Goal: Transaction & Acquisition: Purchase product/service

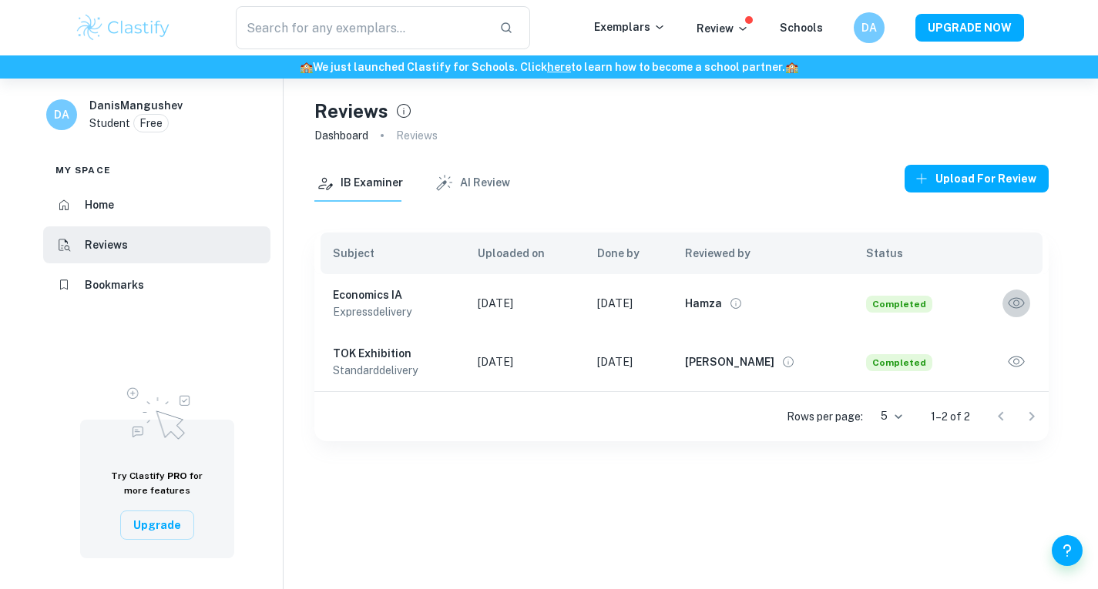
click at [1011, 301] on icon "button" at bounding box center [1016, 303] width 20 height 20
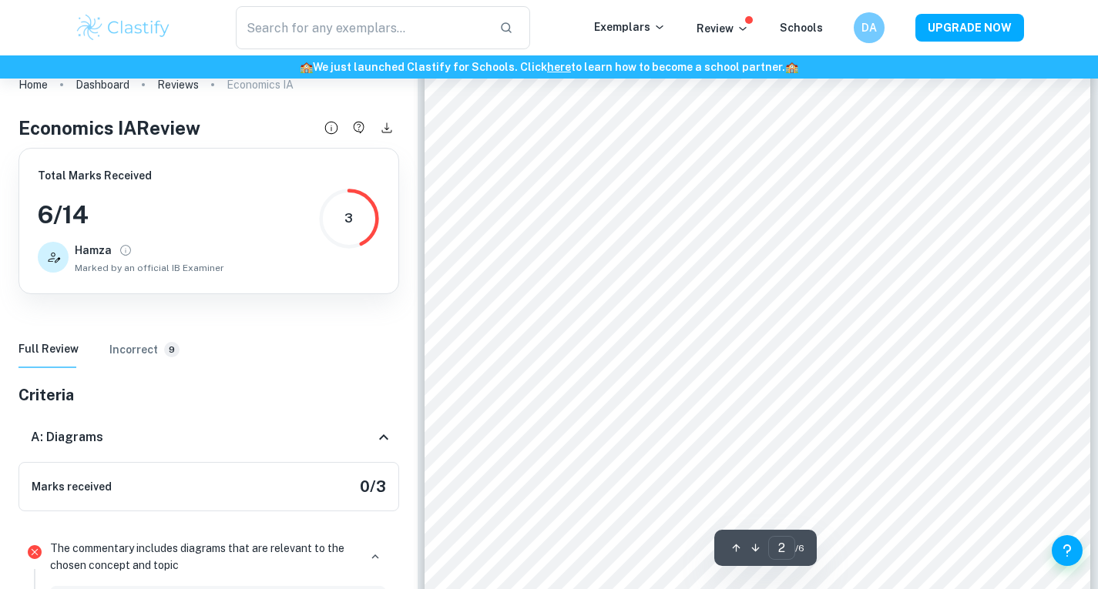
scroll to position [1017, 0]
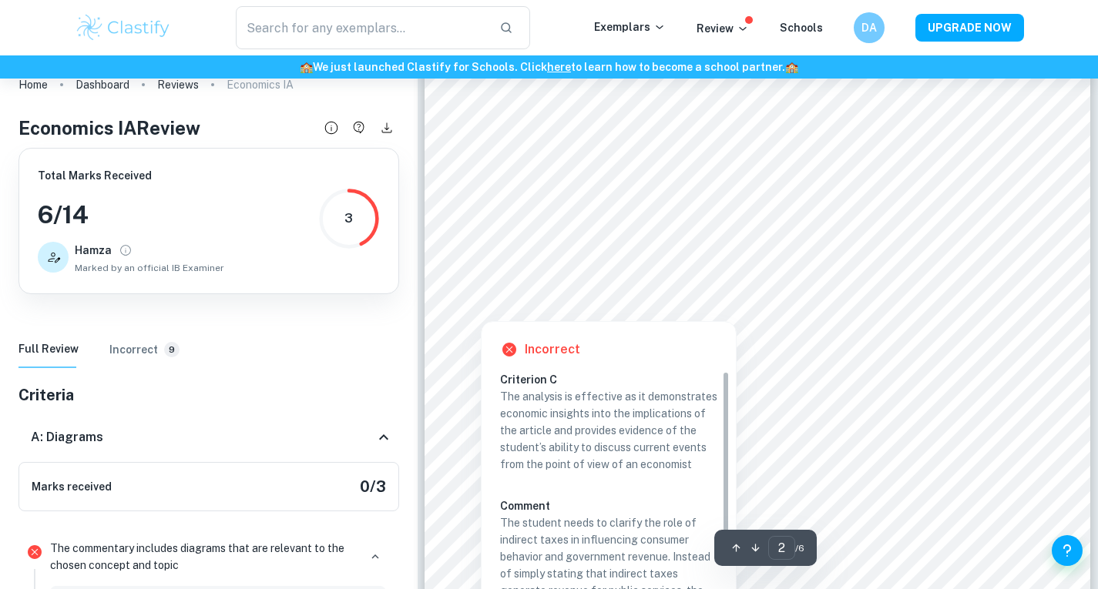
click at [738, 274] on div at bounding box center [730, 280] width 549 height 48
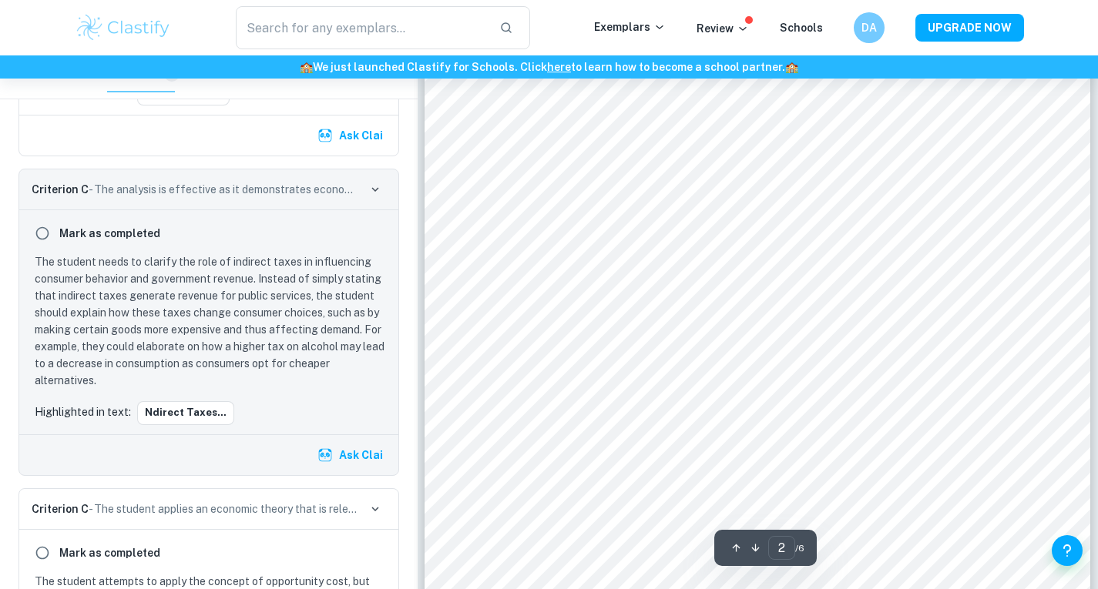
scroll to position [1089, 0]
click at [693, 432] on div at bounding box center [756, 424] width 600 height 47
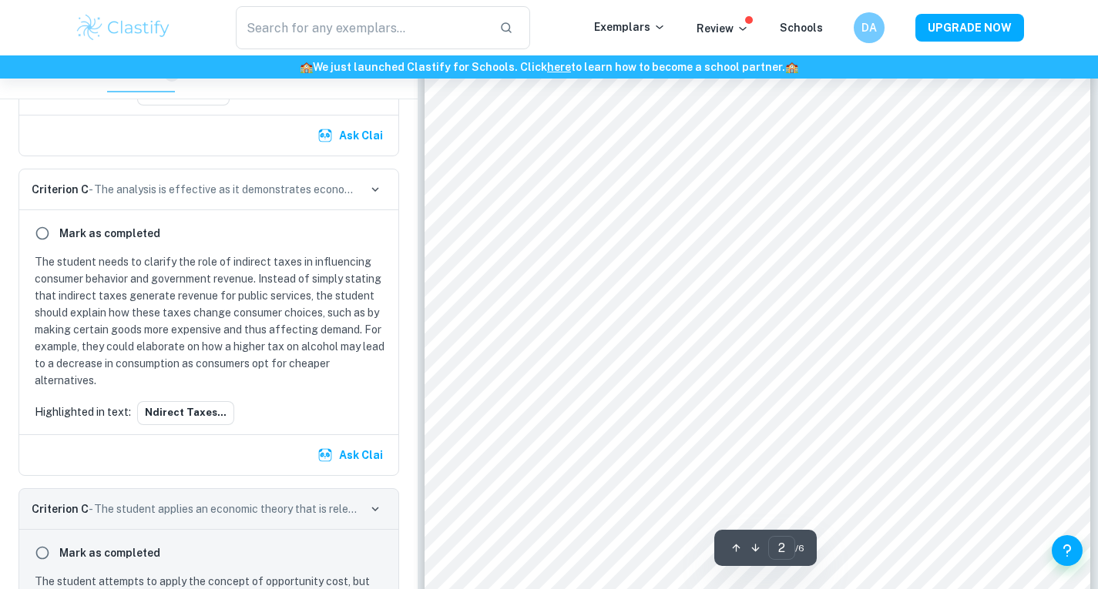
scroll to position [843, 0]
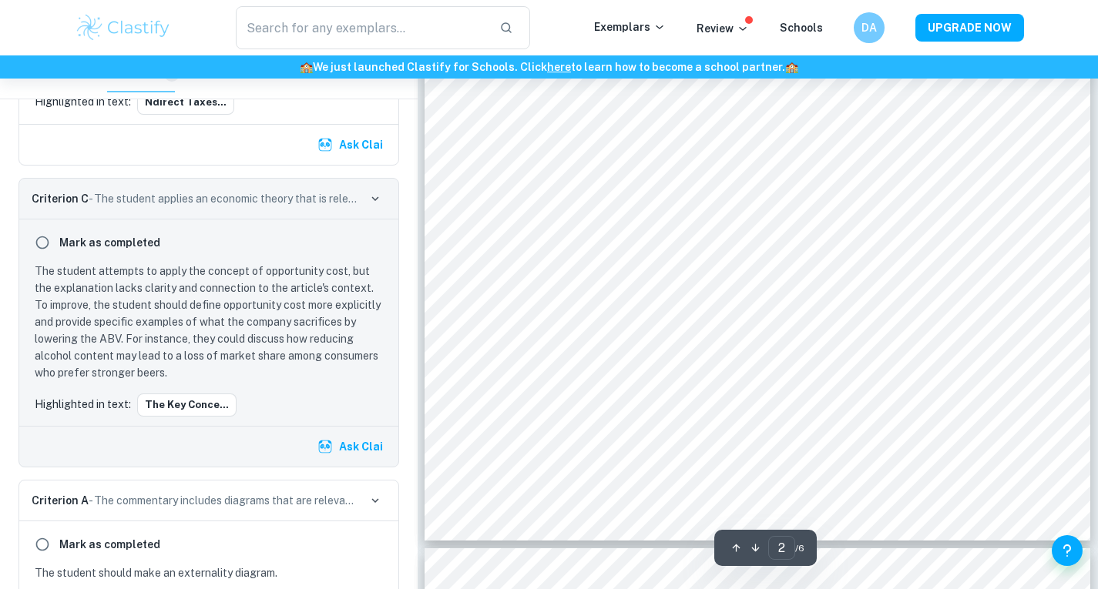
click at [809, 387] on div "The British government reduced indirect taxation on alcohol products with an AB…" at bounding box center [756, 71] width 665 height 940
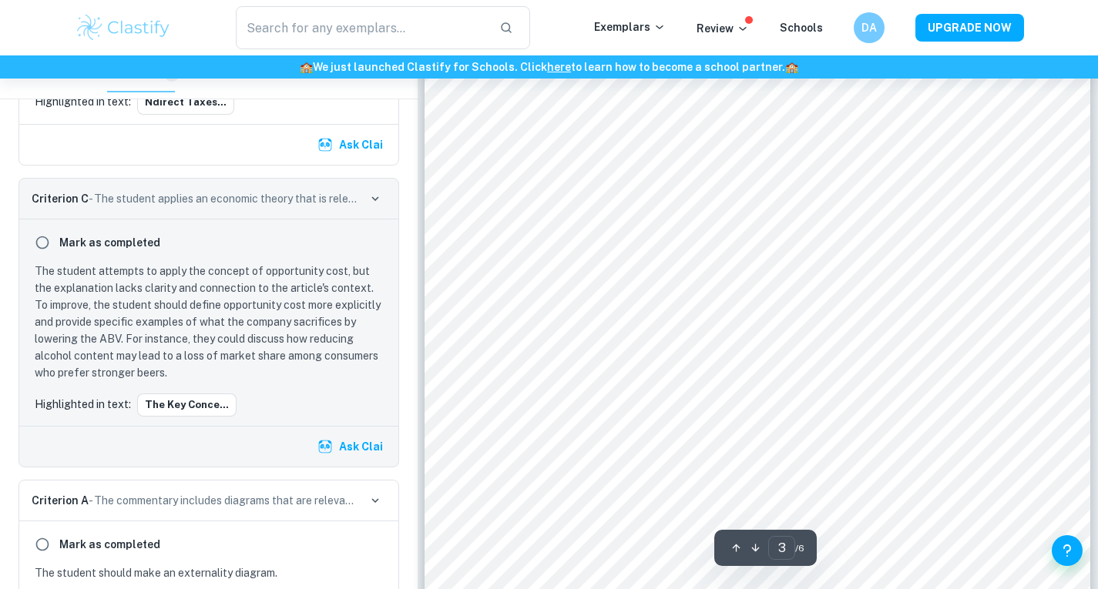
scroll to position [2328, 0]
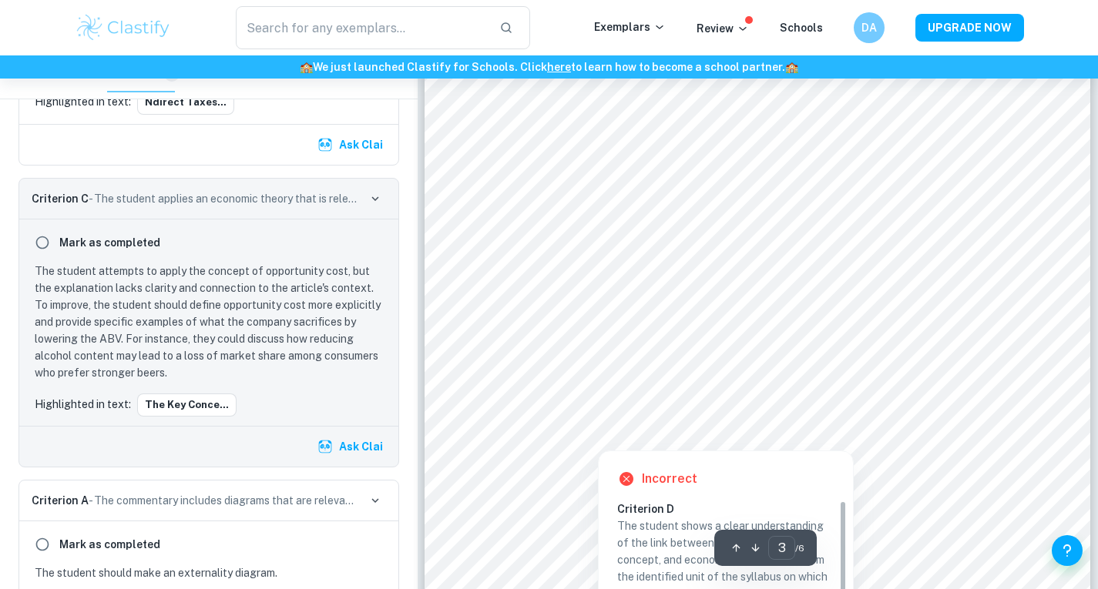
click at [703, 346] on div at bounding box center [756, 347] width 600 height 49
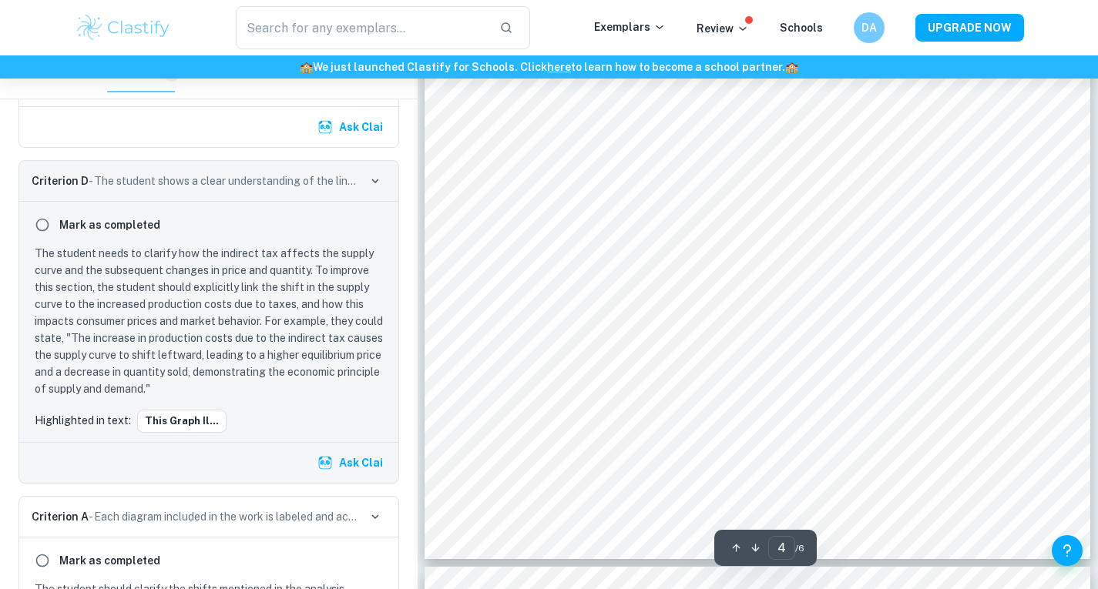
scroll to position [3317, 0]
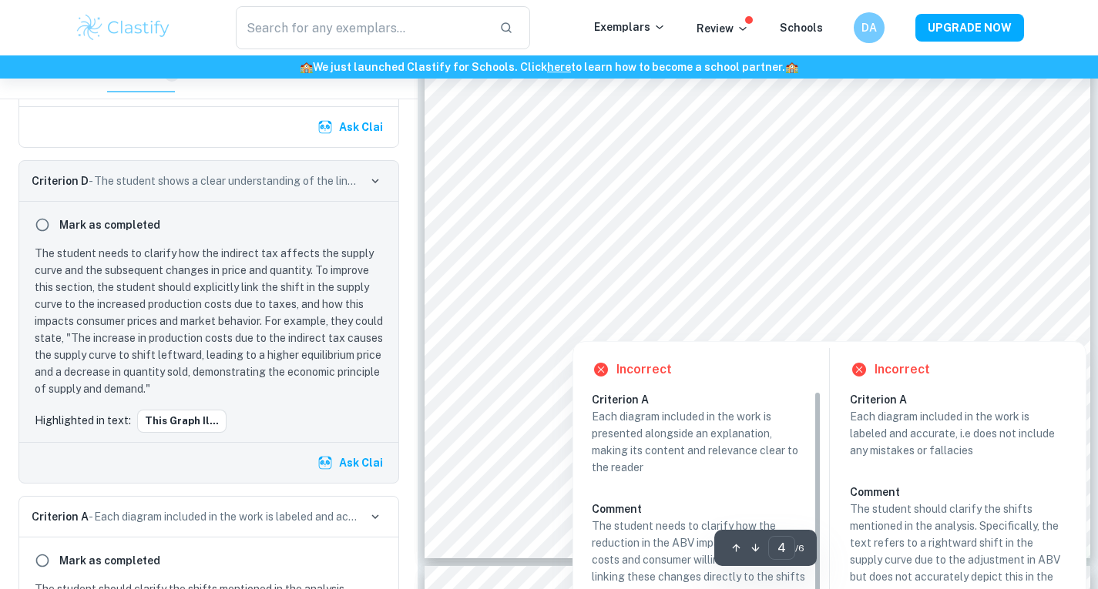
click at [771, 286] on div at bounding box center [741, 299] width 571 height 48
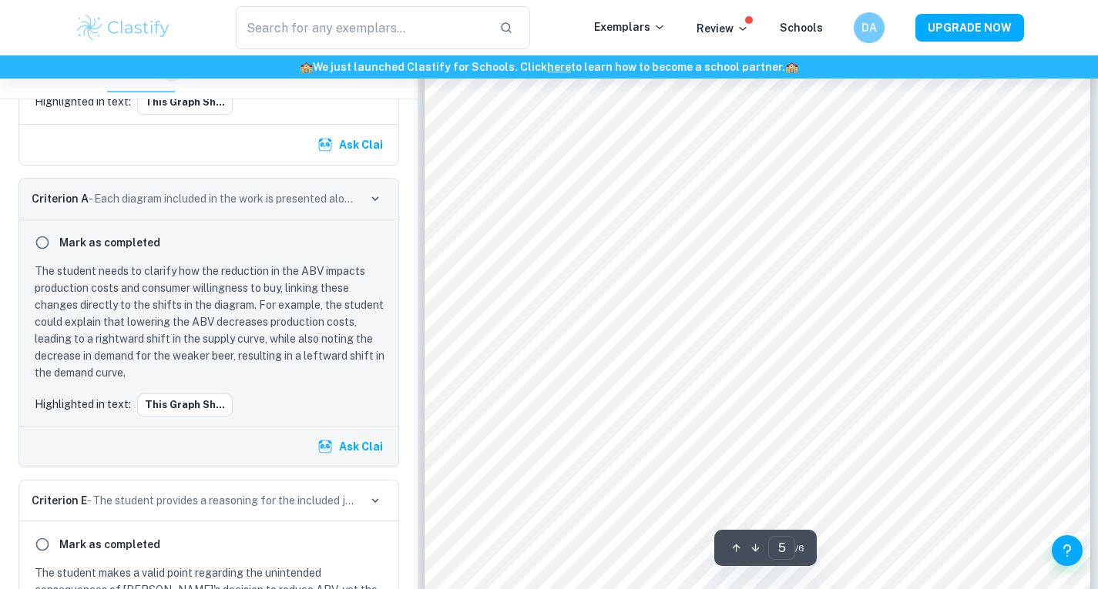
scroll to position [3810, 0]
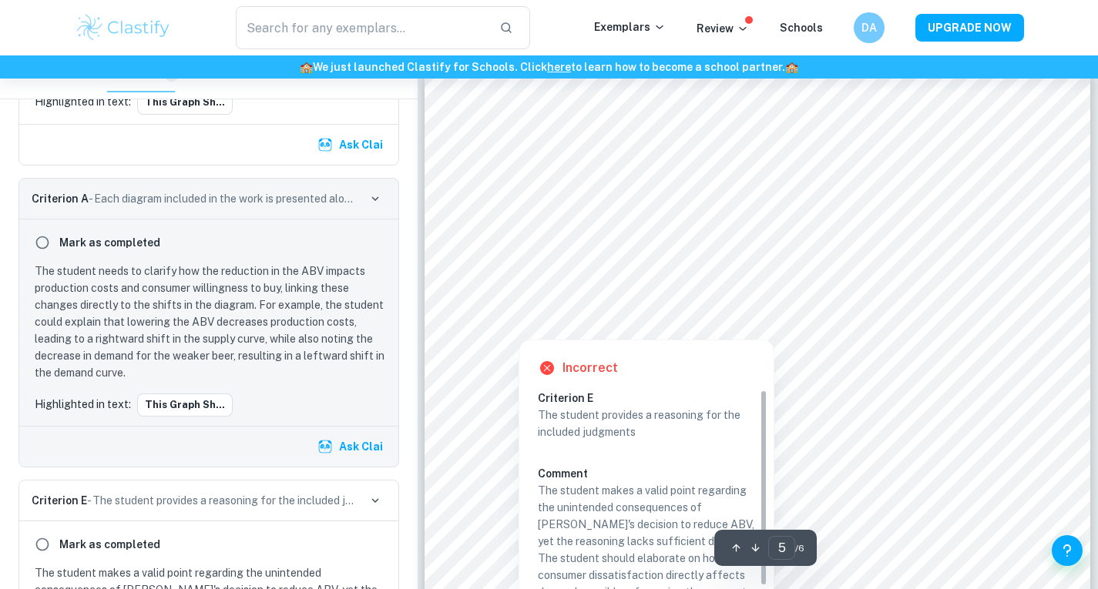
click at [702, 296] on div at bounding box center [732, 298] width 552 height 48
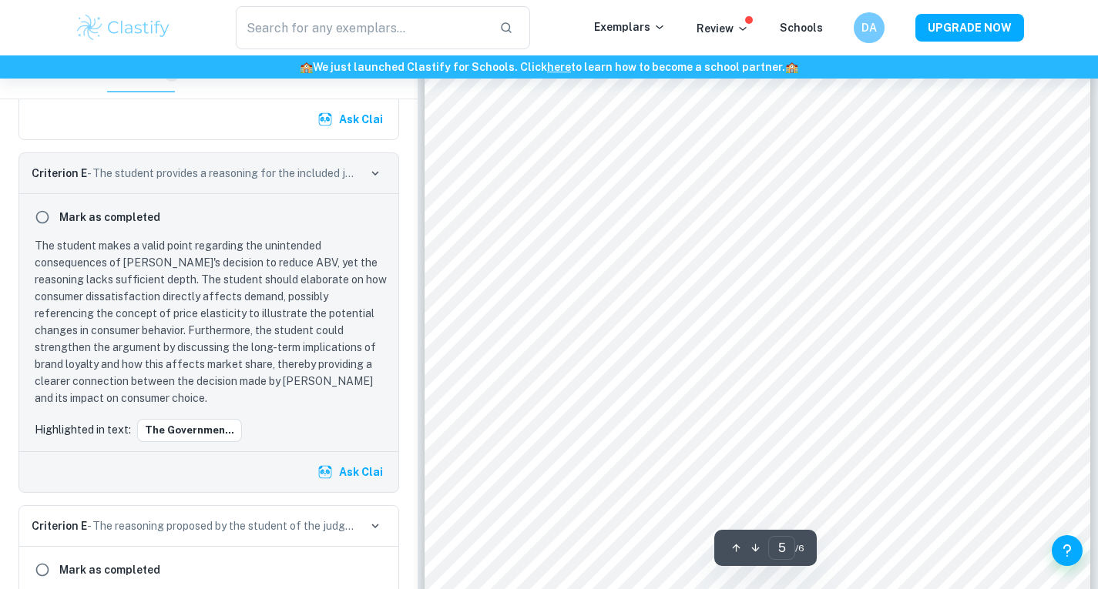
scroll to position [4072, 0]
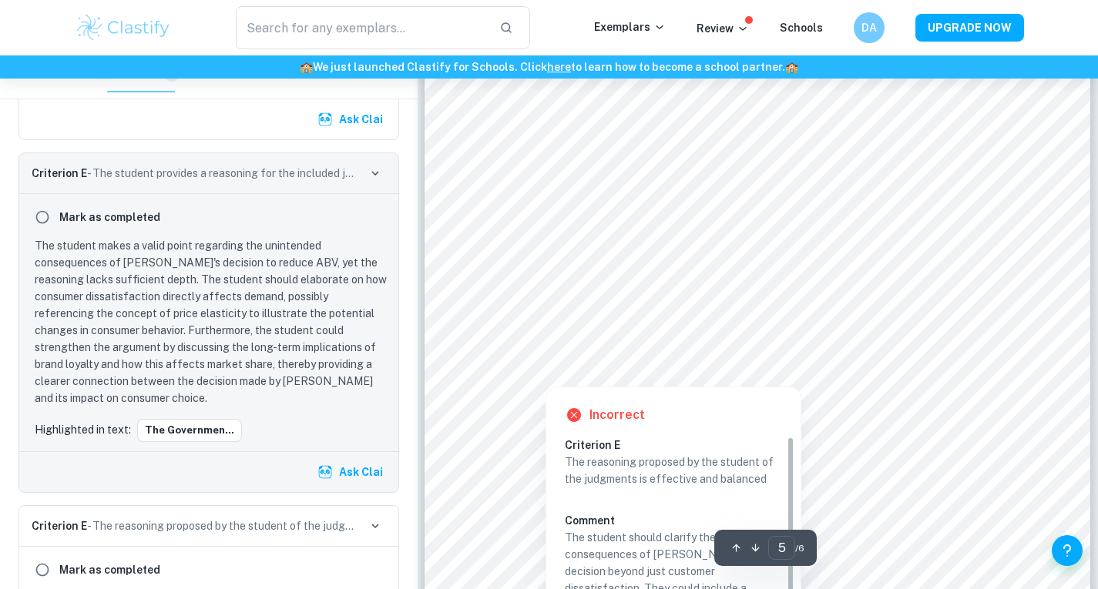
click at [659, 315] on div at bounding box center [749, 314] width 586 height 49
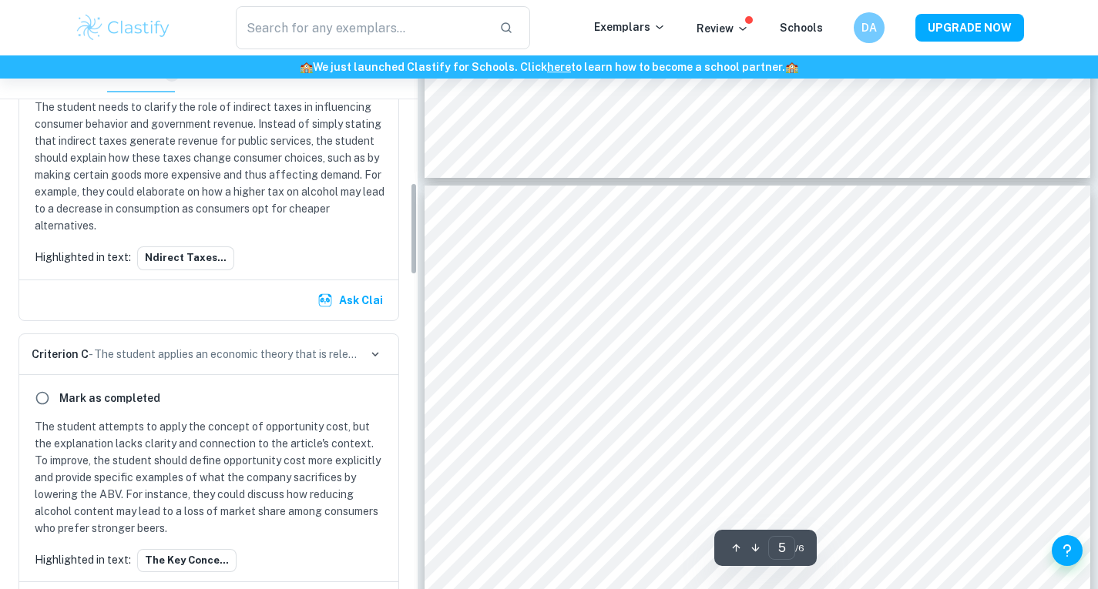
scroll to position [0, 0]
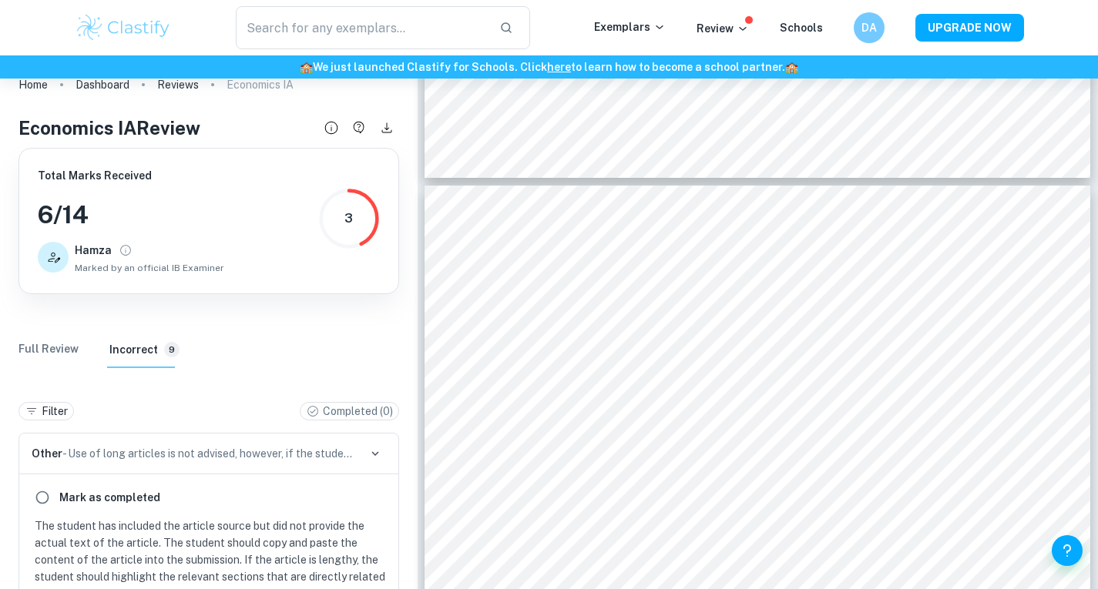
click at [317, 257] on div "Total Marks Received 6 / 14 Hamza Marked by an official IB Examiner 3" at bounding box center [209, 221] width 342 height 108
click at [59, 361] on Review "Full Review" at bounding box center [48, 349] width 60 height 37
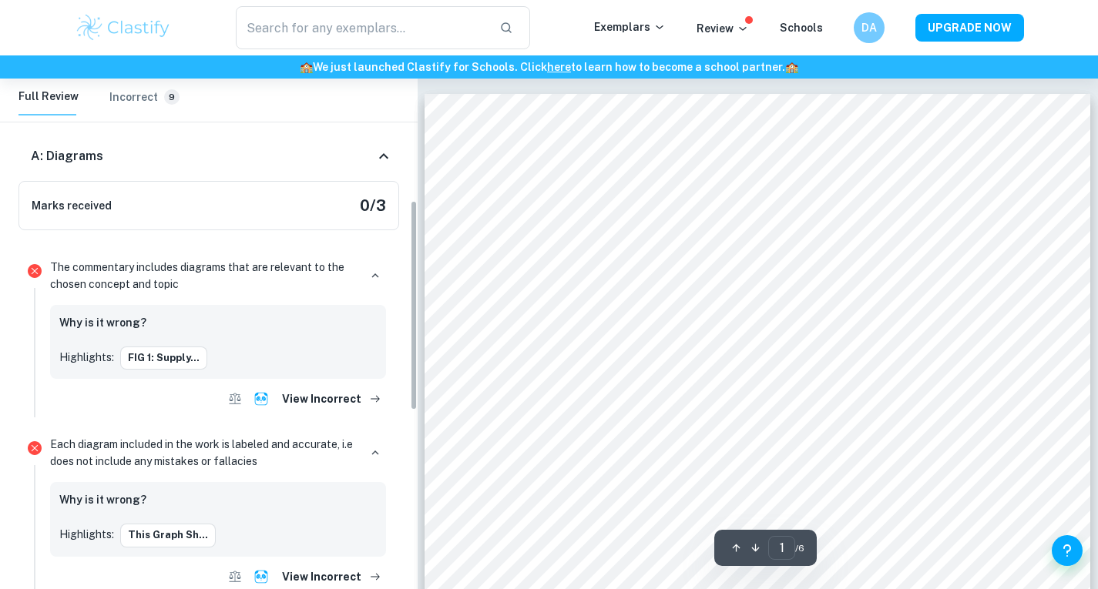
scroll to position [310, 0]
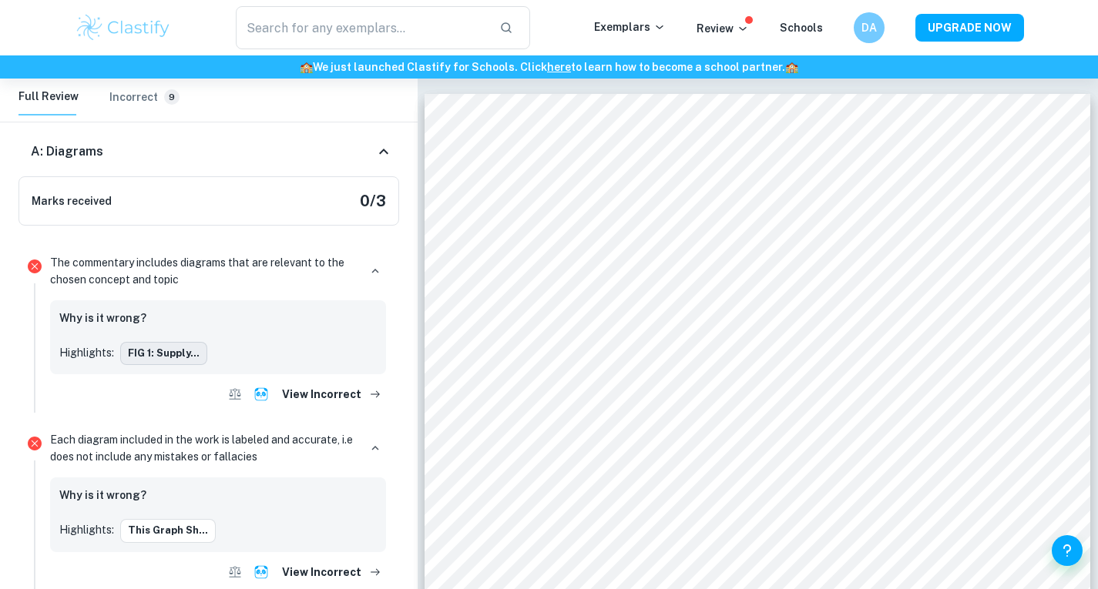
click at [173, 355] on button "FIG 1: Supply..." at bounding box center [163, 353] width 87 height 23
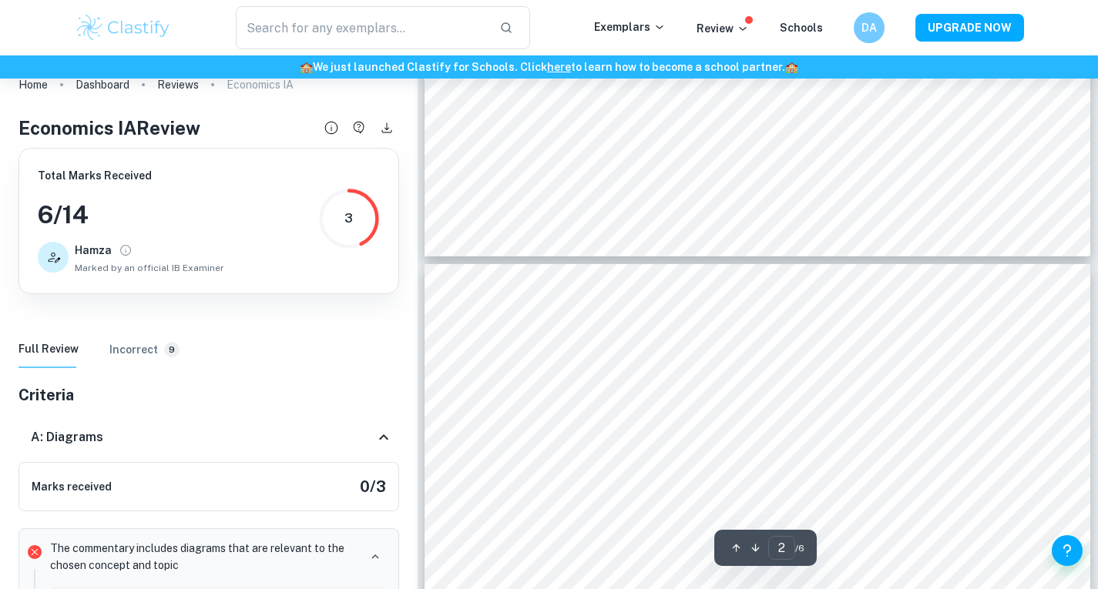
scroll to position [793, 0]
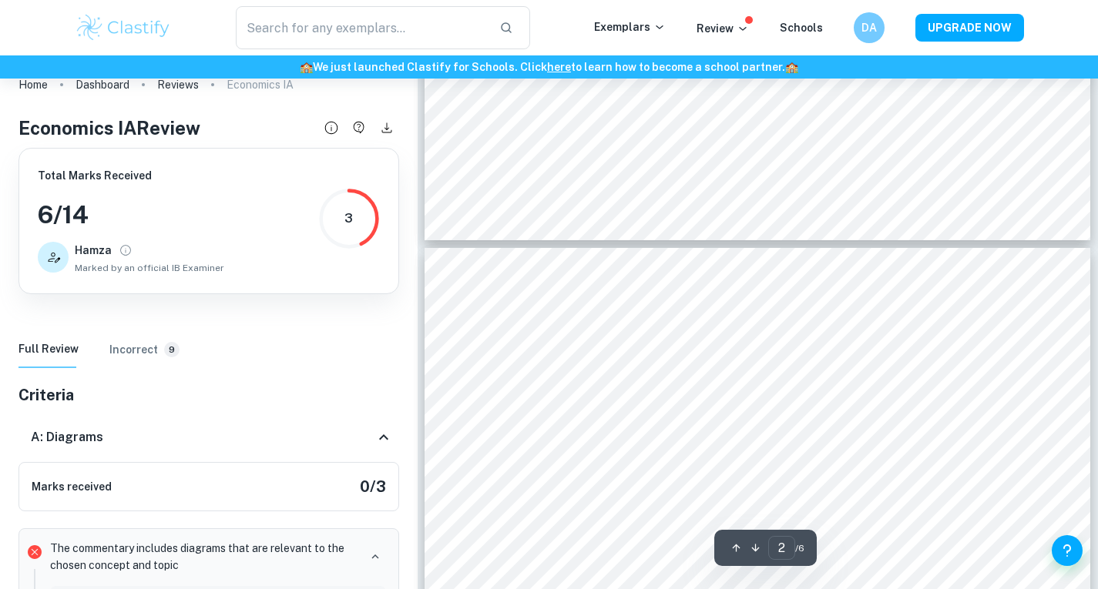
click at [602, 480] on div at bounding box center [730, 504] width 549 height 48
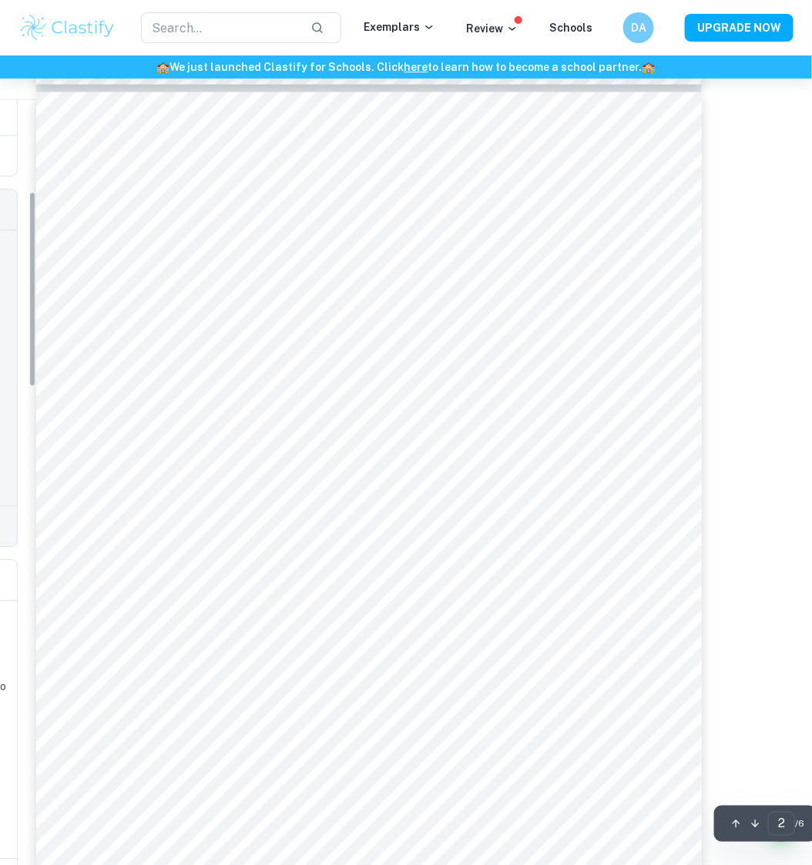
scroll to position [132, 0]
drag, startPoint x: 548, startPoint y: 12, endPoint x: 213, endPoint y: 505, distance: 596.4
click at [213, 505] on div "The British government reduced indirect taxation on alcohol products with an AB…" at bounding box center [368, 562] width 665 height 940
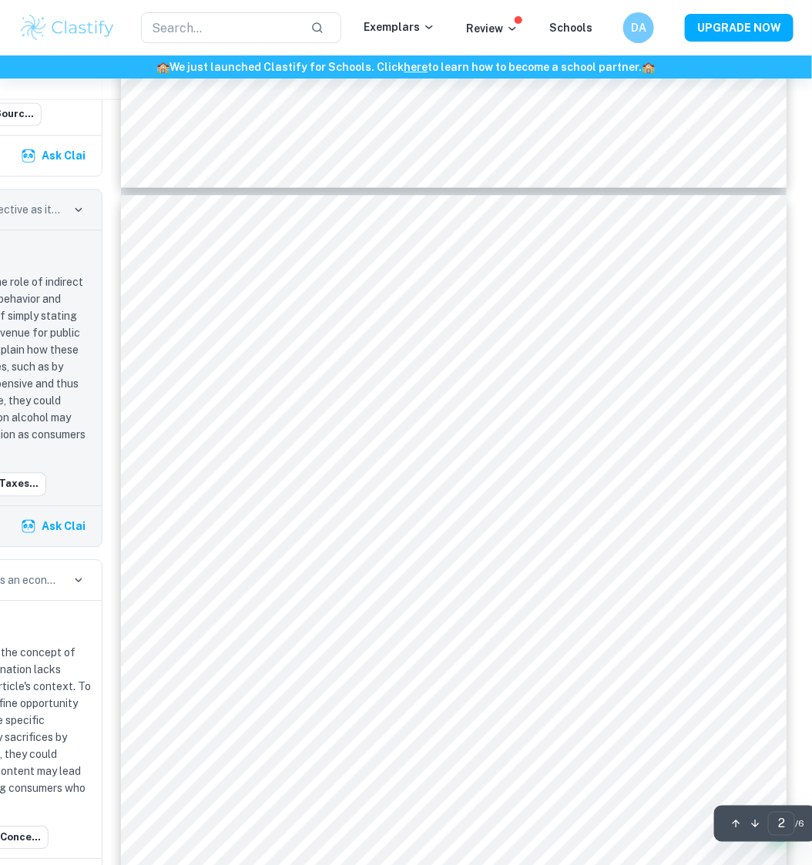
scroll to position [846, 189]
drag, startPoint x: 143, startPoint y: 386, endPoint x: 203, endPoint y: 475, distance: 107.7
click at [176, 365] on div at bounding box center [451, 665] width 665 height 940
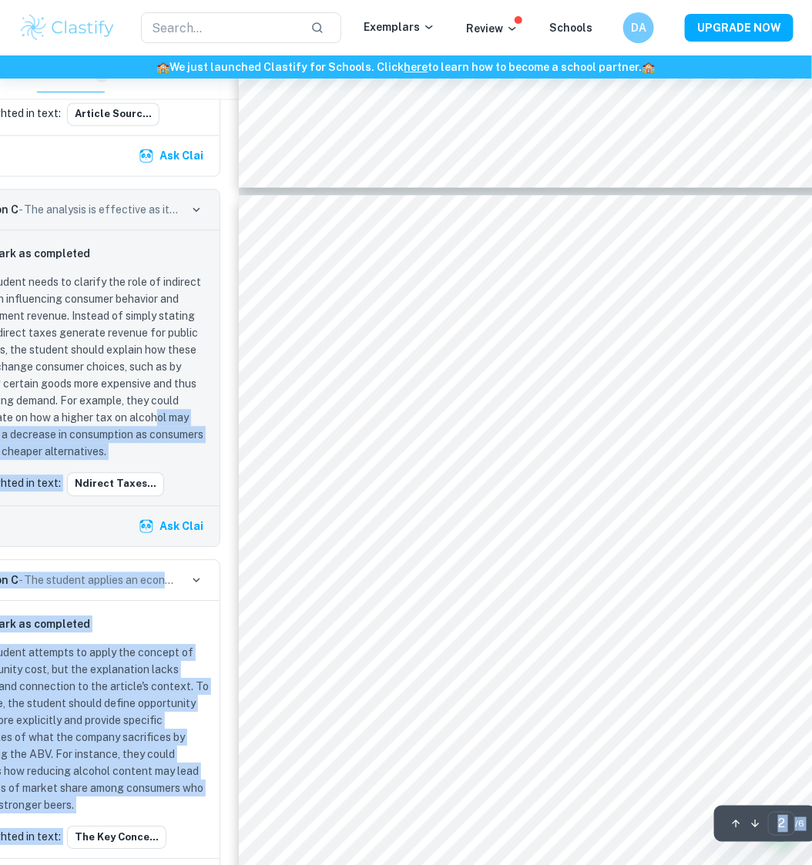
scroll to position [846, 0]
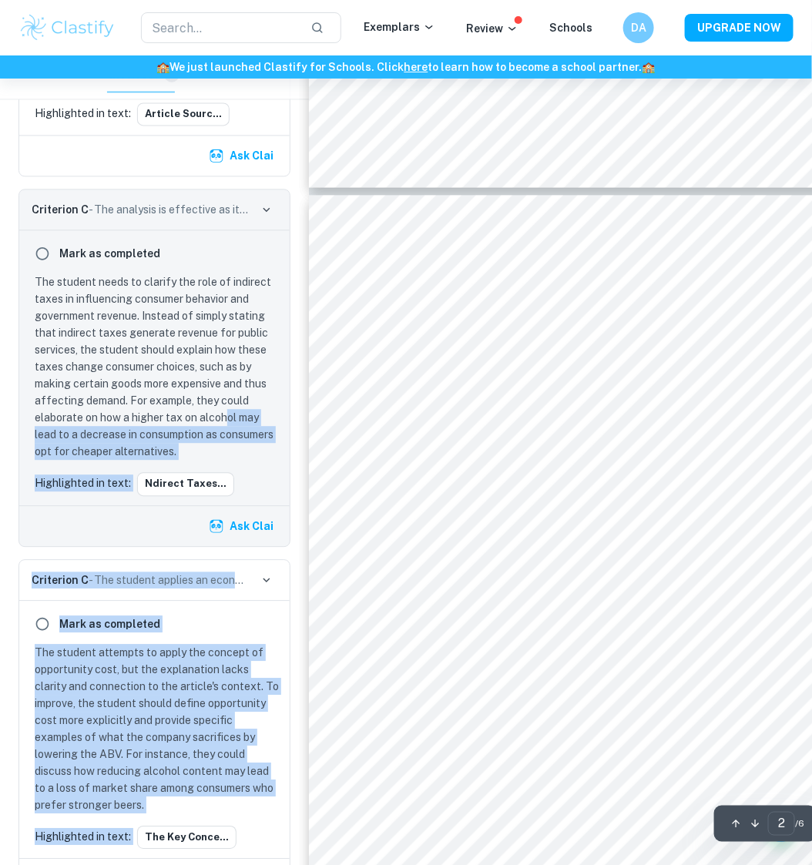
drag, startPoint x: 38, startPoint y: 414, endPoint x: -14, endPoint y: 330, distance: 97.9
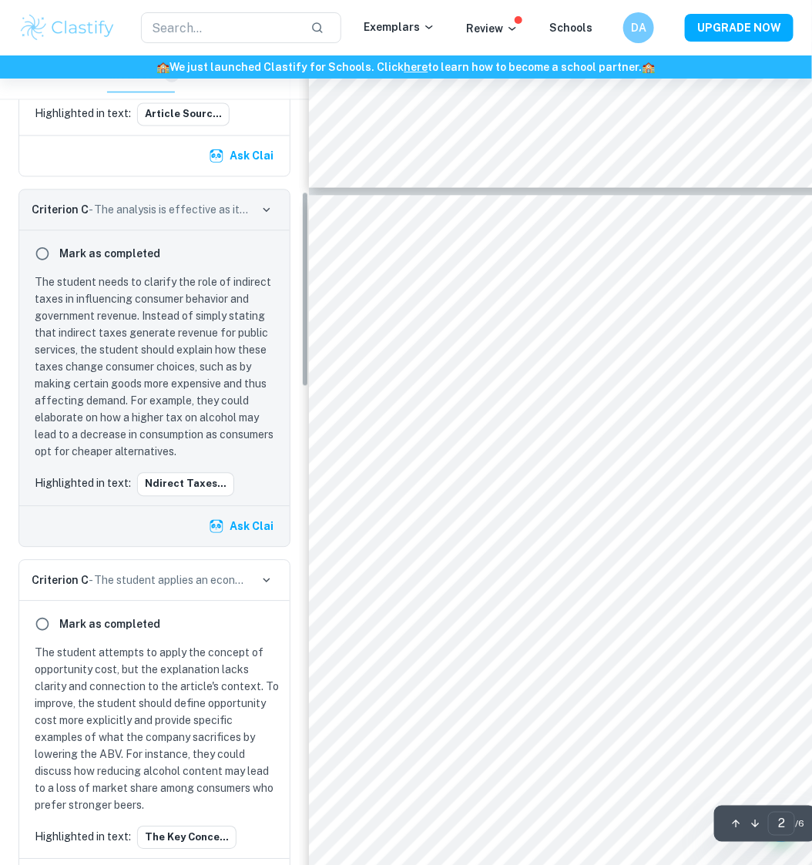
click at [401, 474] on span "services. They also influence consumer decisions at the same time. For example,…" at bounding box center [624, 480] width 568 height 13
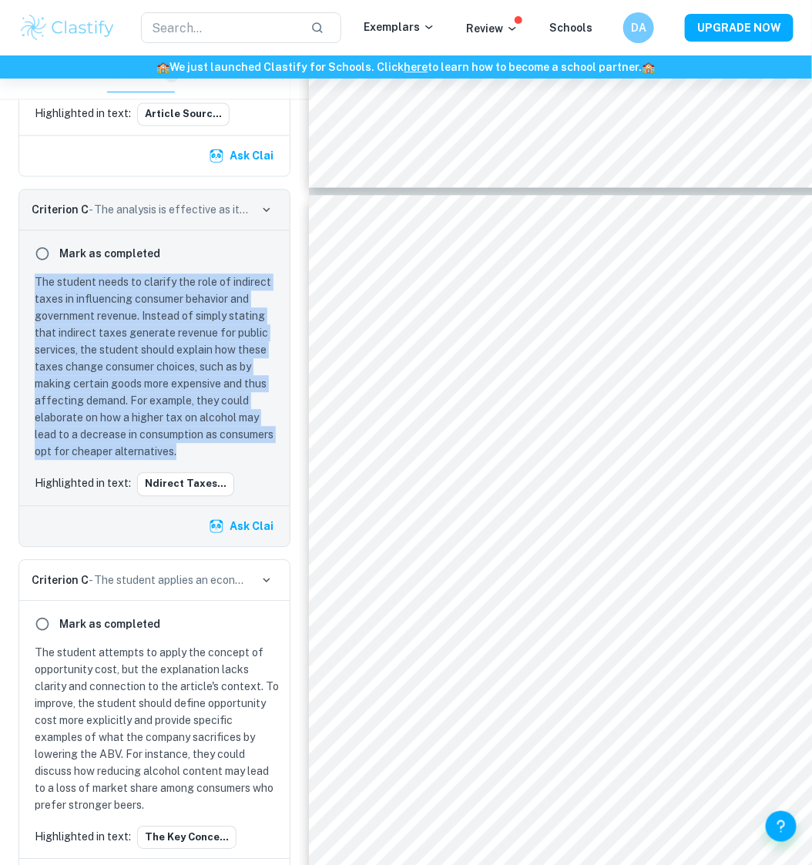
drag, startPoint x: 35, startPoint y: 276, endPoint x: 186, endPoint y: 444, distance: 226.3
click at [186, 444] on p "The student needs to clarify the role of indirect taxes in influencing consumer…" at bounding box center [158, 366] width 246 height 186
copy p "The student needs to clarify the role of indirect taxes in influencing consumer…"
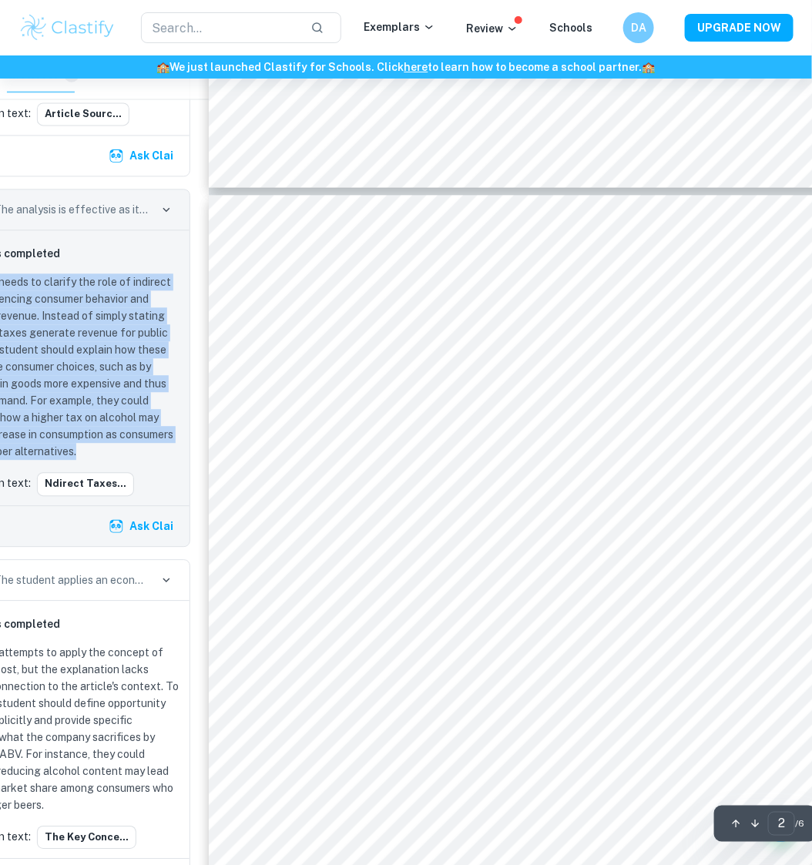
scroll to position [1098, 100]
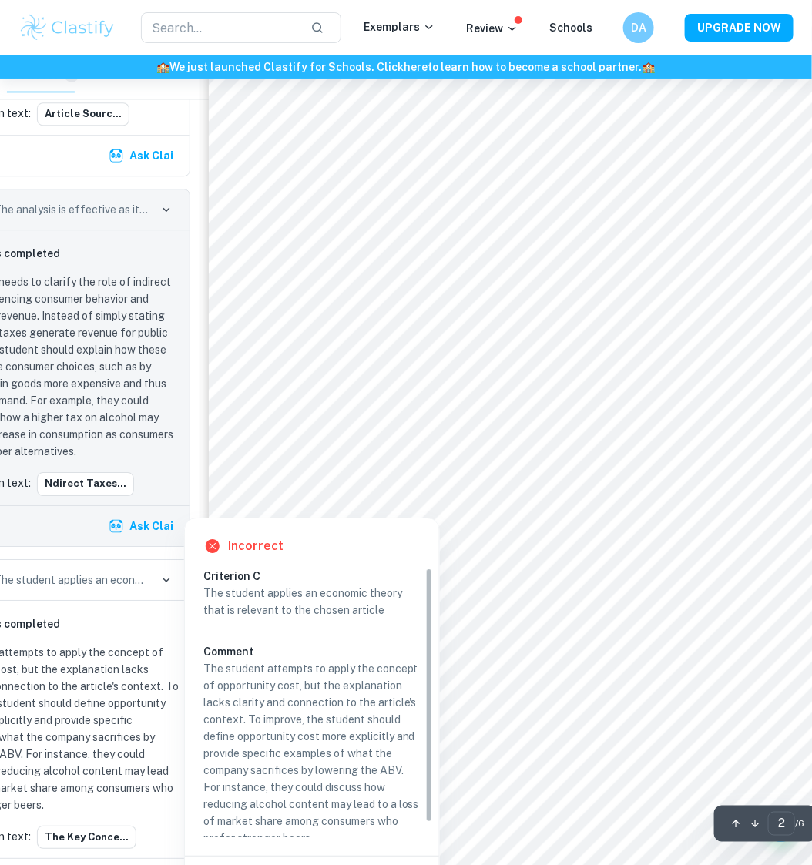
click at [327, 477] on div at bounding box center [433, 475] width 589 height 48
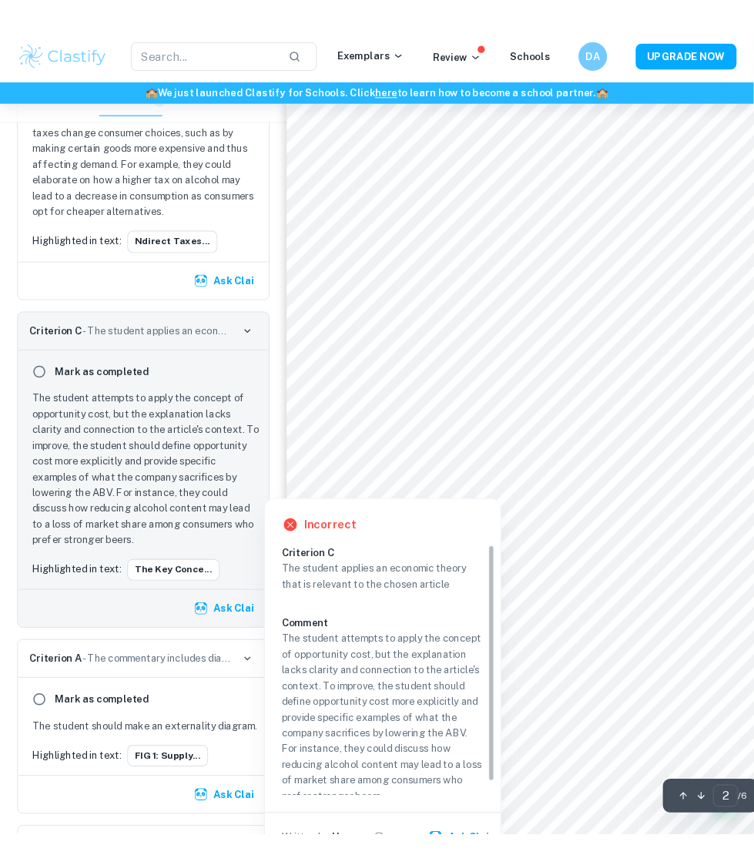
scroll to position [1114, 0]
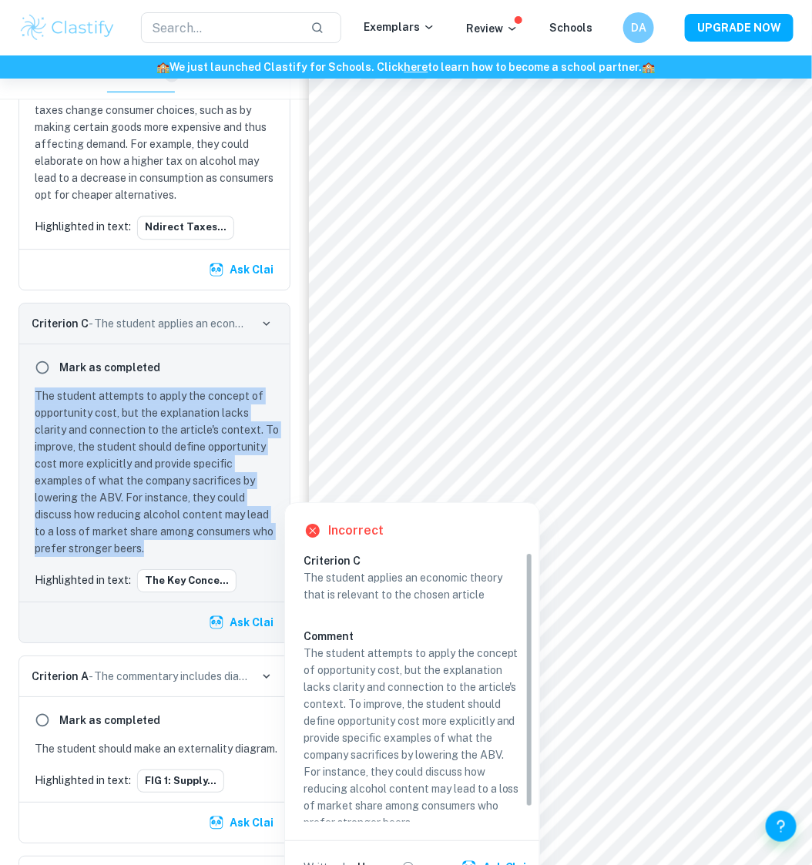
drag, startPoint x: 35, startPoint y: 392, endPoint x: 152, endPoint y: 542, distance: 190.9
click at [152, 542] on p "The student attempts to apply the concept of opportunity cost, but the explanat…" at bounding box center [158, 471] width 246 height 169
copy p "The student attempts to apply the concept of opportunity cost, but the explanat…"
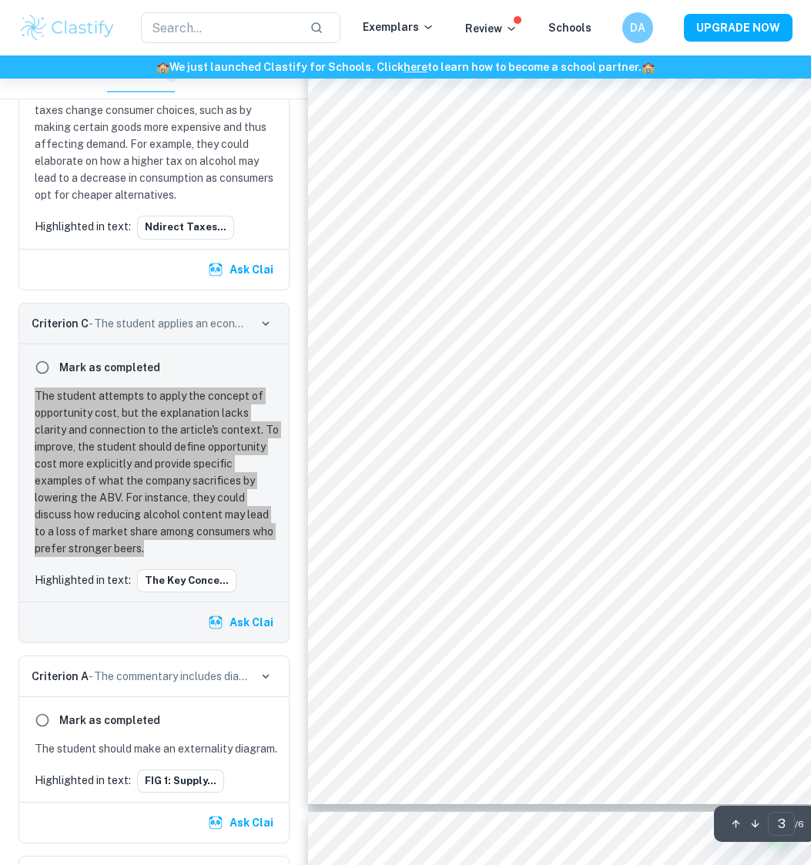
scroll to position [2170, 0]
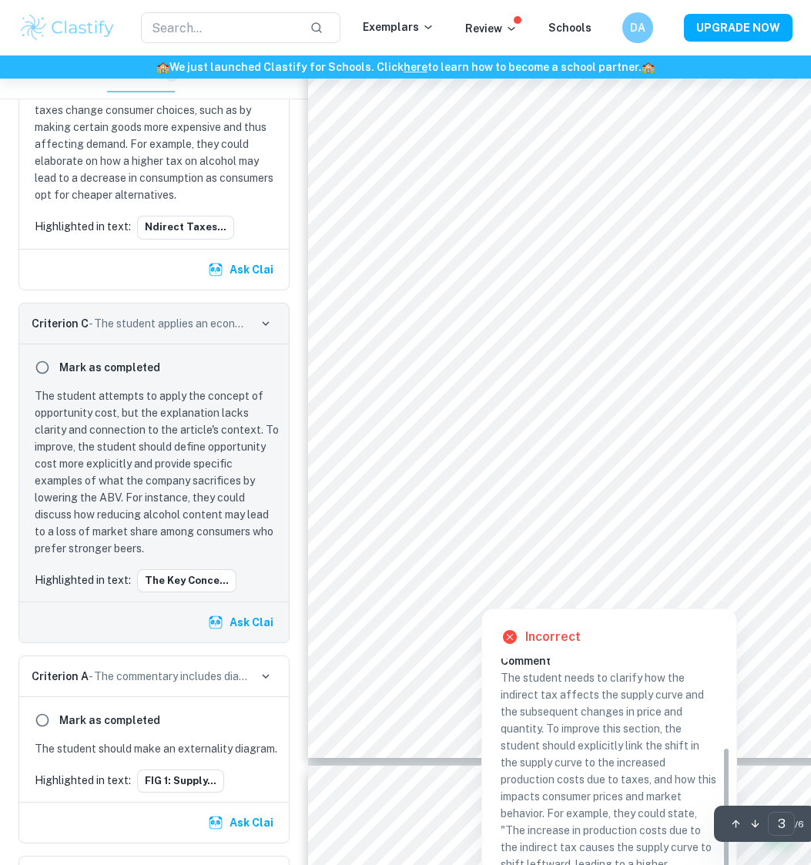
click at [501, 541] on div at bounding box center [640, 536] width 601 height 49
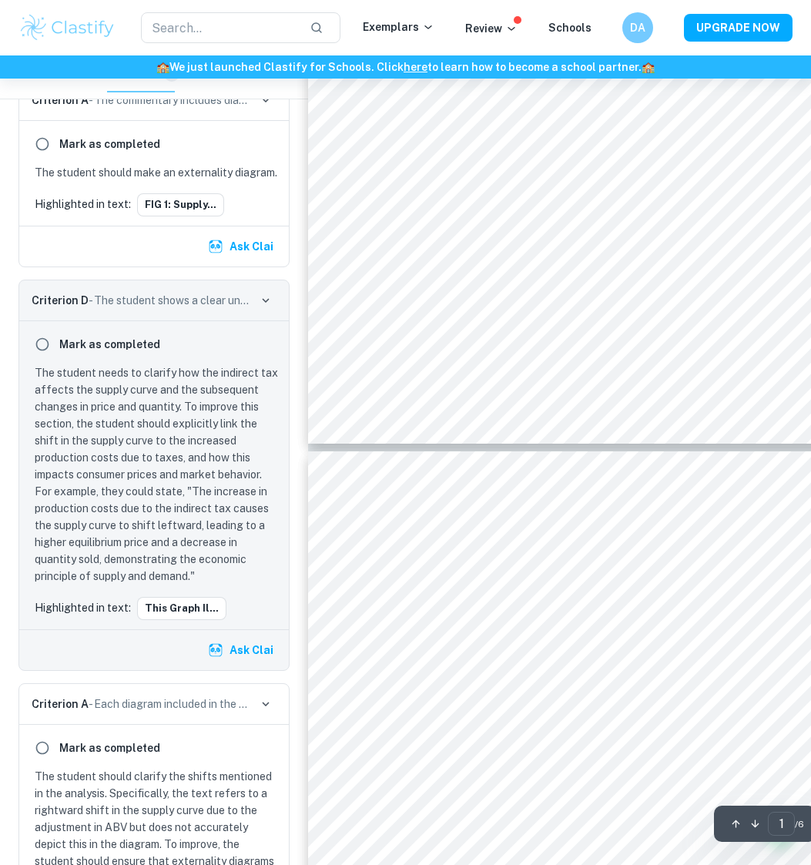
scroll to position [0, 0]
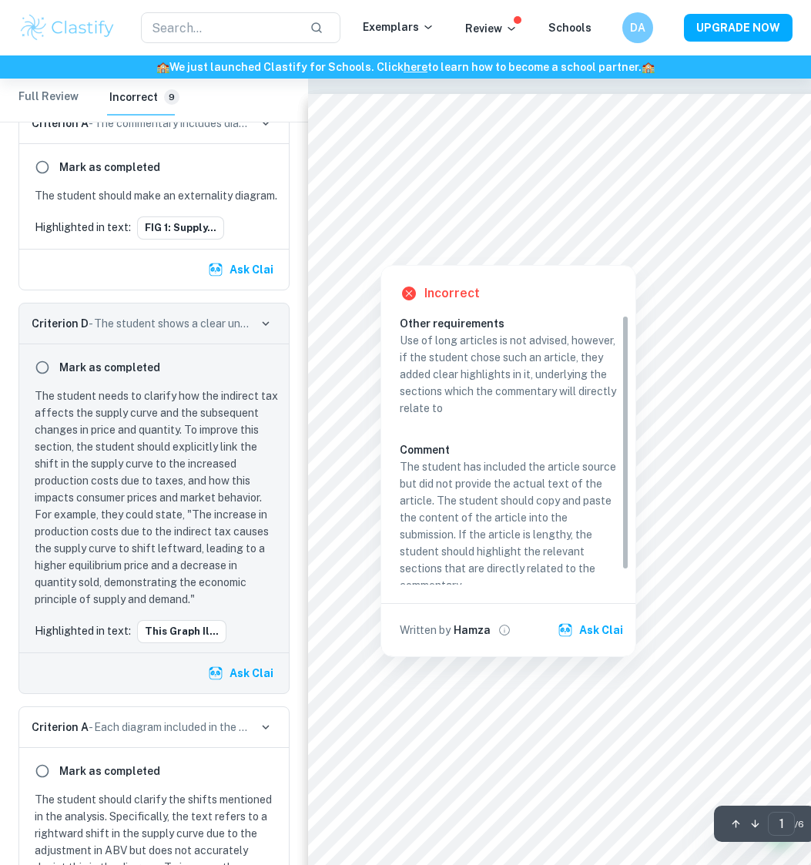
click at [407, 254] on div at bounding box center [381, 254] width 82 height 14
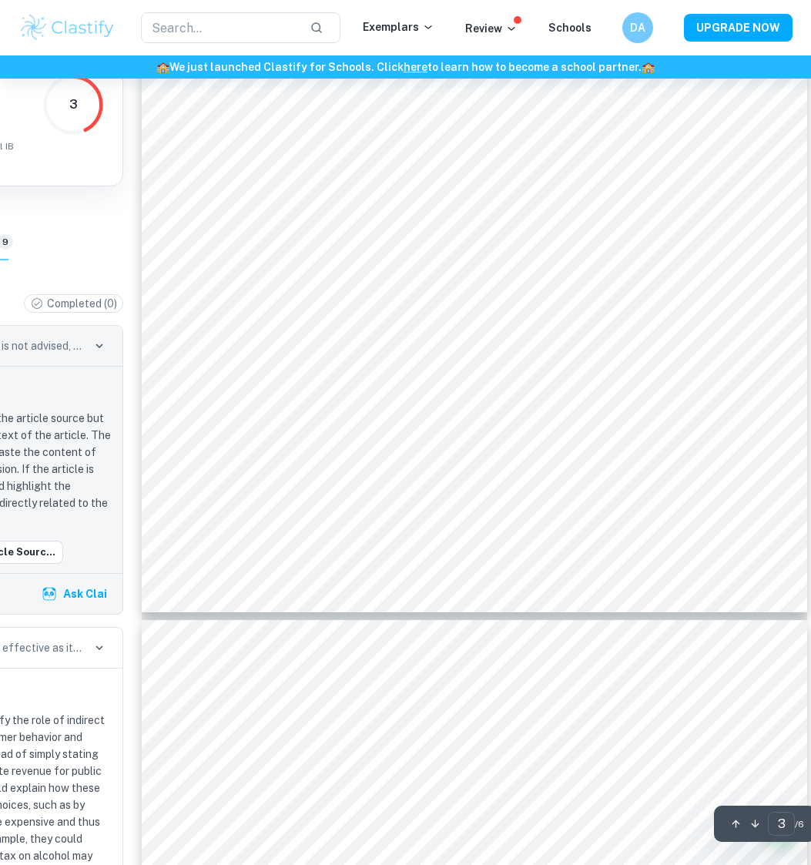
scroll to position [2315, 166]
drag, startPoint x: 165, startPoint y: 289, endPoint x: 455, endPoint y: 423, distance: 319.8
click at [455, 423] on div "FIG 1: Supply shift This graph illustrates the impact of an indirect tax impose…" at bounding box center [474, 143] width 665 height 940
click at [290, 429] on div at bounding box center [148, 445] width 283 height 32
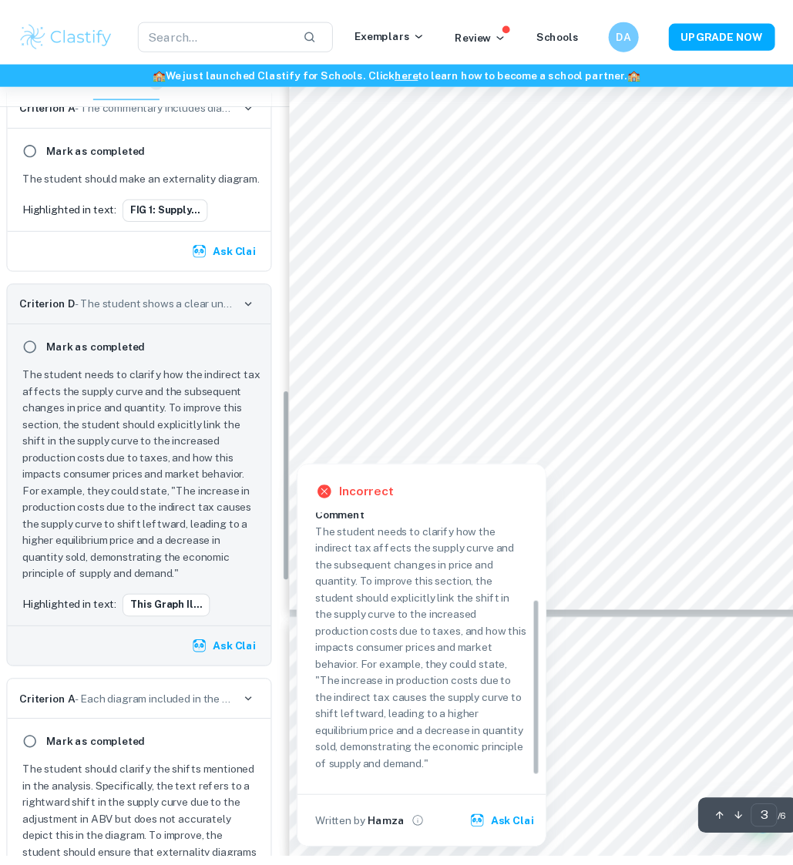
scroll to position [2315, 0]
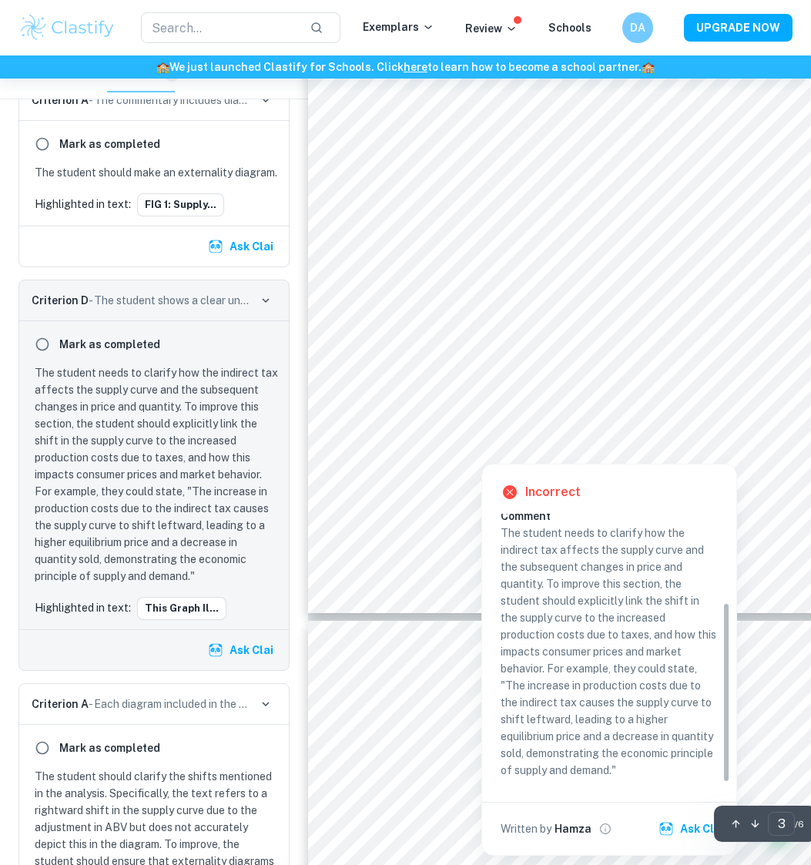
click at [416, 390] on div at bounding box center [640, 391] width 601 height 49
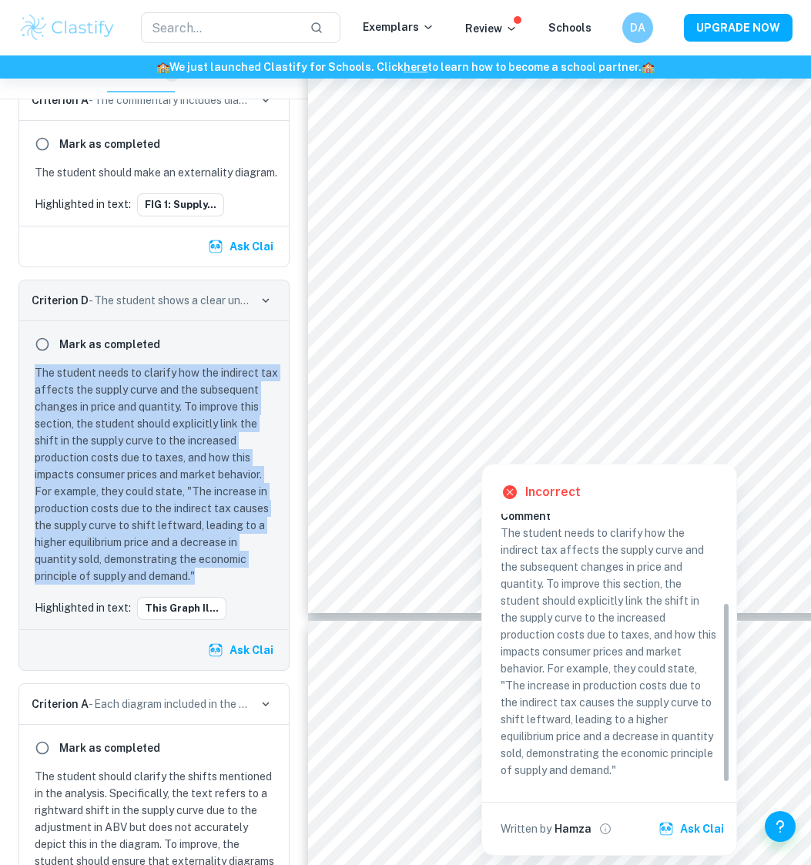
drag, startPoint x: 34, startPoint y: 367, endPoint x: 213, endPoint y: 572, distance: 272.4
click at [213, 572] on p "The student needs to clarify how the indirect tax affects the supply curve and …" at bounding box center [157, 474] width 245 height 220
copy p "The student needs to clarify how the indirect tax affects the supply curve and …"
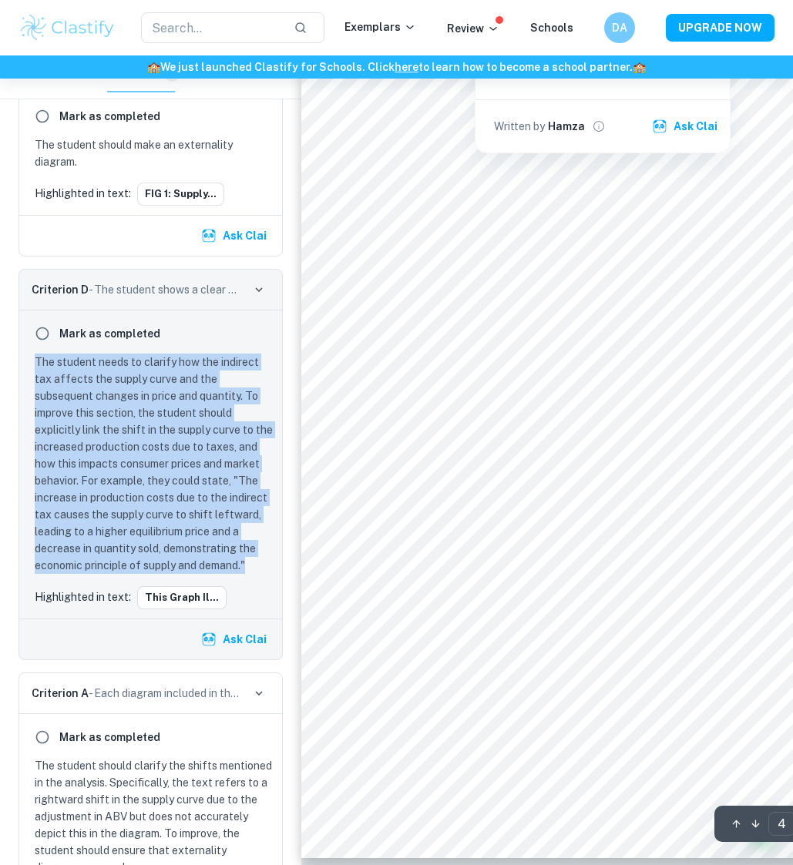
scroll to position [3018, 0]
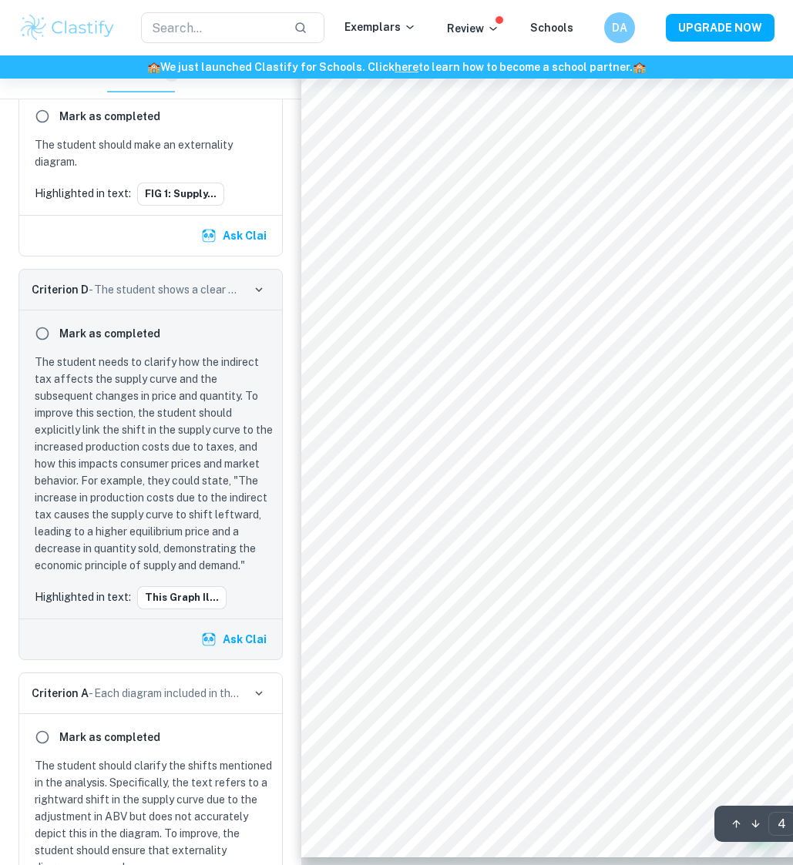
click at [578, 588] on div "FIG 2: Demand and Supply shift after ABV change This graph shows what happened …" at bounding box center [633, 388] width 665 height 940
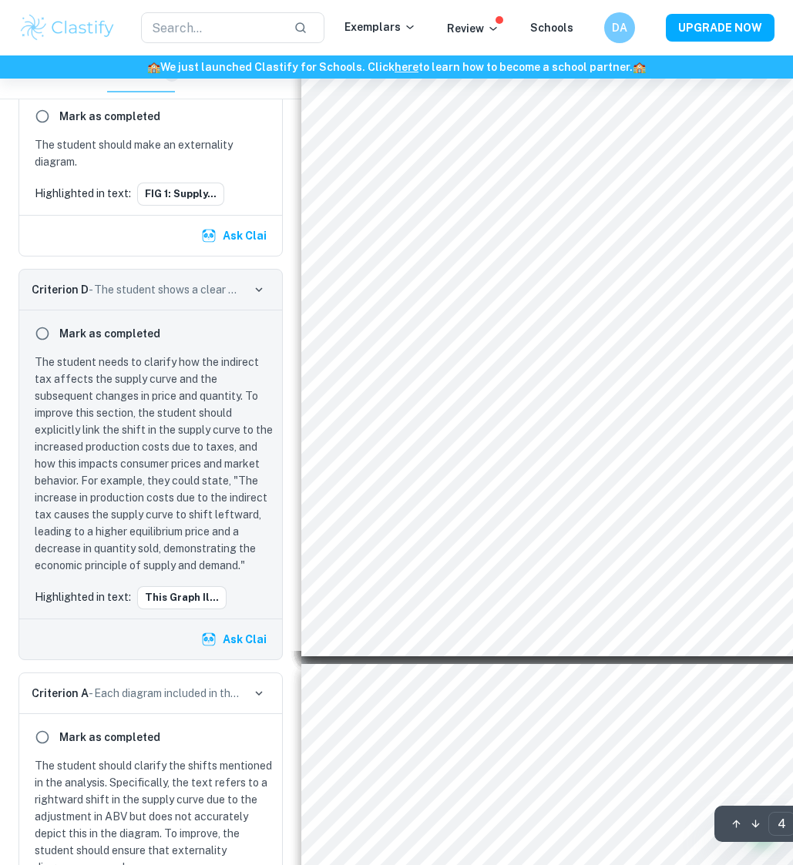
scroll to position [3221, 0]
click at [217, 347] on div "Mark as completed" at bounding box center [150, 334] width 244 height 28
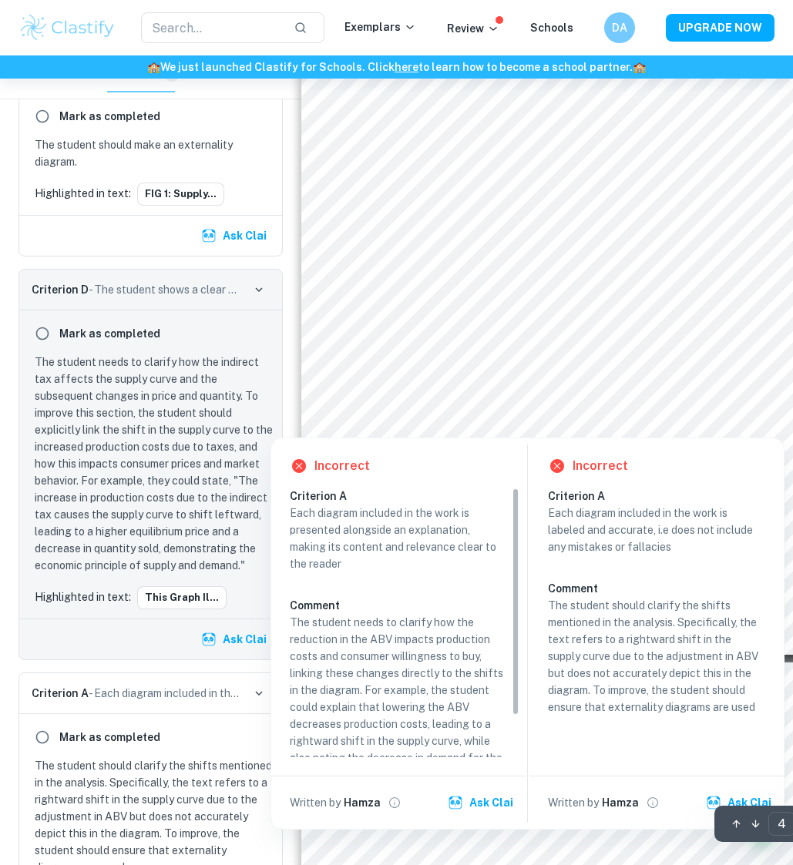
click at [511, 362] on div at bounding box center [620, 364] width 574 height 49
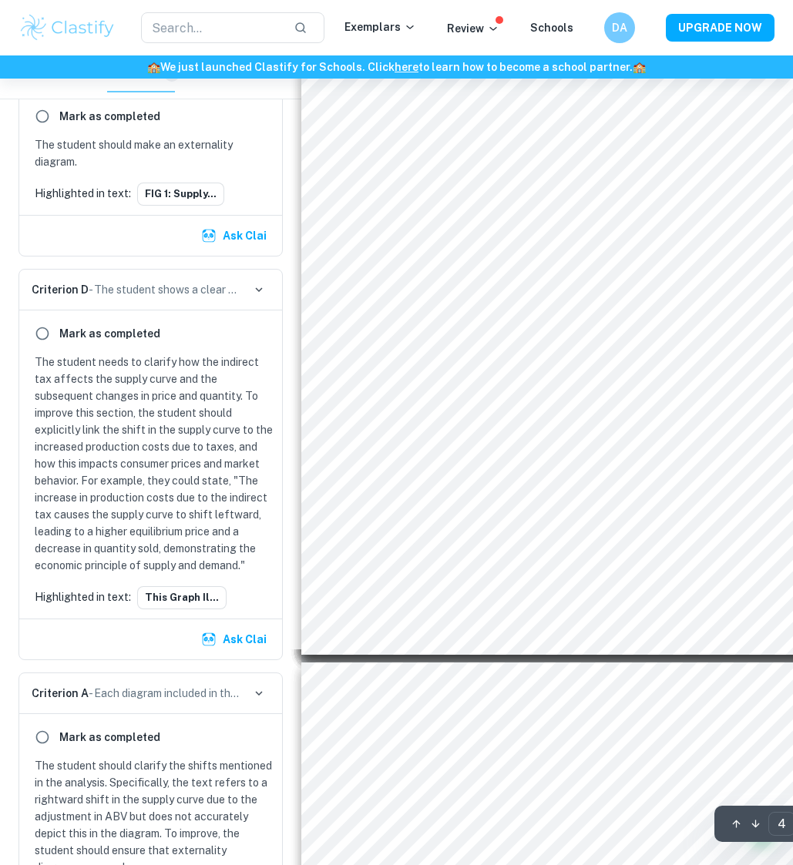
scroll to position [2130, 0]
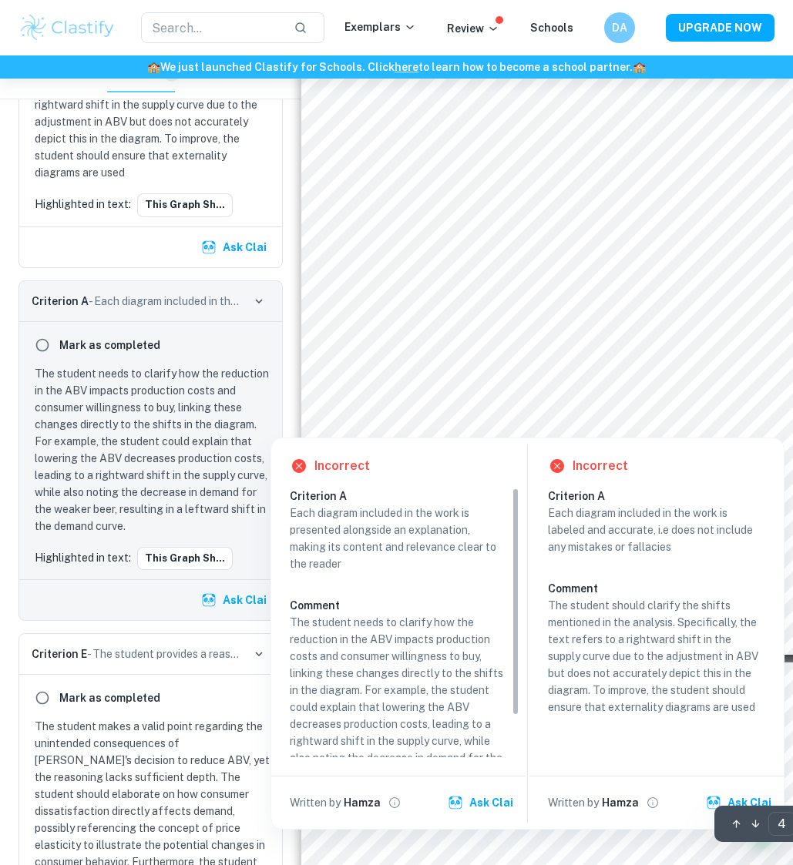
click at [494, 333] on div at bounding box center [611, 334] width 556 height 49
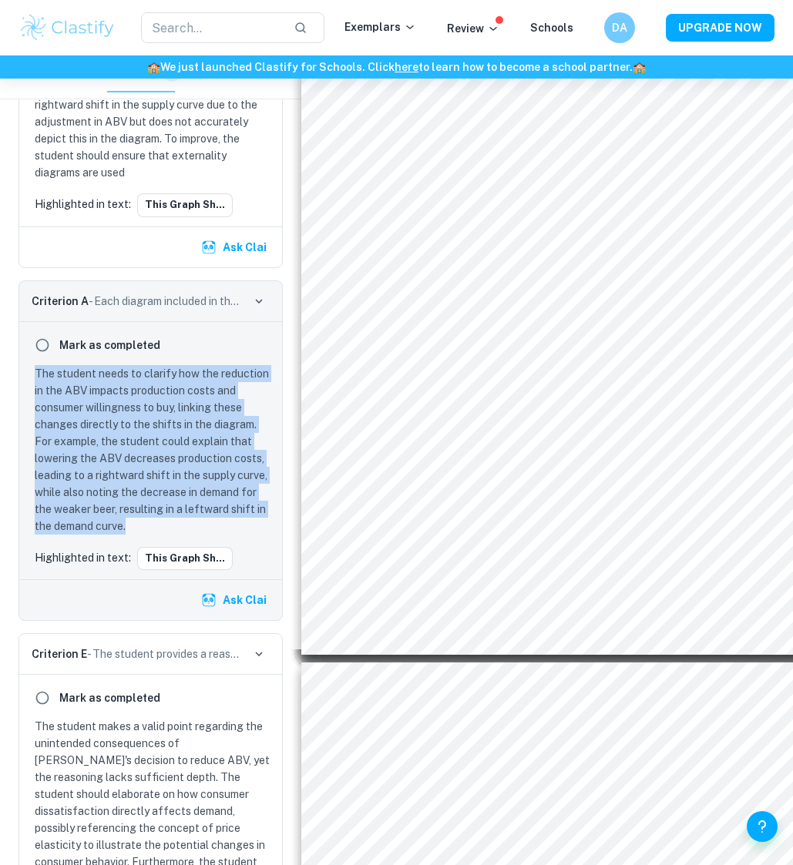
drag, startPoint x: 35, startPoint y: 390, endPoint x: 140, endPoint y: 542, distance: 184.8
click at [140, 535] on p "The student needs to clarify how the reduction in the ABV impacts production co…" at bounding box center [154, 449] width 238 height 169
copy p "The student needs to clarify how the reduction in the ABV impacts production co…"
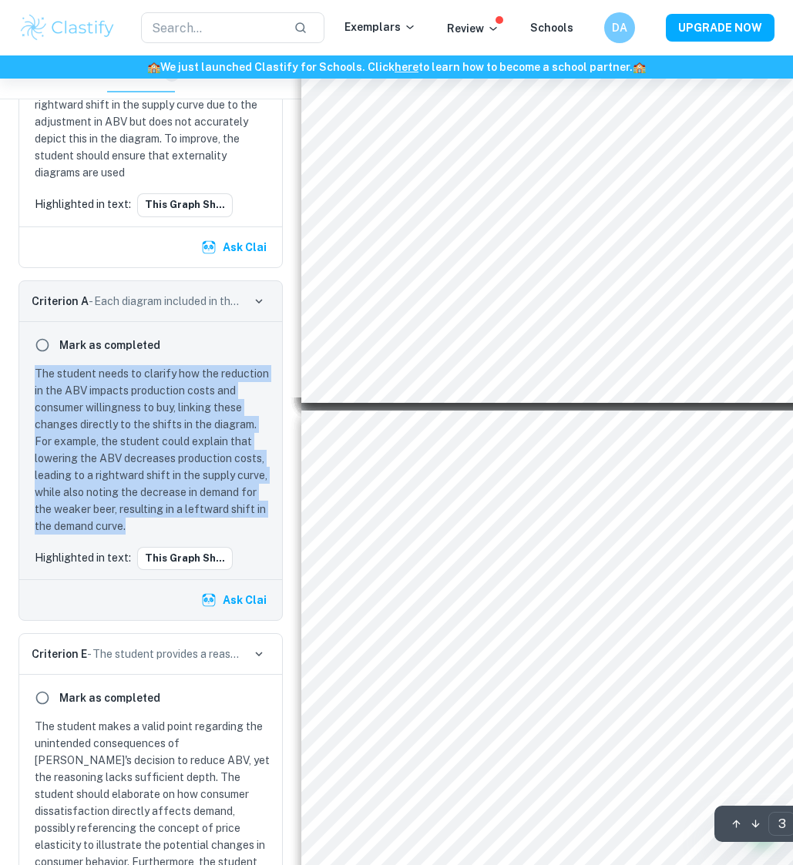
scroll to position [2405, 0]
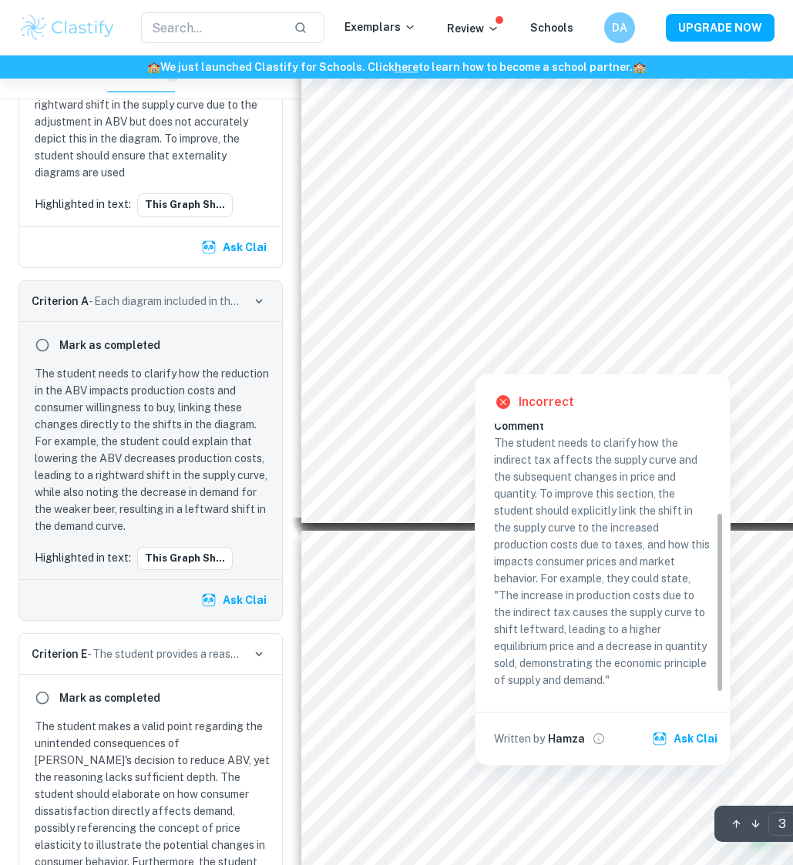
click at [488, 312] on div at bounding box center [633, 332] width 601 height 48
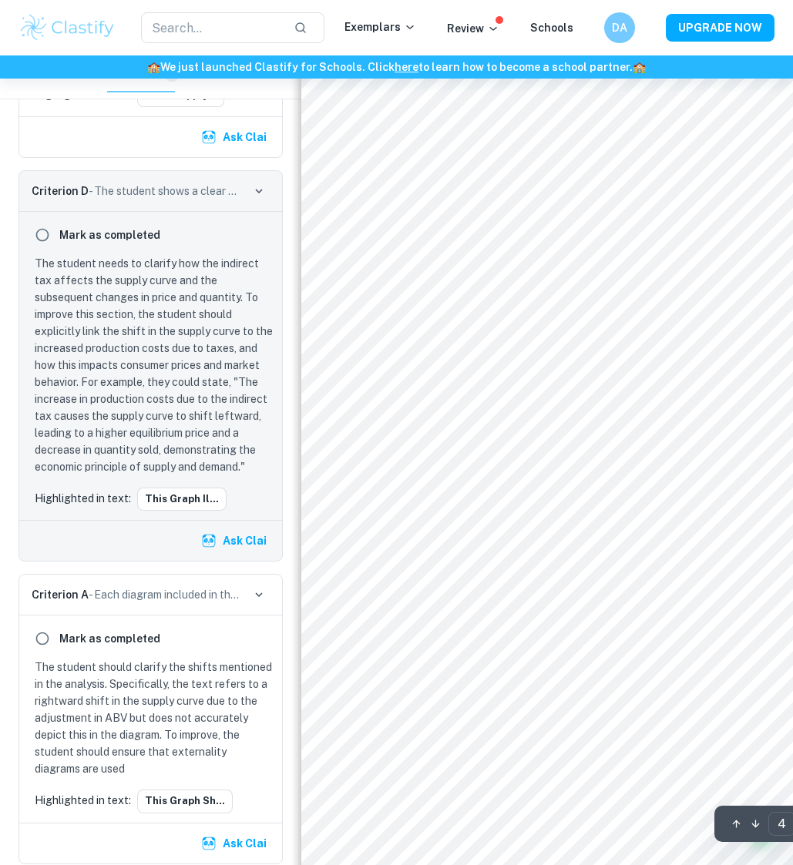
scroll to position [2939, 0]
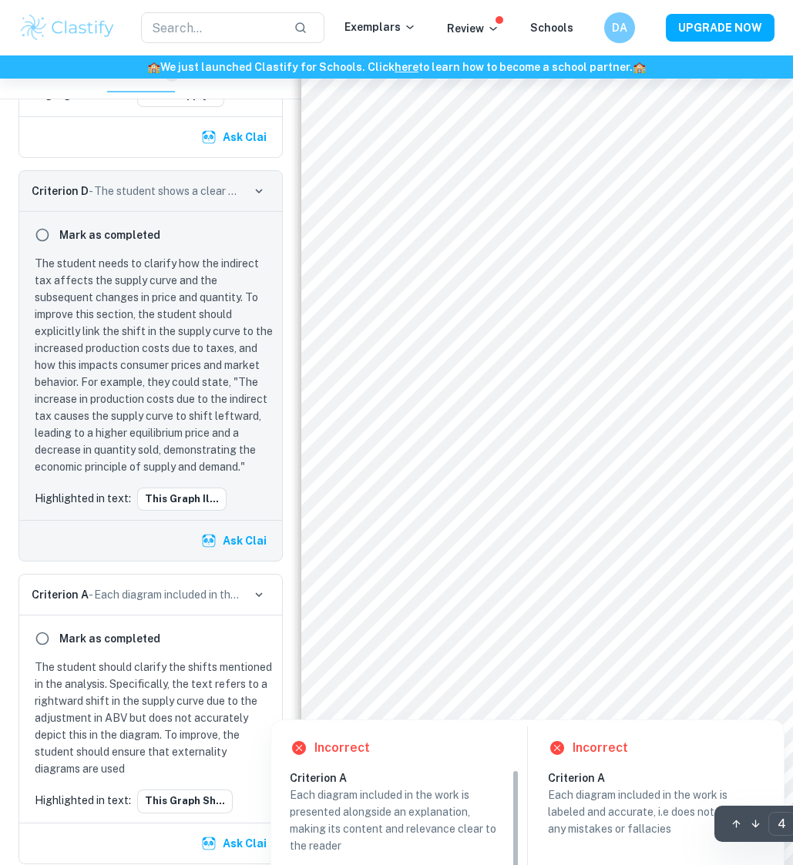
click at [484, 588] on div at bounding box center [611, 616] width 556 height 49
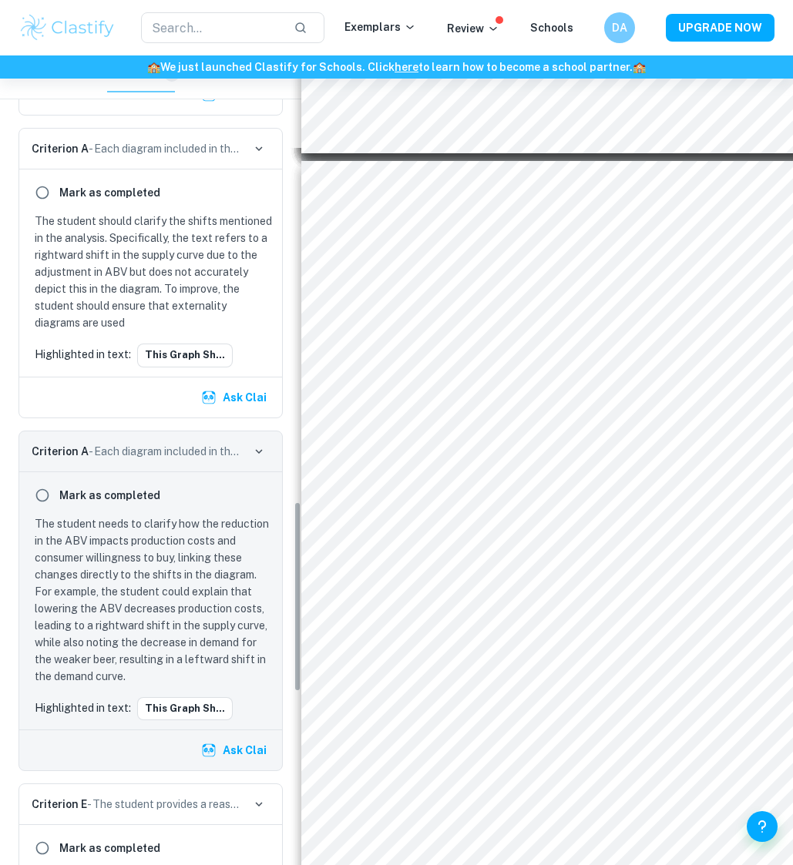
scroll to position [1901, 0]
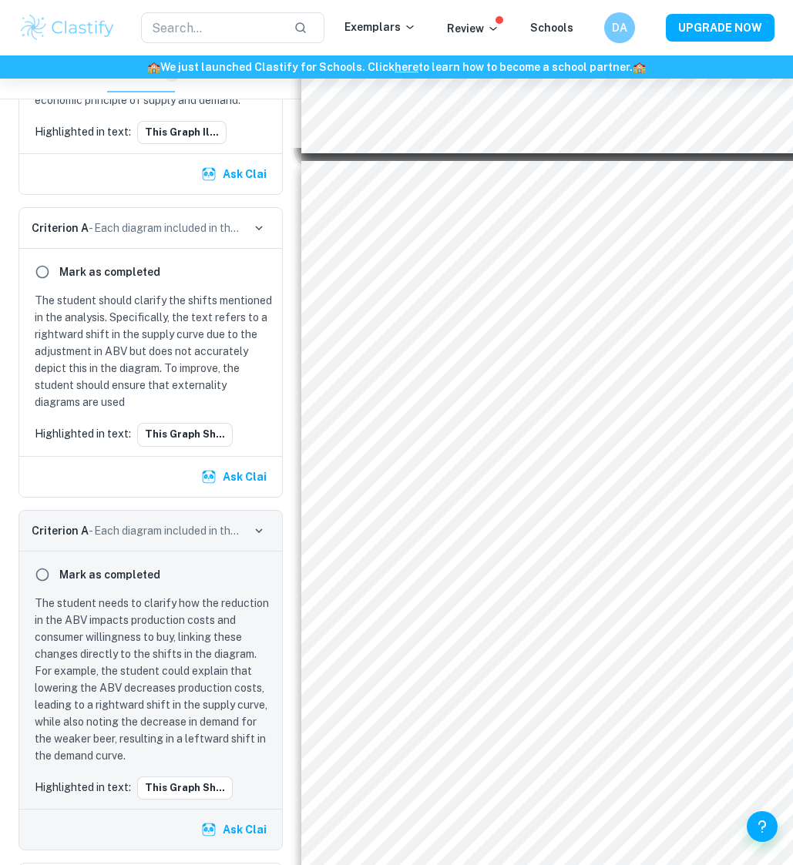
click at [224, 491] on button "Ask Clai" at bounding box center [235, 477] width 75 height 28
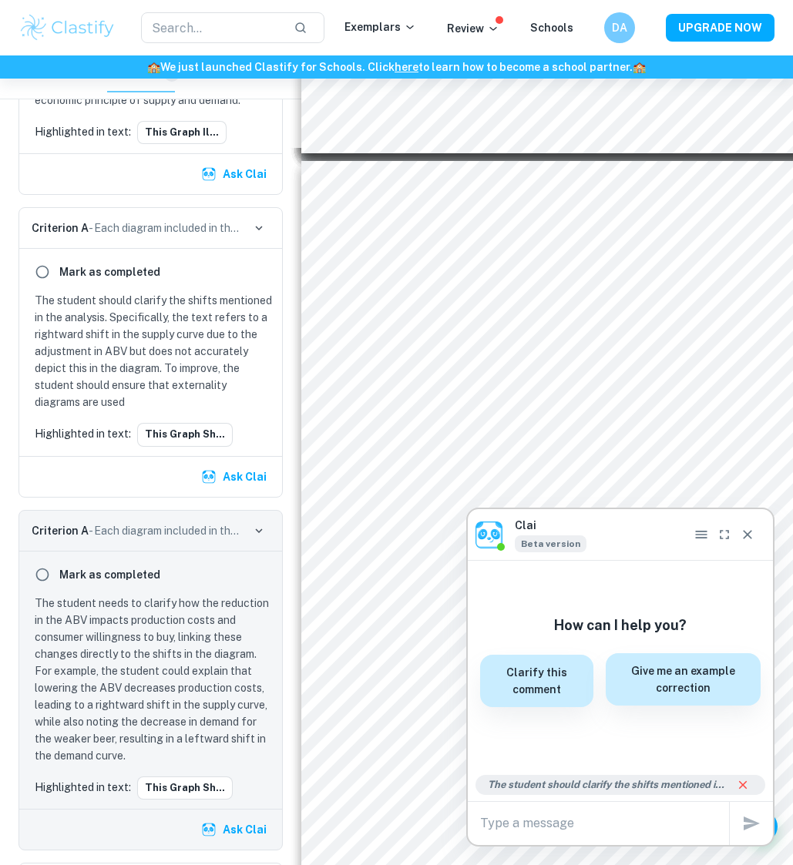
click at [719, 588] on h6 "Give me an example correction" at bounding box center [683, 679] width 136 height 34
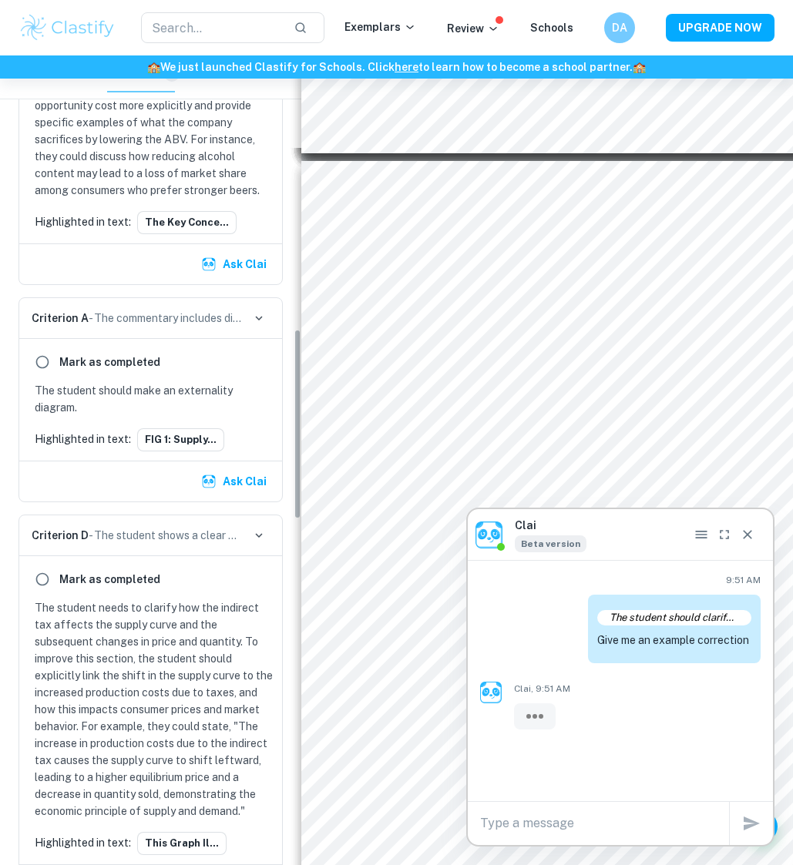
scroll to position [1189, 0]
click at [753, 538] on icon "Close" at bounding box center [746, 534] width 15 height 15
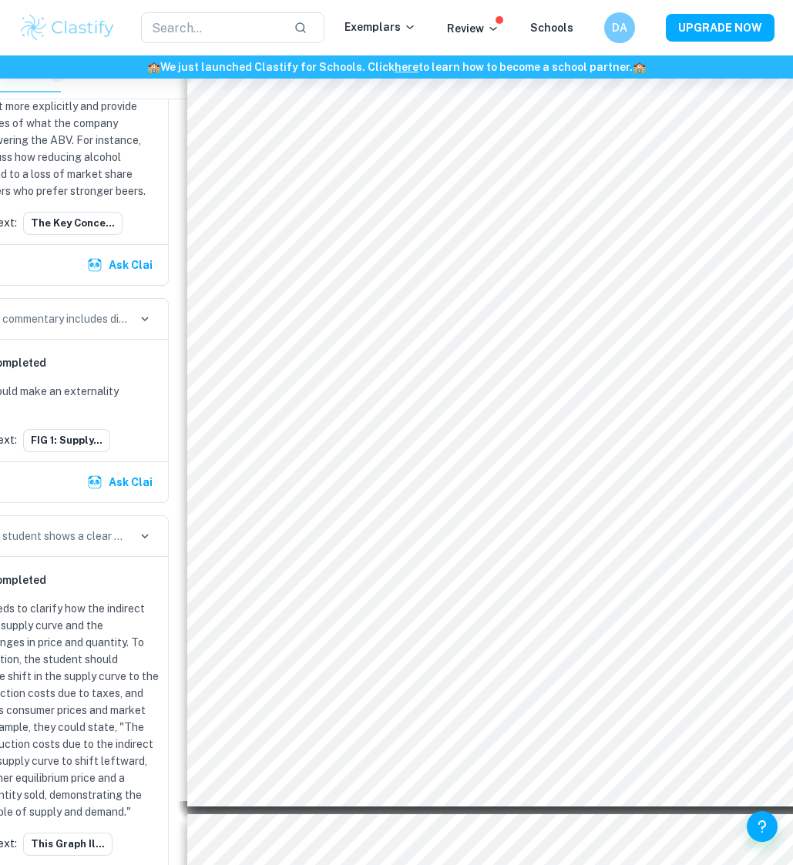
scroll to position [3069, 173]
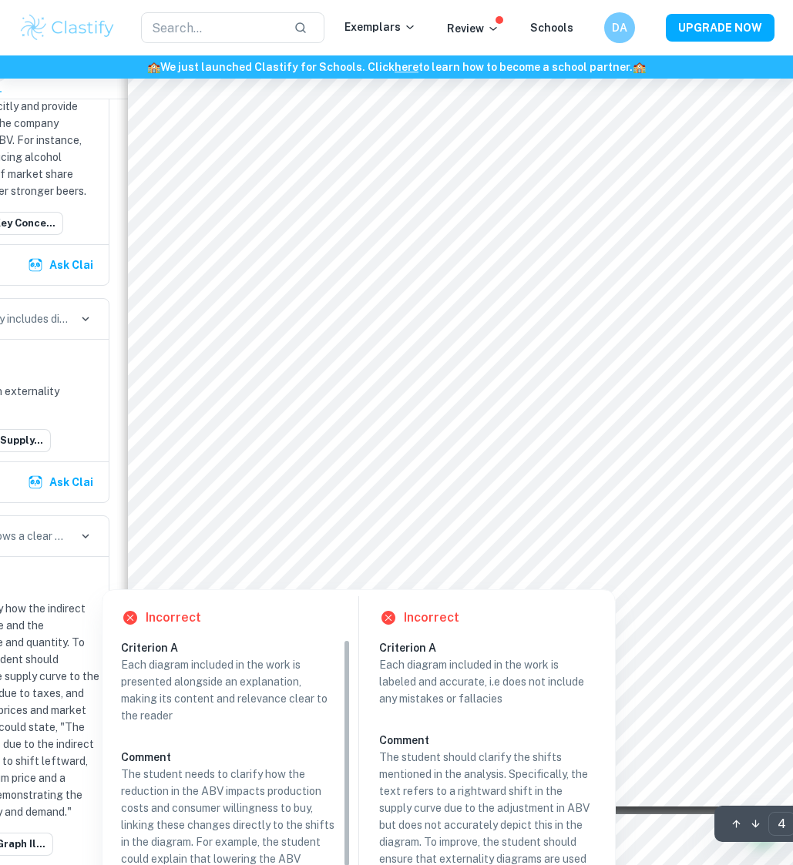
click at [324, 424] on div at bounding box center [278, 433] width 587 height 32
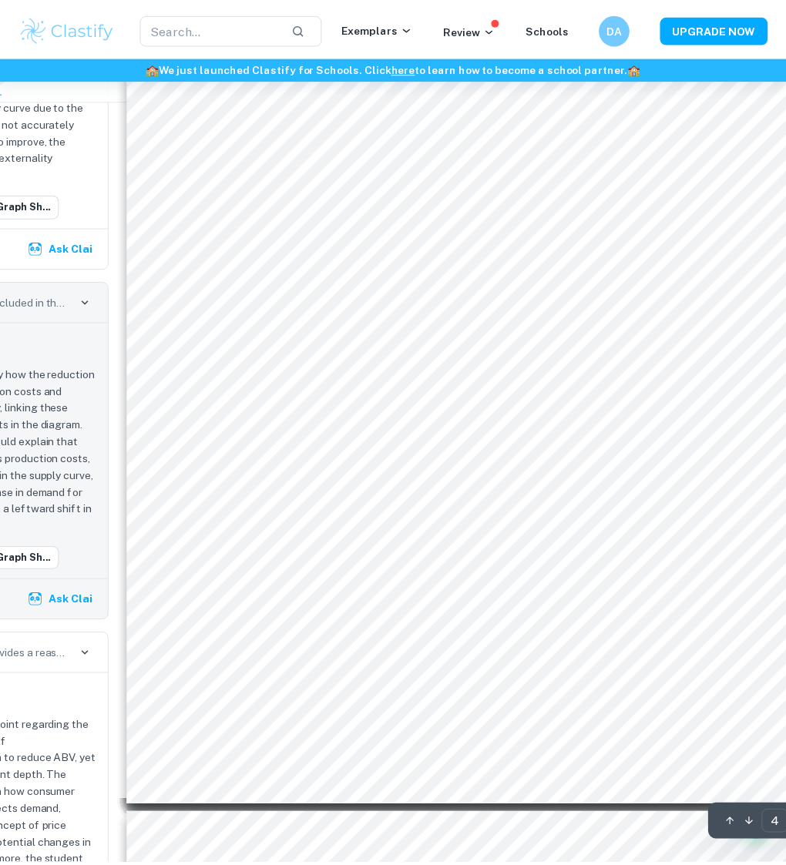
scroll to position [3069, 0]
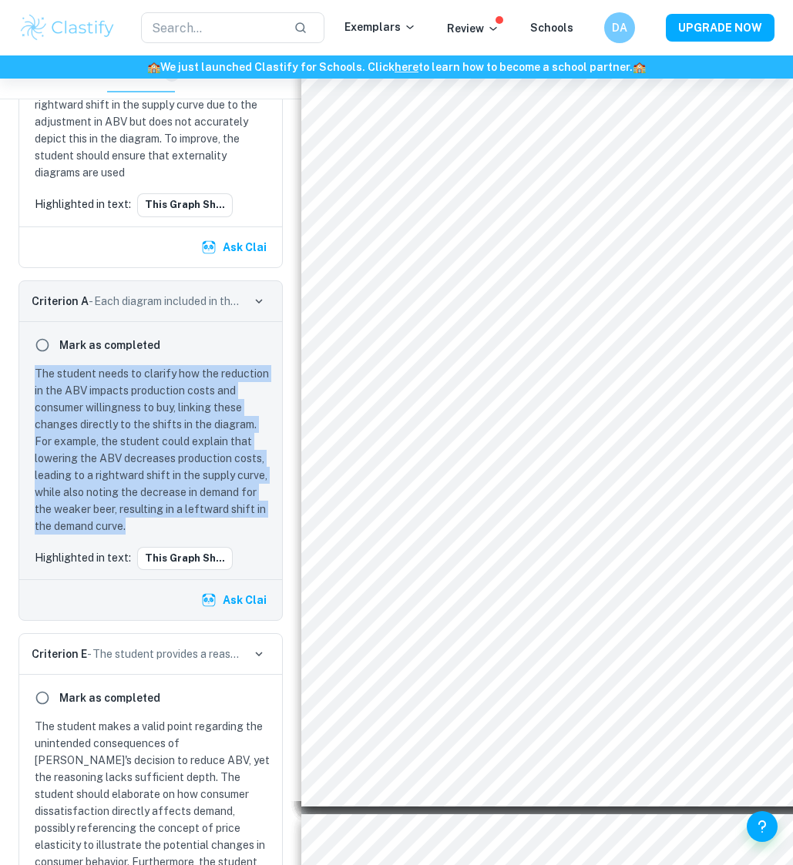
drag, startPoint x: 32, startPoint y: 388, endPoint x: 148, endPoint y: 539, distance: 190.1
click at [148, 535] on div "The student needs to clarify how the reduction in the ABV impacts production co…" at bounding box center [150, 449] width 244 height 169
copy p "The student needs to clarify how the reduction in the ABV impacts production co…"
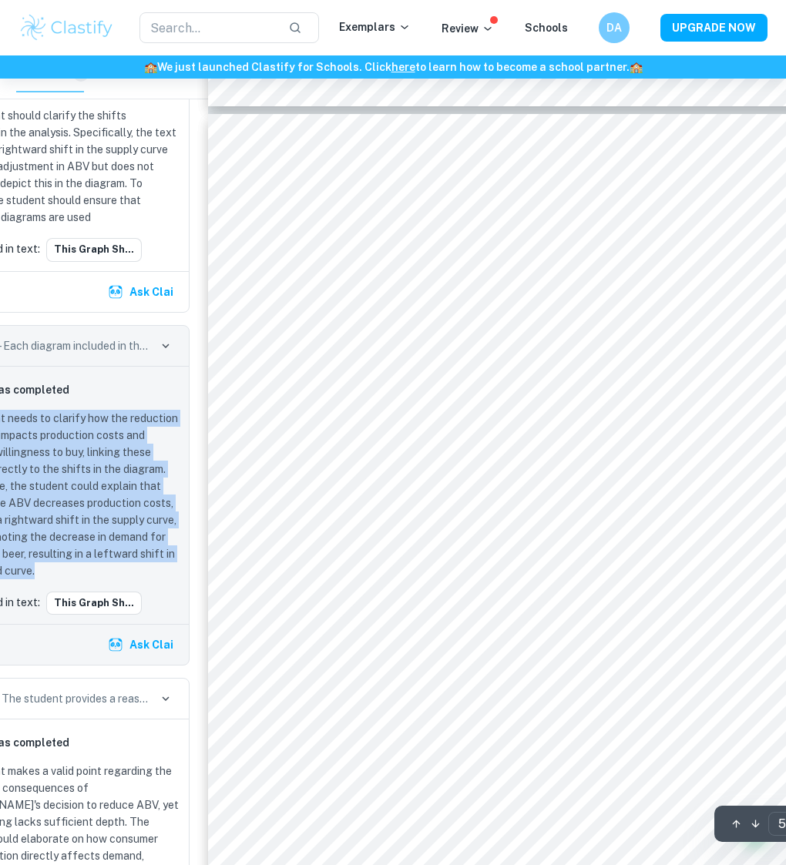
scroll to position [3769, 92]
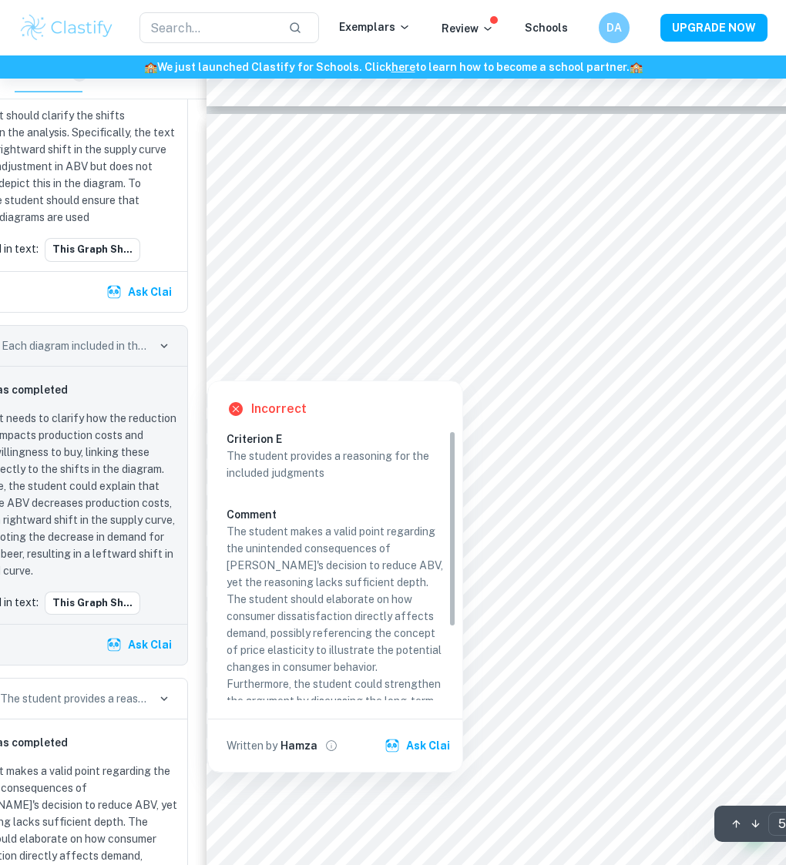
click at [397, 307] on div at bounding box center [426, 307] width 560 height 49
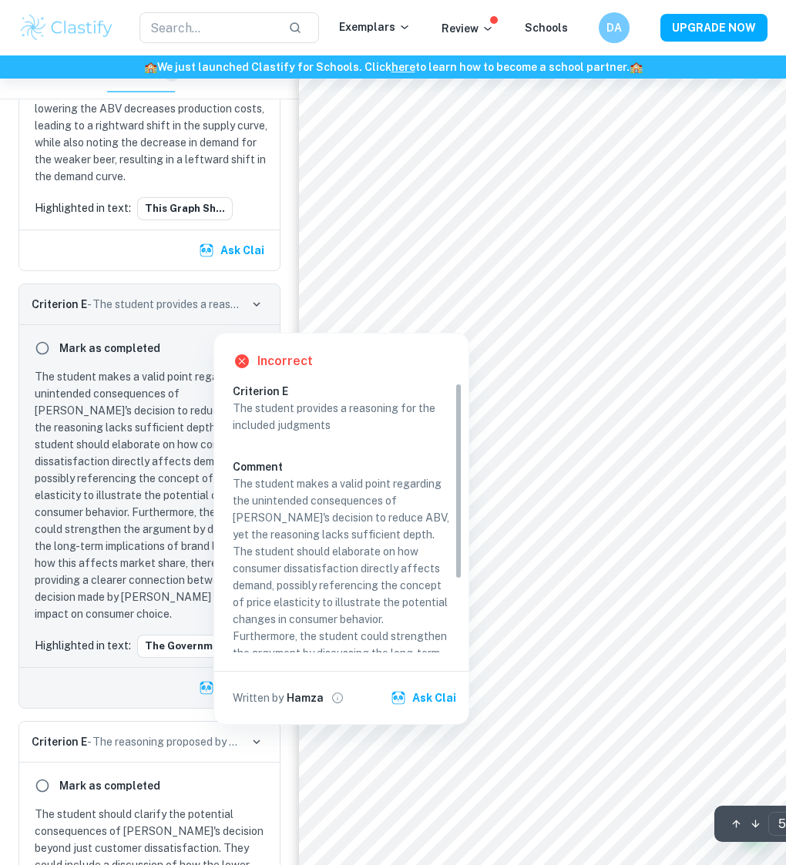
scroll to position [3819, 0]
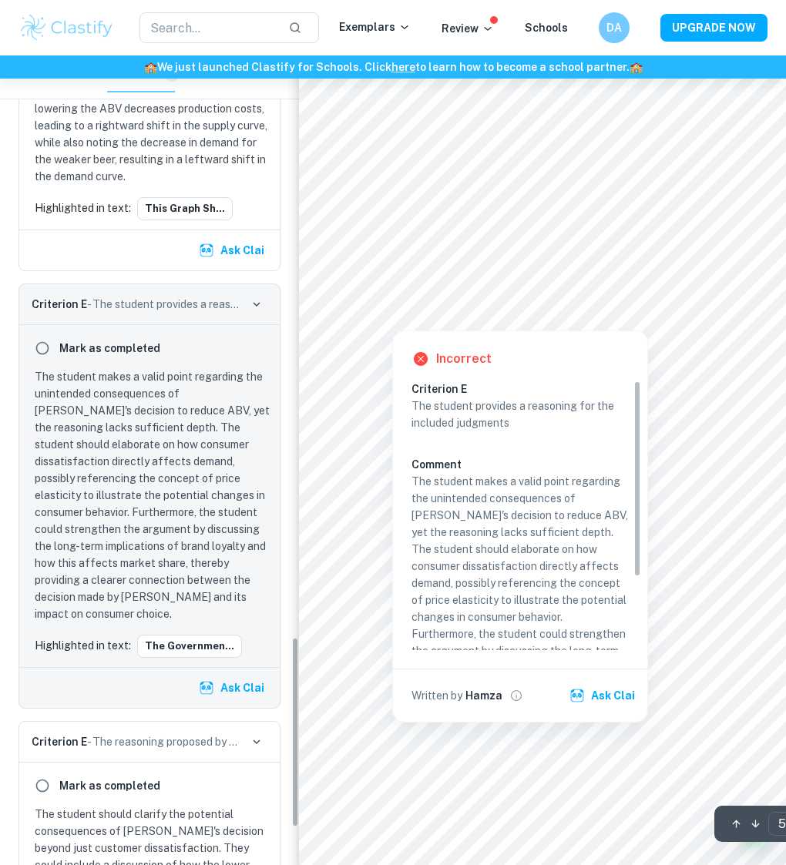
click at [559, 270] on div at bounding box center [606, 288] width 552 height 48
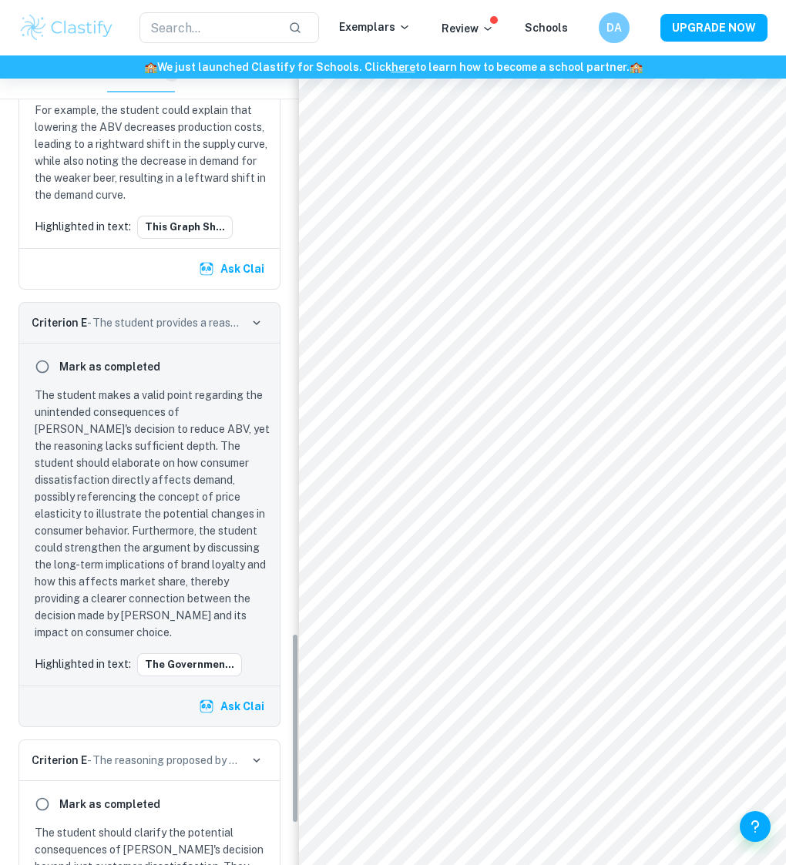
scroll to position [2507, 0]
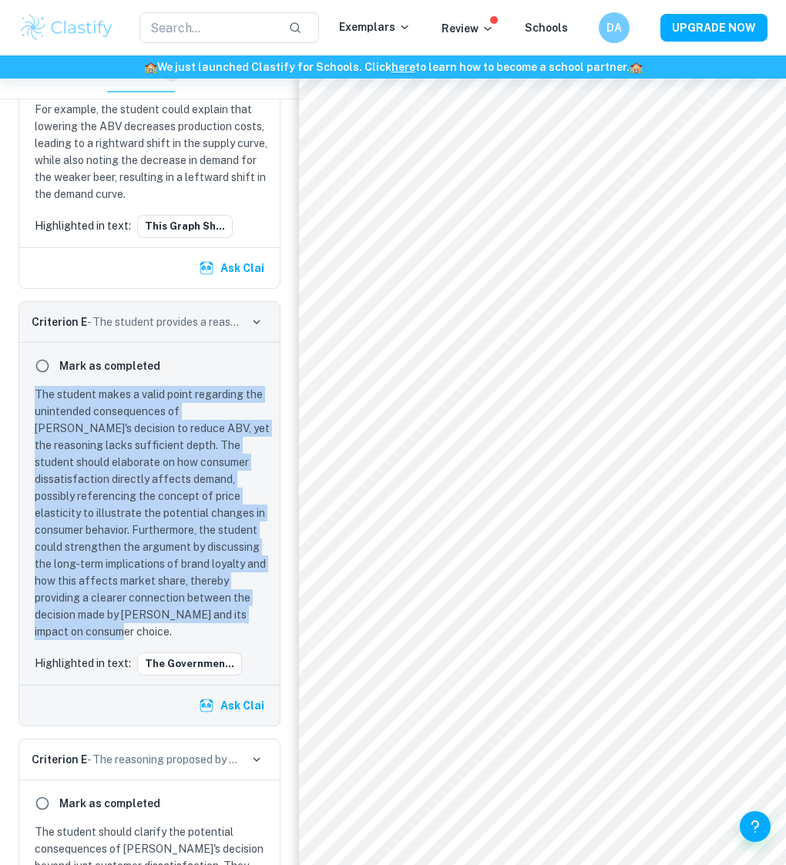
drag, startPoint x: 32, startPoint y: 364, endPoint x: 141, endPoint y: 607, distance: 266.5
click at [141, 588] on div "The student makes a valid point regarding the unintended consequences of [PERSO…" at bounding box center [149, 513] width 242 height 254
copy p "The student makes a valid point regarding the unintended consequences of [PERSO…"
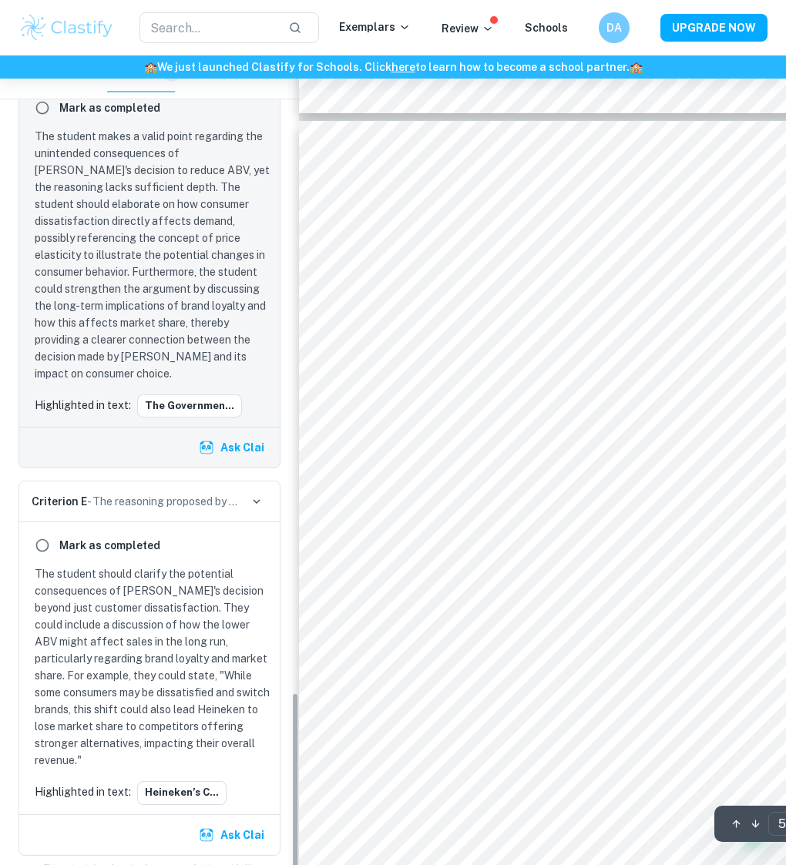
scroll to position [3764, 0]
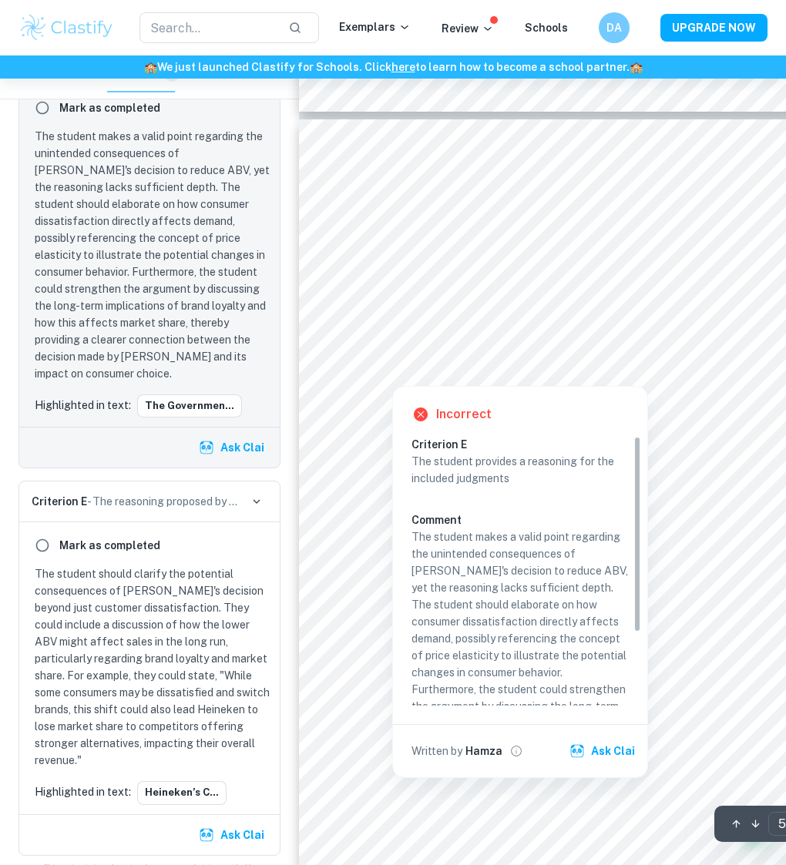
click at [490, 314] on div at bounding box center [610, 313] width 560 height 49
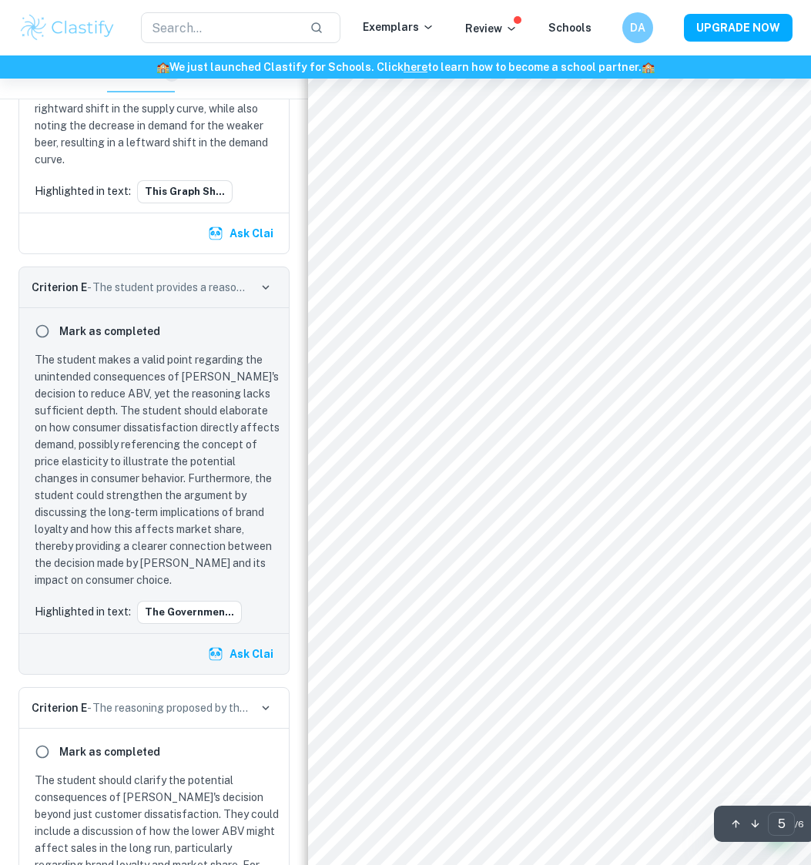
scroll to position [3944, 0]
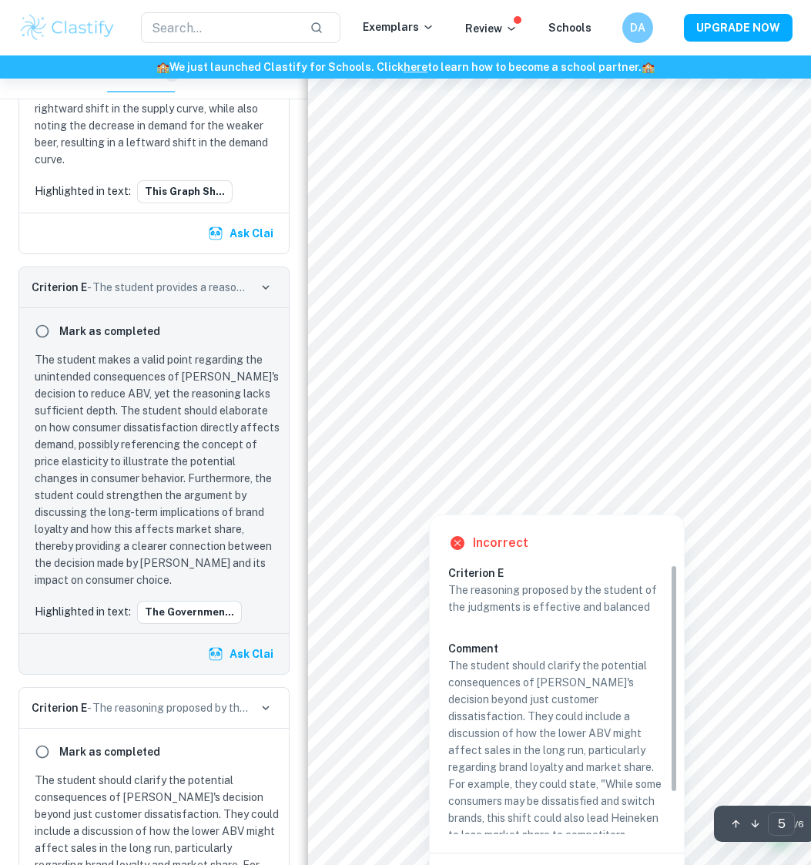
click at [450, 468] on div at bounding box center [637, 472] width 595 height 48
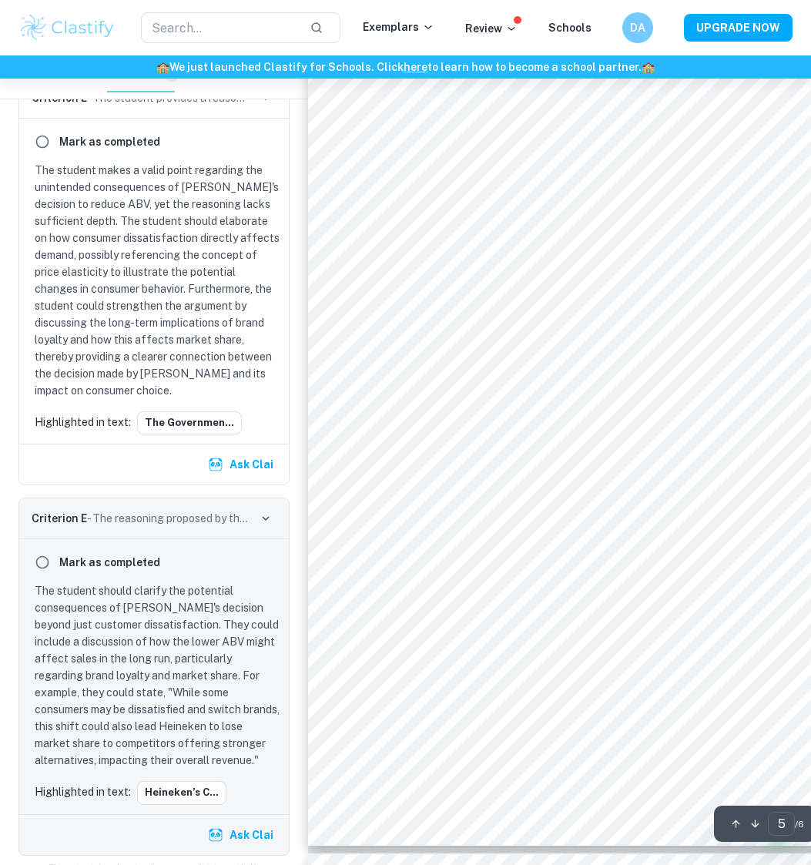
scroll to position [3963, 0]
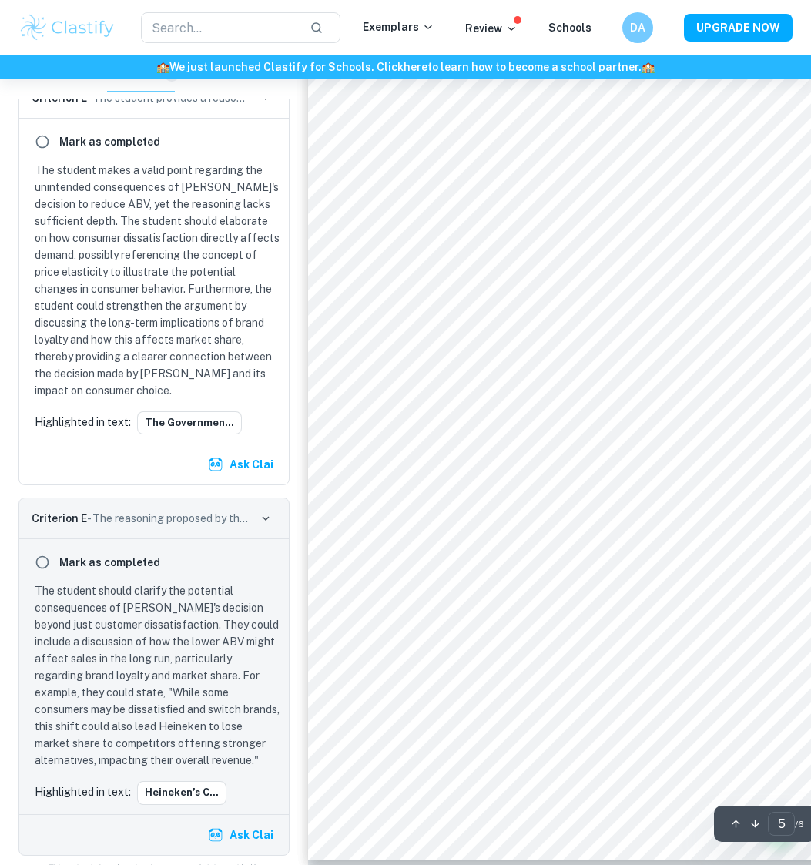
click at [445, 588] on div "For the company, alcohol duty rates and costs of production have led to higher …" at bounding box center [640, 390] width 665 height 940
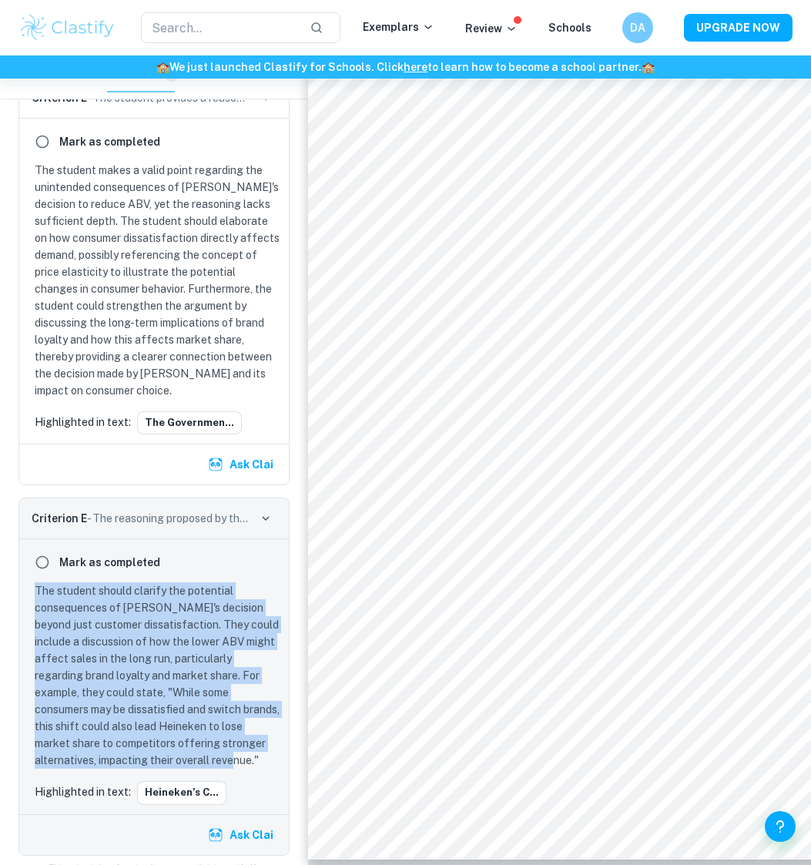
drag, startPoint x: 36, startPoint y: 561, endPoint x: 214, endPoint y: 729, distance: 245.2
click at [214, 588] on p "The student should clarify the potential consequences of [PERSON_NAME]'s decisi…" at bounding box center [157, 675] width 245 height 186
copy p "The student should clarify the potential consequences of [PERSON_NAME]'s decisi…"
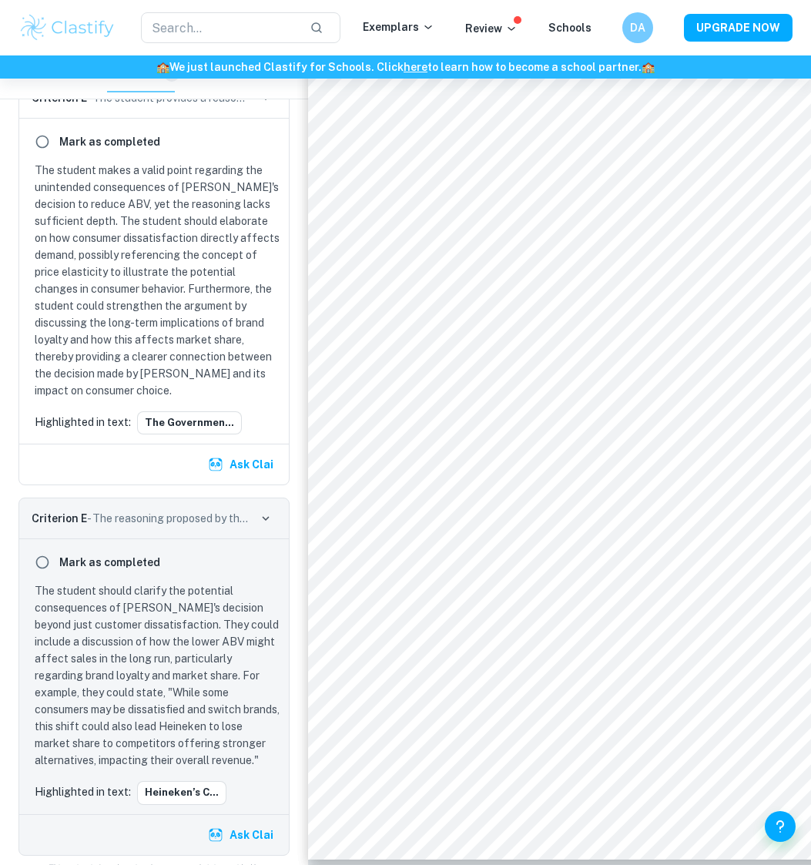
click at [256, 548] on div "Mark as completed" at bounding box center [153, 562] width 251 height 28
click at [197, 588] on button "Heineken’s c..." at bounding box center [181, 792] width 89 height 23
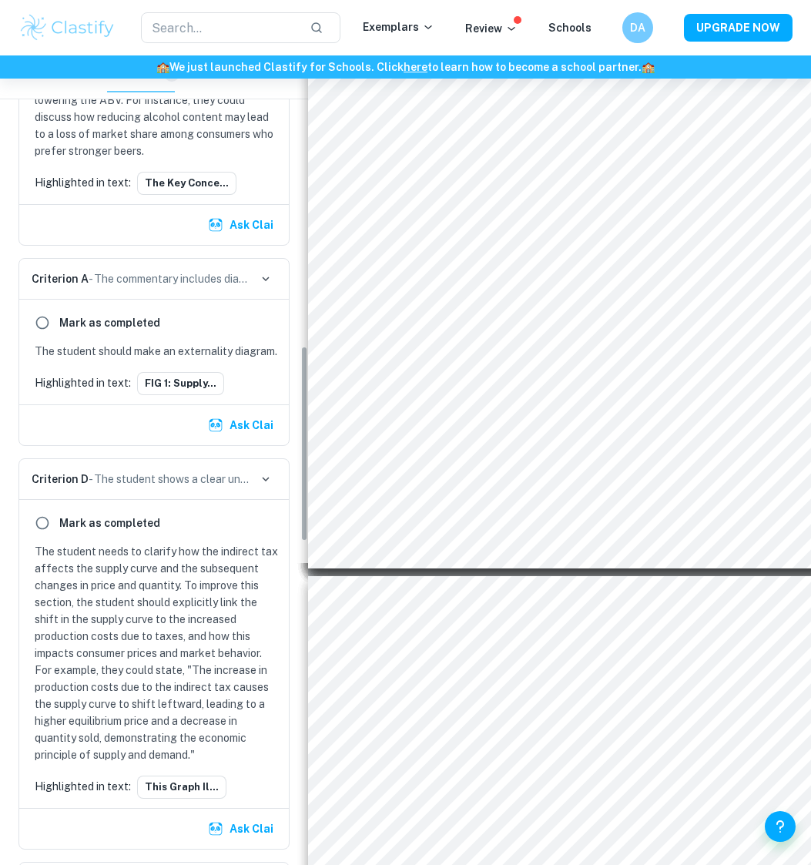
scroll to position [1230, 0]
click at [189, 377] on button "FIG 1: Supply..." at bounding box center [180, 382] width 87 height 23
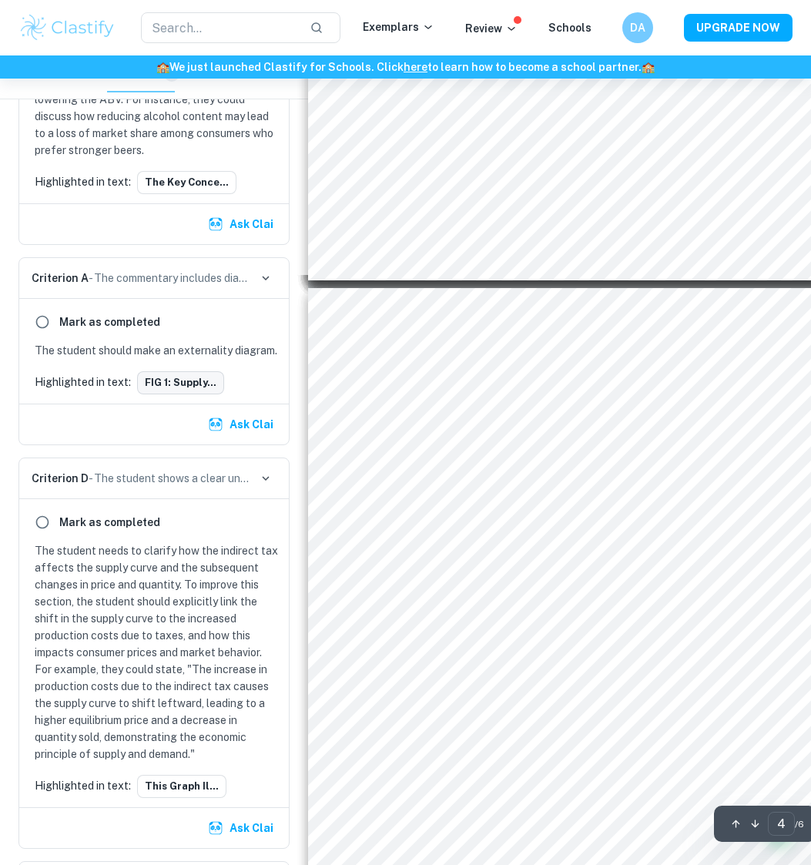
scroll to position [2660, 0]
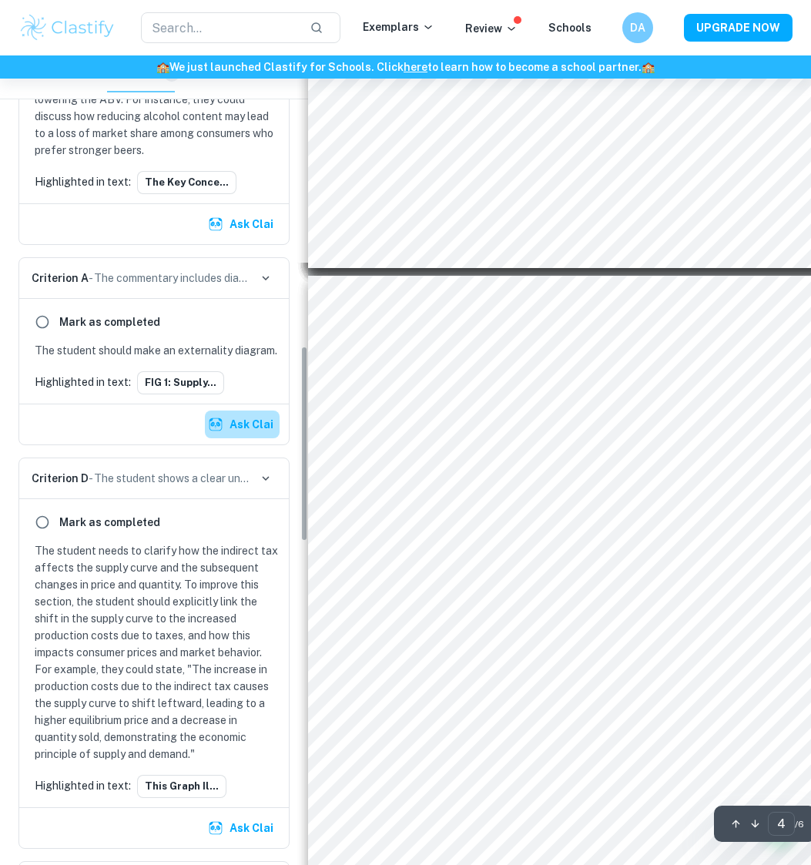
click at [244, 416] on button "Ask Clai" at bounding box center [242, 425] width 75 height 28
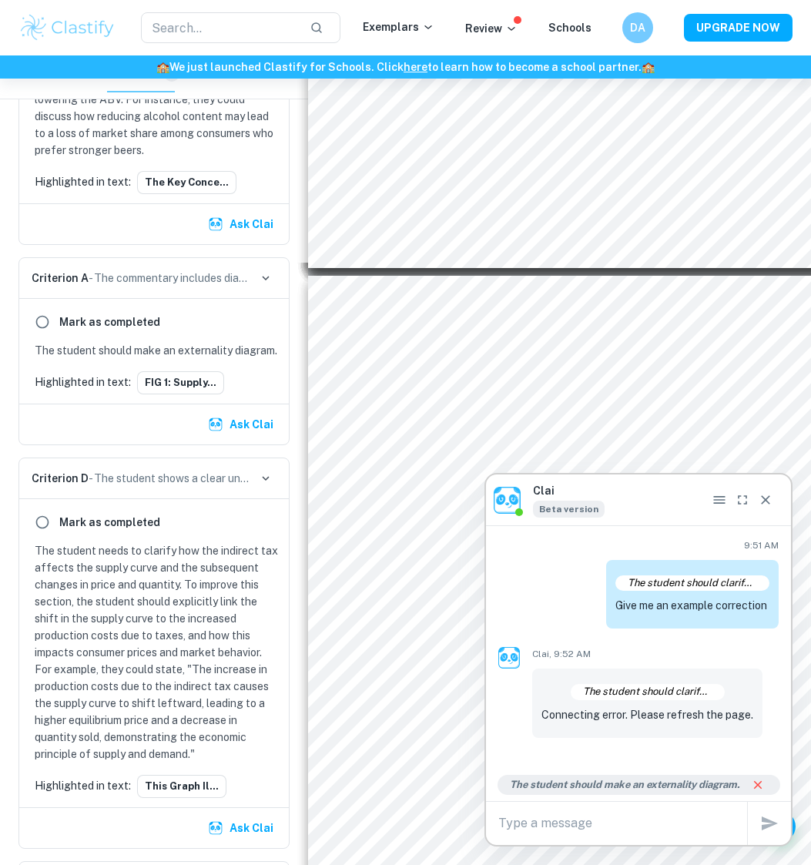
click at [688, 588] on p "The student should make an externality diagram." at bounding box center [626, 784] width 232 height 15
click at [765, 588] on icon "Close reply" at bounding box center [758, 785] width 14 height 14
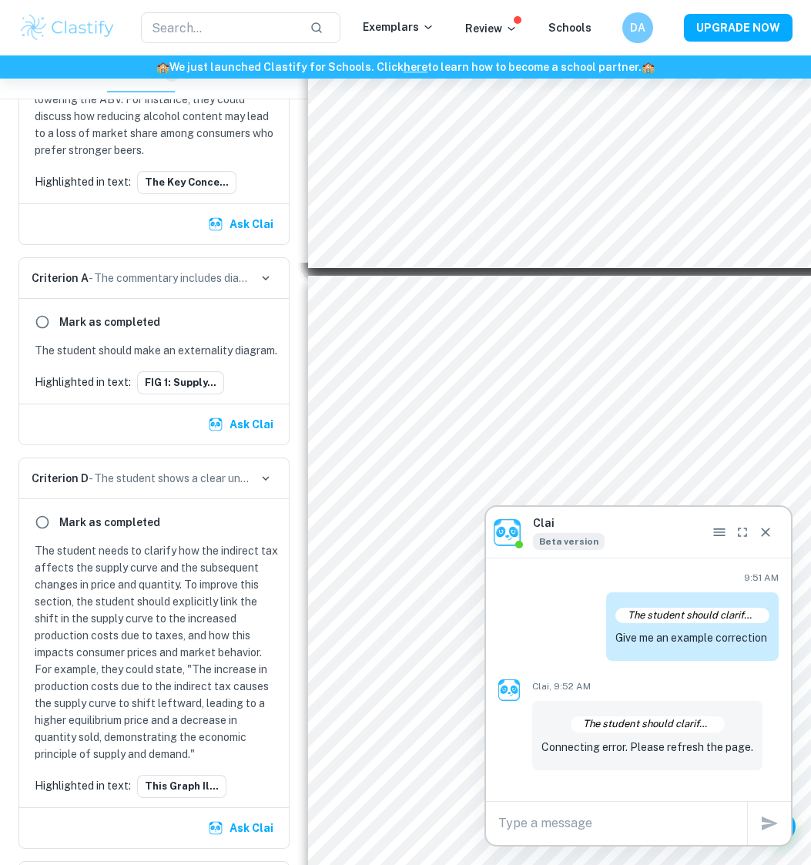
click at [246, 421] on button "Ask Clai" at bounding box center [242, 425] width 75 height 28
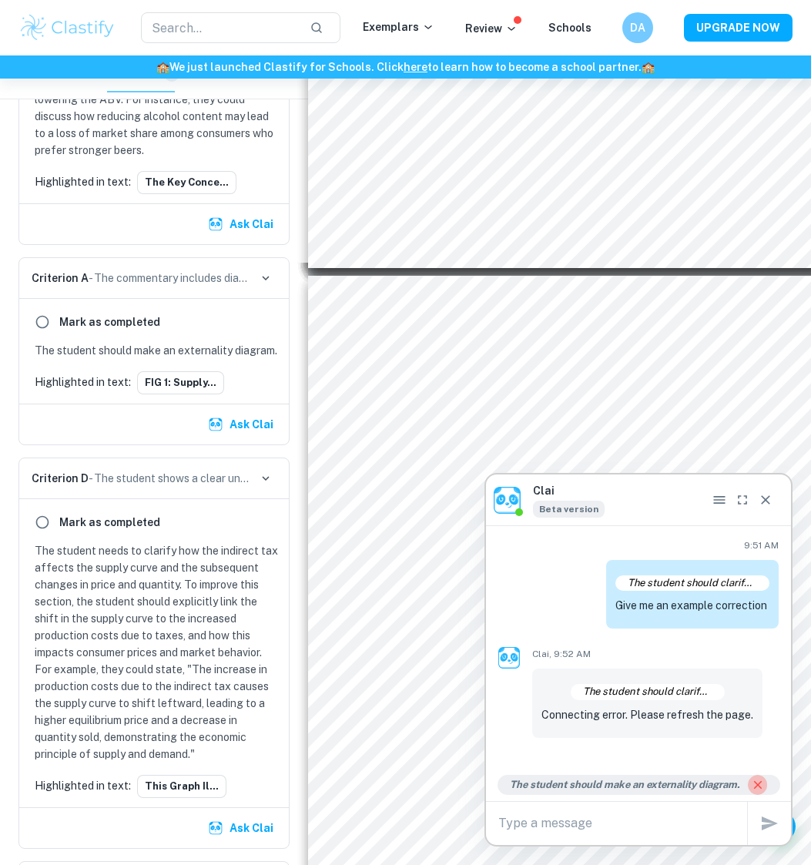
click at [758, 588] on icon "Close reply" at bounding box center [757, 785] width 8 height 8
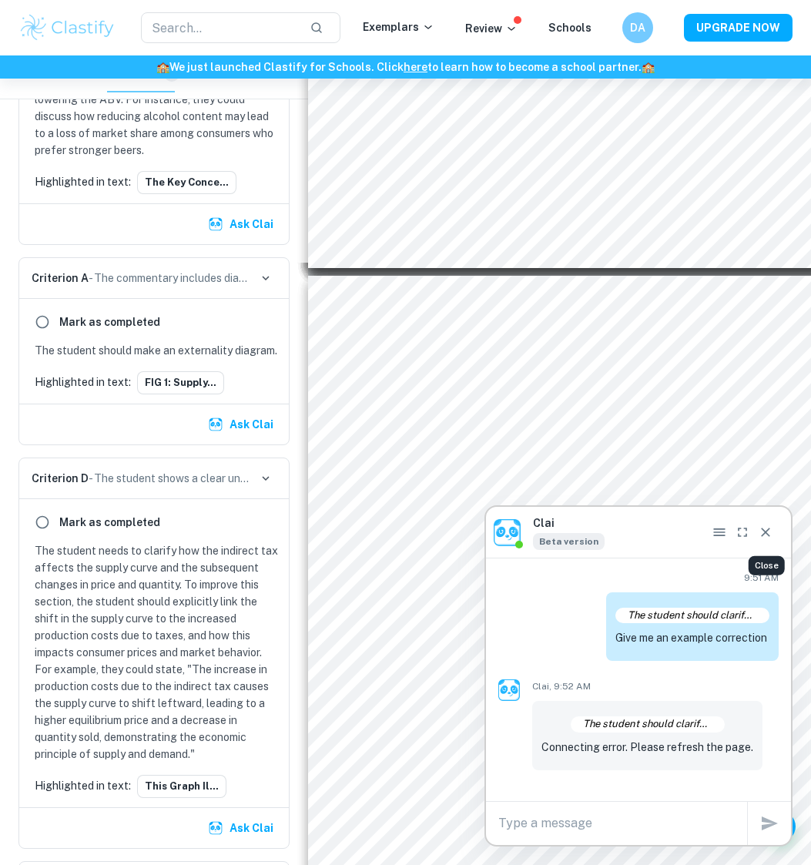
click at [769, 536] on icon "Close" at bounding box center [765, 532] width 9 height 9
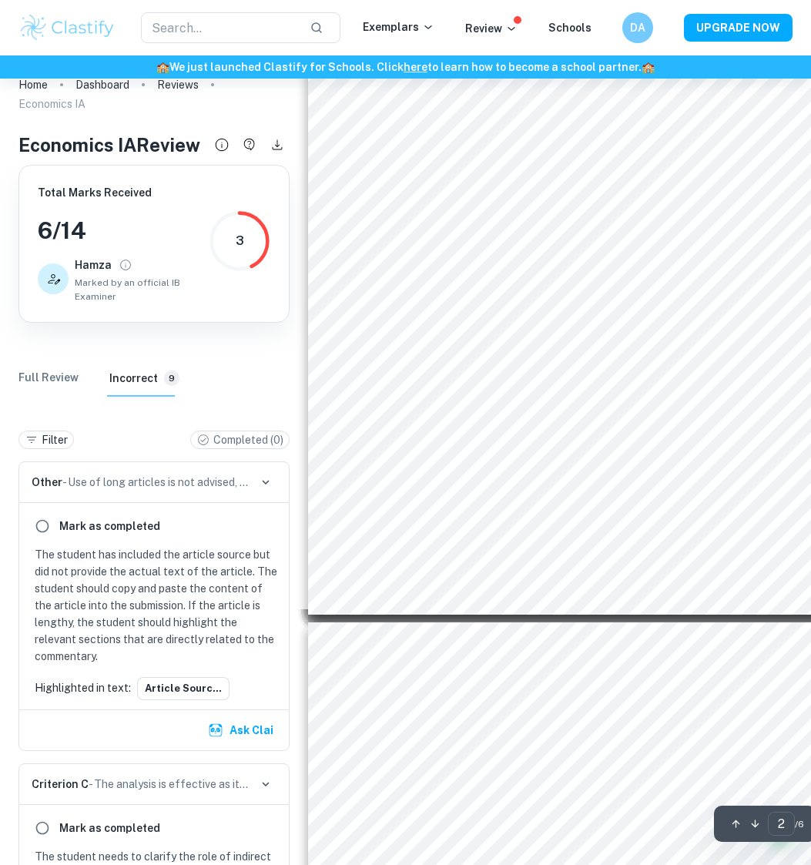
scroll to position [1279, 0]
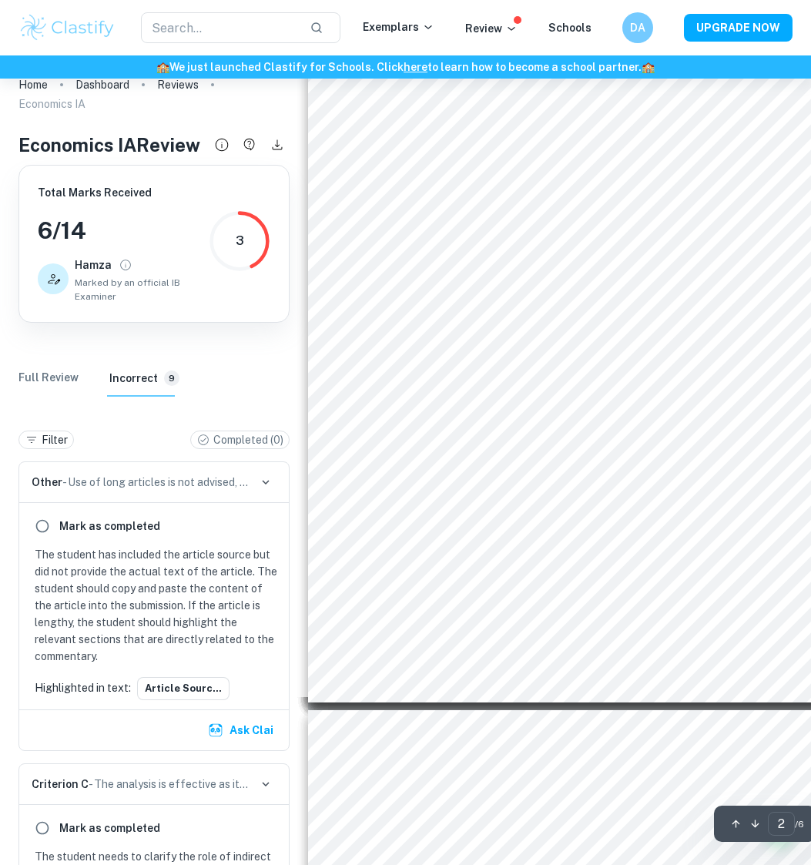
click at [155, 234] on h3 "6 / 14" at bounding box center [123, 230] width 171 height 35
click at [65, 375] on Review "Full Review" at bounding box center [48, 378] width 60 height 37
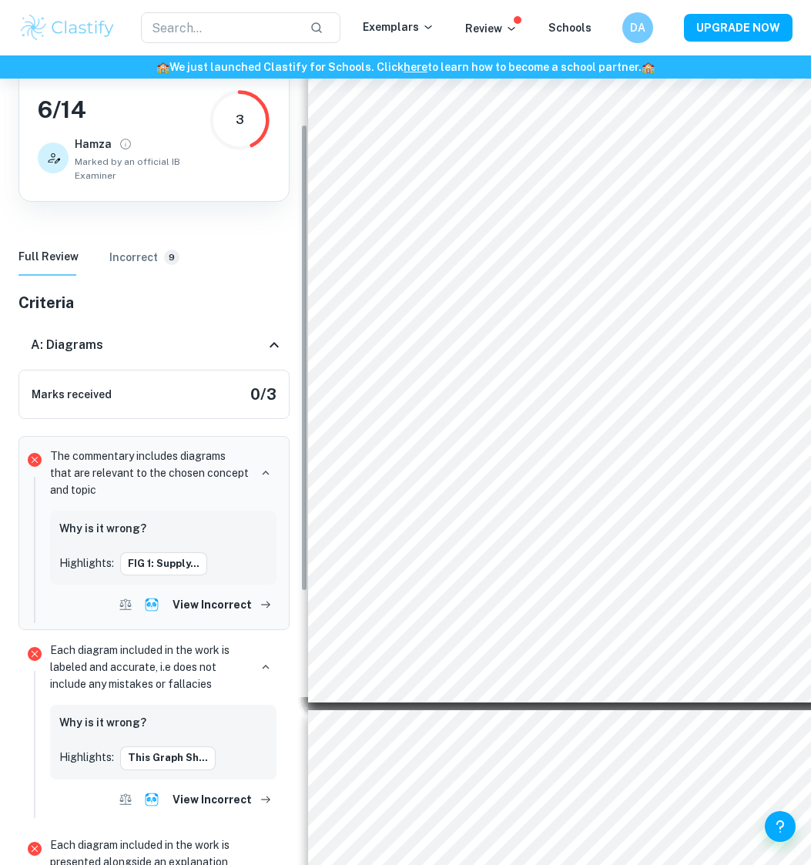
scroll to position [122, 0]
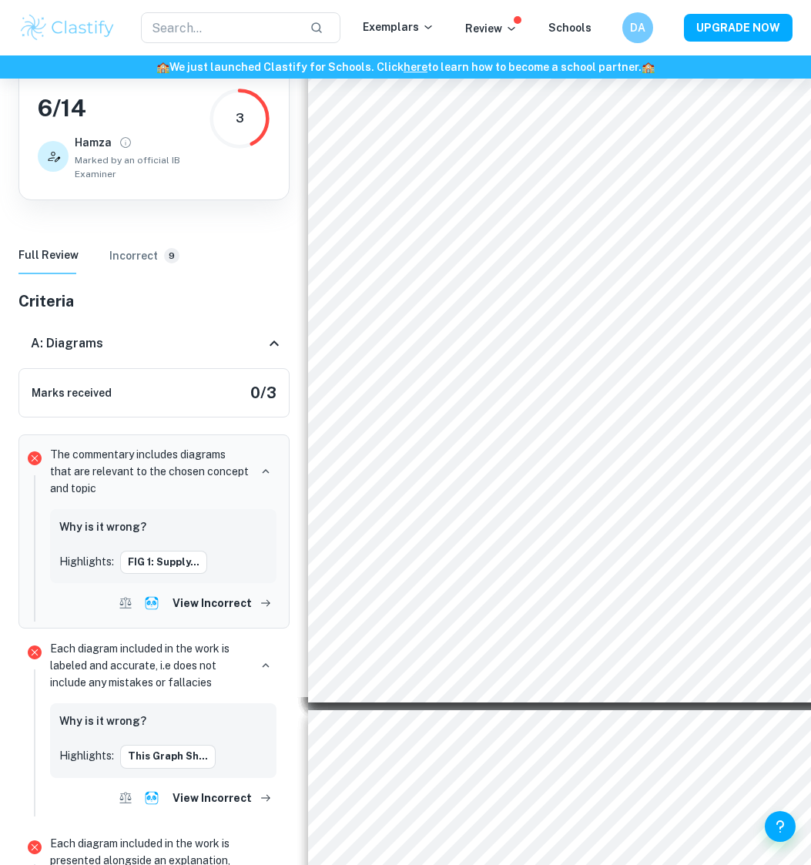
click at [220, 404] on div "Marks received 0 / 3" at bounding box center [153, 392] width 271 height 49
click at [271, 334] on icon at bounding box center [274, 343] width 18 height 18
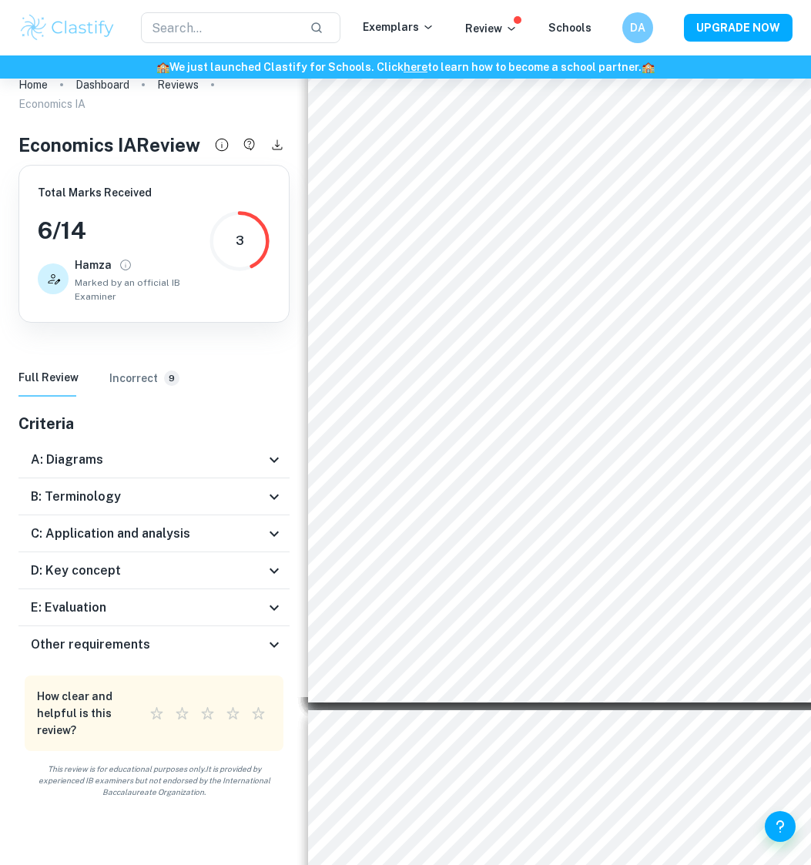
scroll to position [0, 0]
click at [269, 453] on icon at bounding box center [274, 460] width 18 height 18
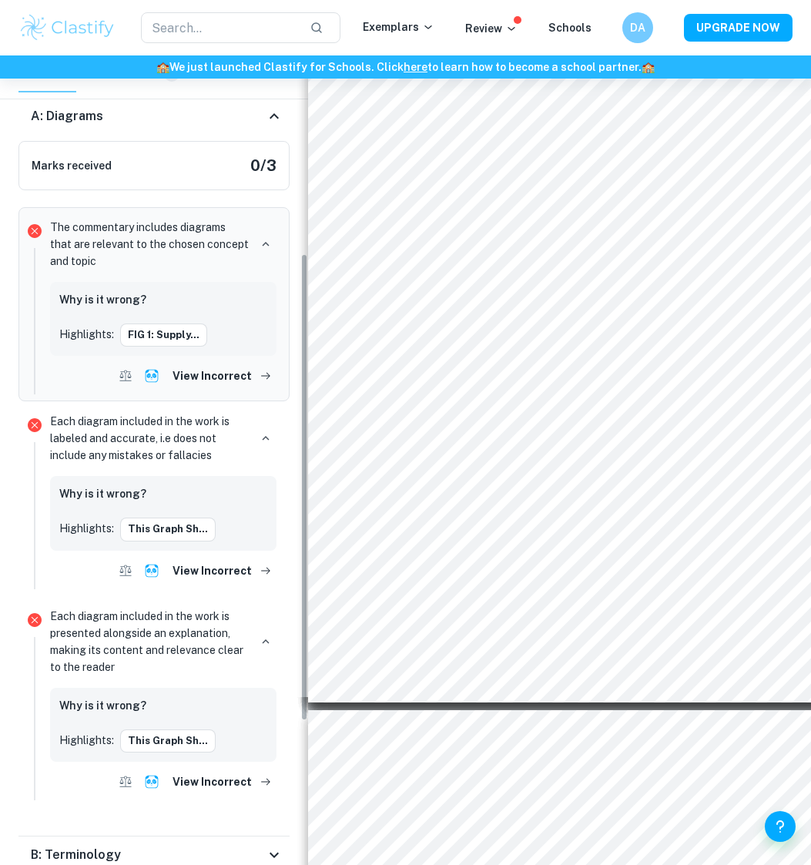
scroll to position [351, 0]
click at [261, 118] on div "A: Diagrams" at bounding box center [148, 115] width 234 height 18
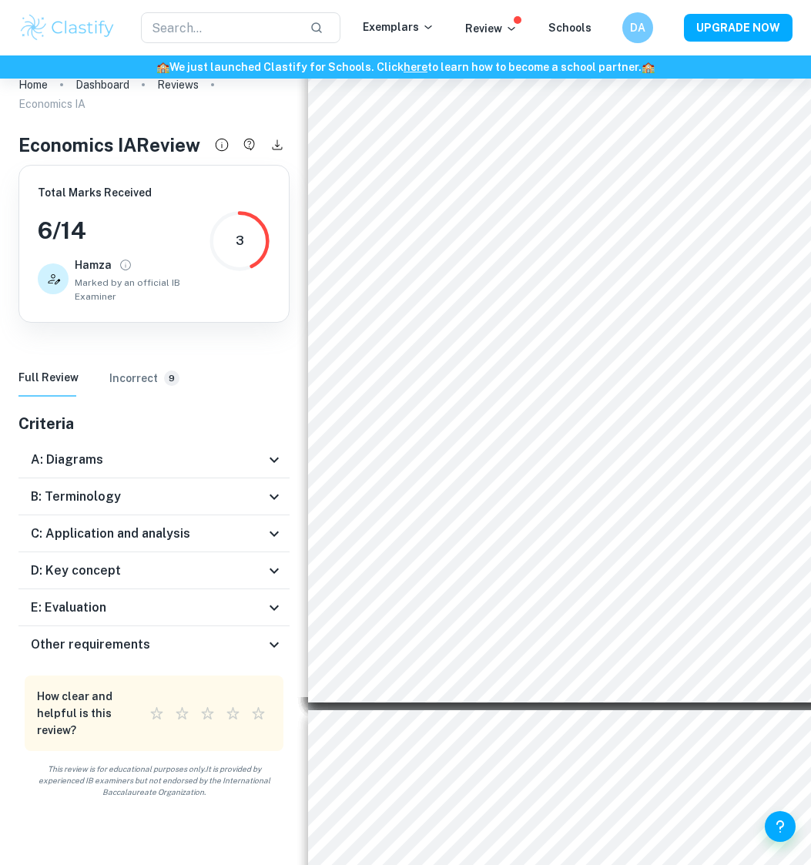
click at [270, 588] on icon at bounding box center [274, 607] width 18 height 18
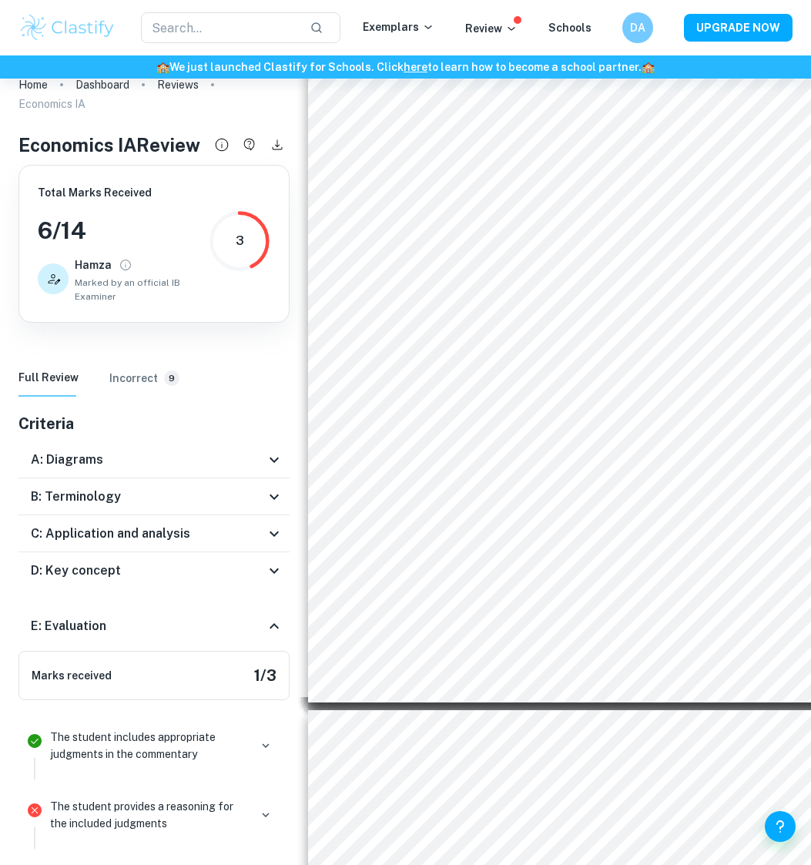
click at [271, 588] on div "E: Evaluation" at bounding box center [153, 626] width 271 height 49
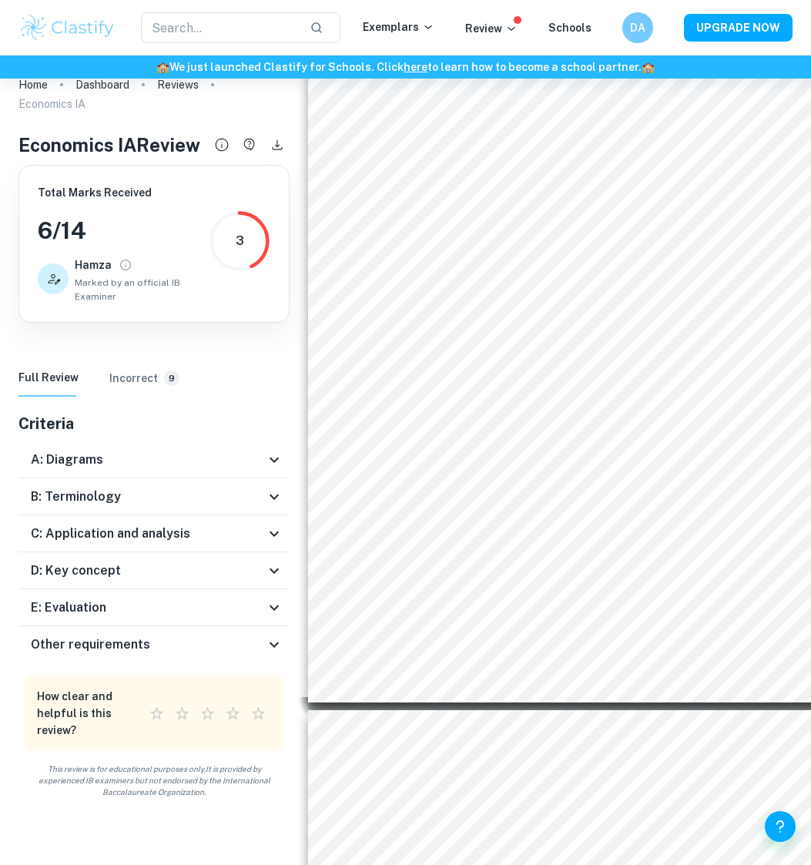
click at [263, 566] on div "D: Key concept" at bounding box center [148, 570] width 234 height 18
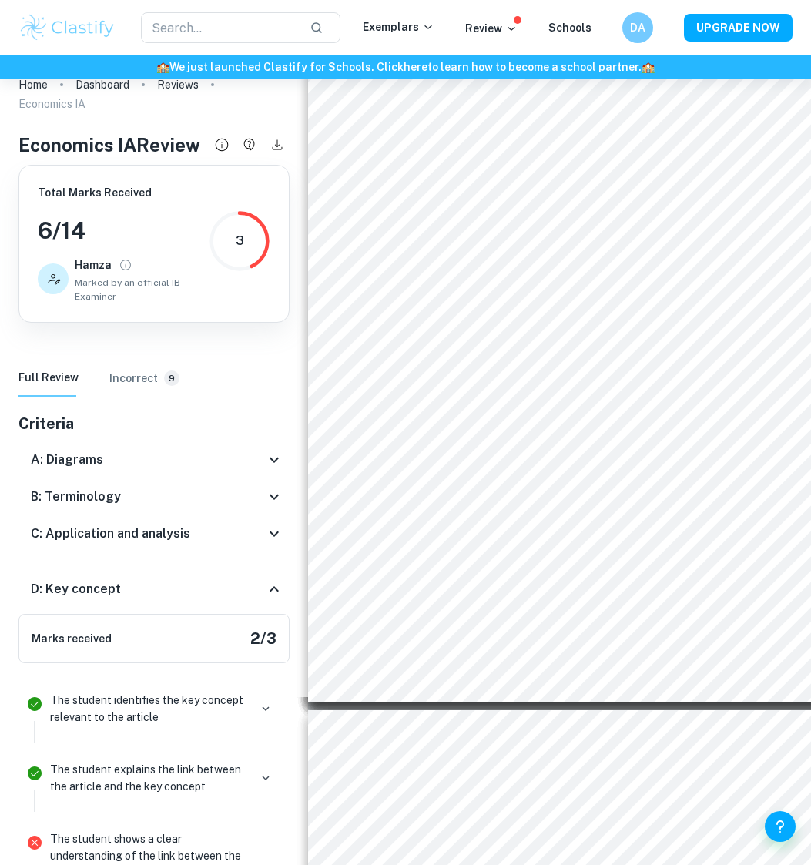
drag, startPoint x: 263, startPoint y: 566, endPoint x: 200, endPoint y: 559, distance: 63.5
click at [200, 559] on div "Criteria A: Diagrams Marks received 0 / 3 The commentary includes diagrams that…" at bounding box center [153, 779] width 271 height 735
click at [238, 550] on div "C: Application and analysis" at bounding box center [153, 533] width 271 height 37
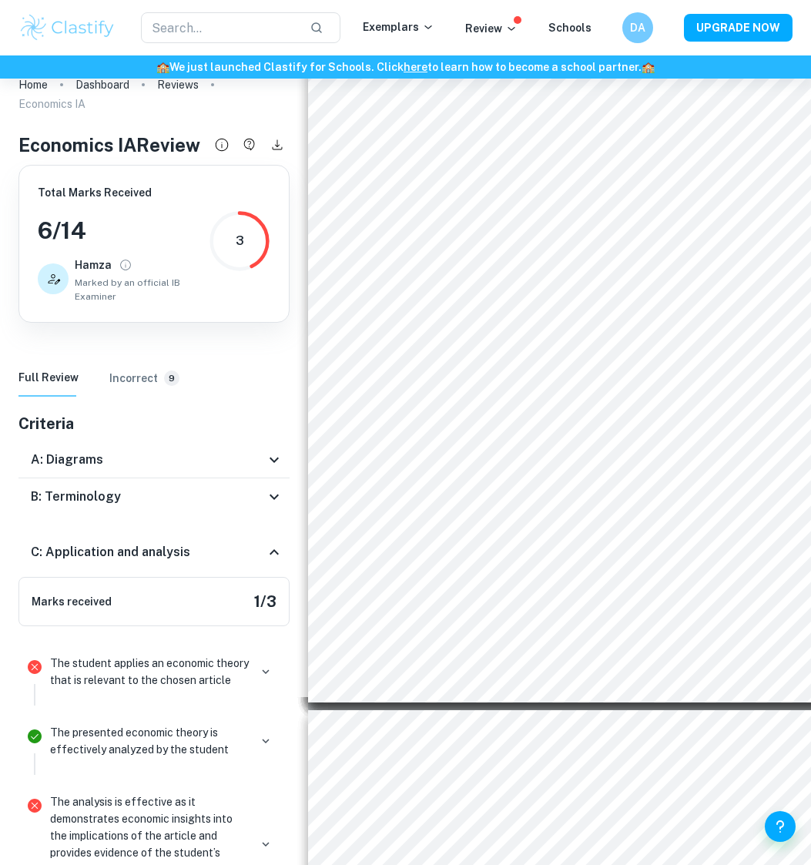
click at [270, 551] on icon at bounding box center [274, 552] width 18 height 18
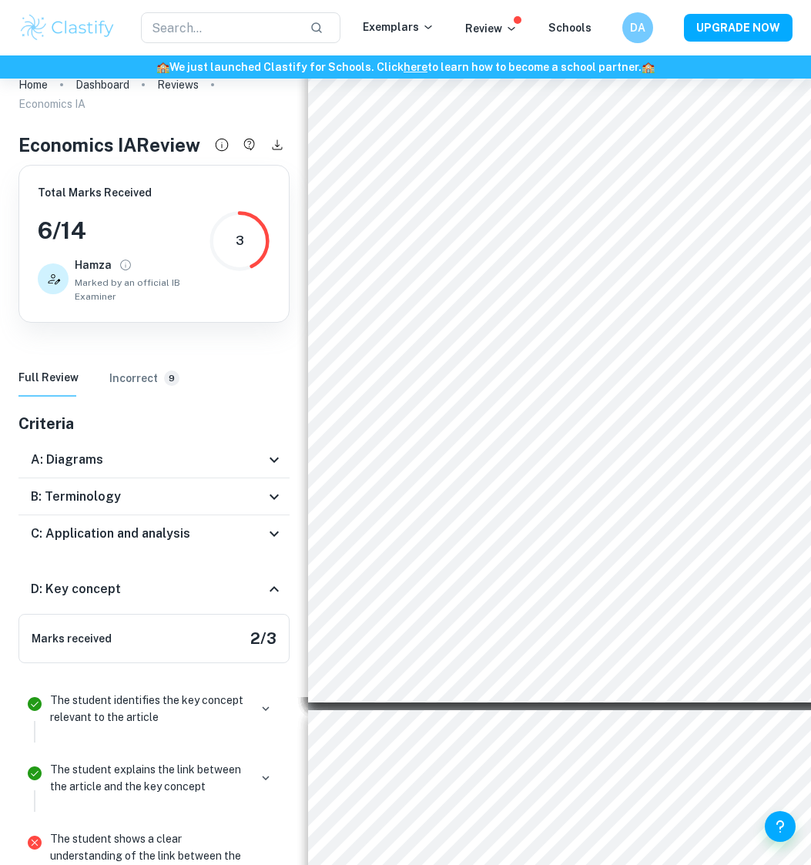
click at [268, 588] on icon at bounding box center [274, 589] width 18 height 18
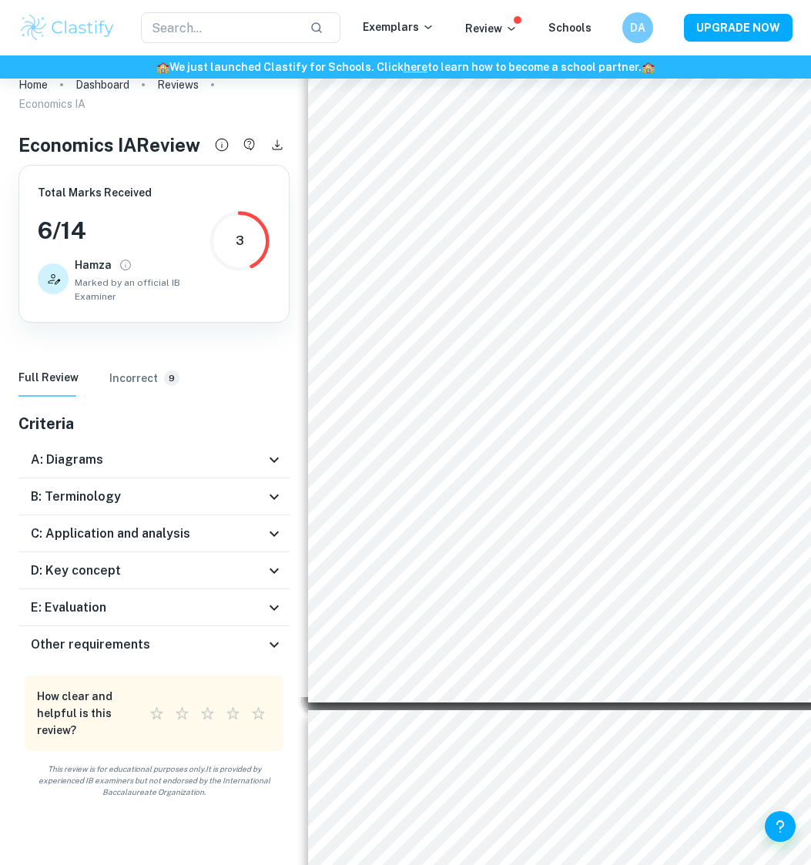
click at [253, 588] on div "Other requirements" at bounding box center [148, 644] width 234 height 18
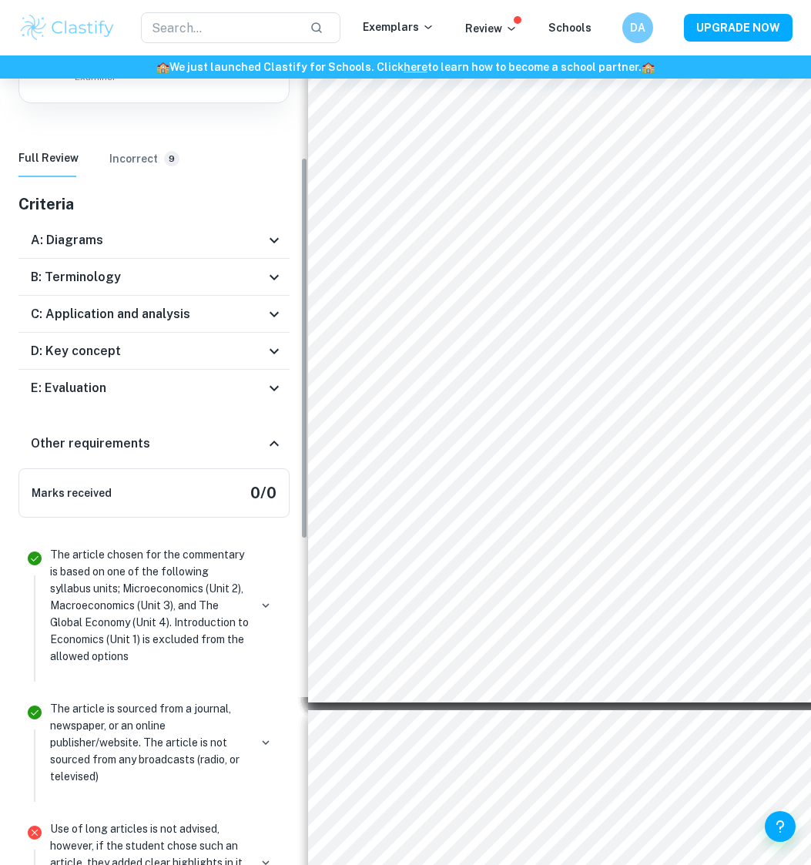
scroll to position [219, 0]
click at [266, 444] on icon at bounding box center [274, 444] width 18 height 18
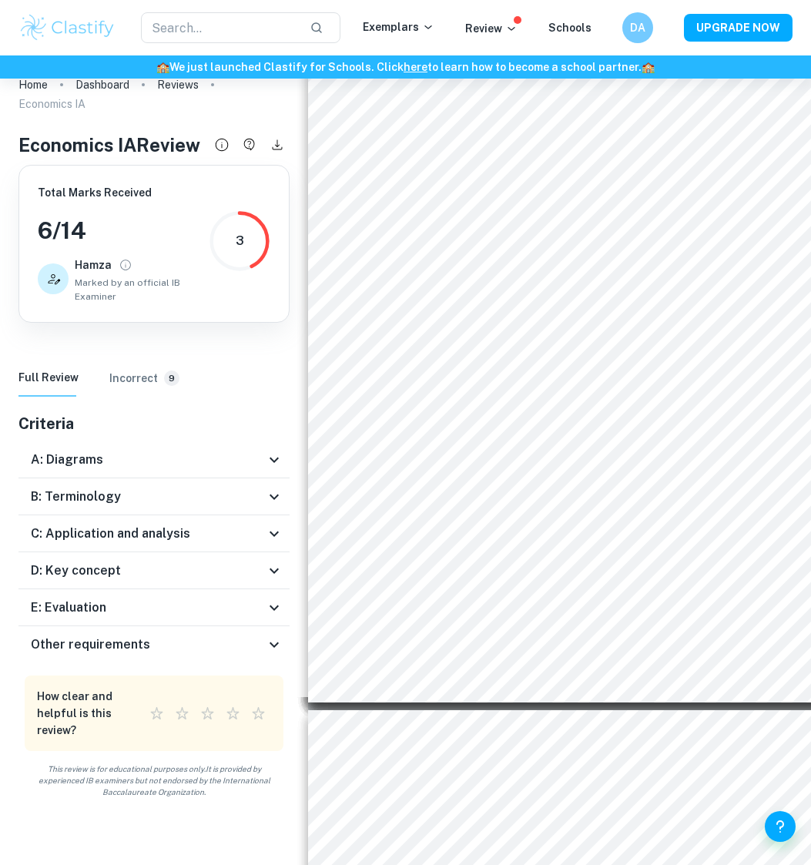
scroll to position [0, 0]
click at [271, 588] on icon at bounding box center [274, 607] width 18 height 18
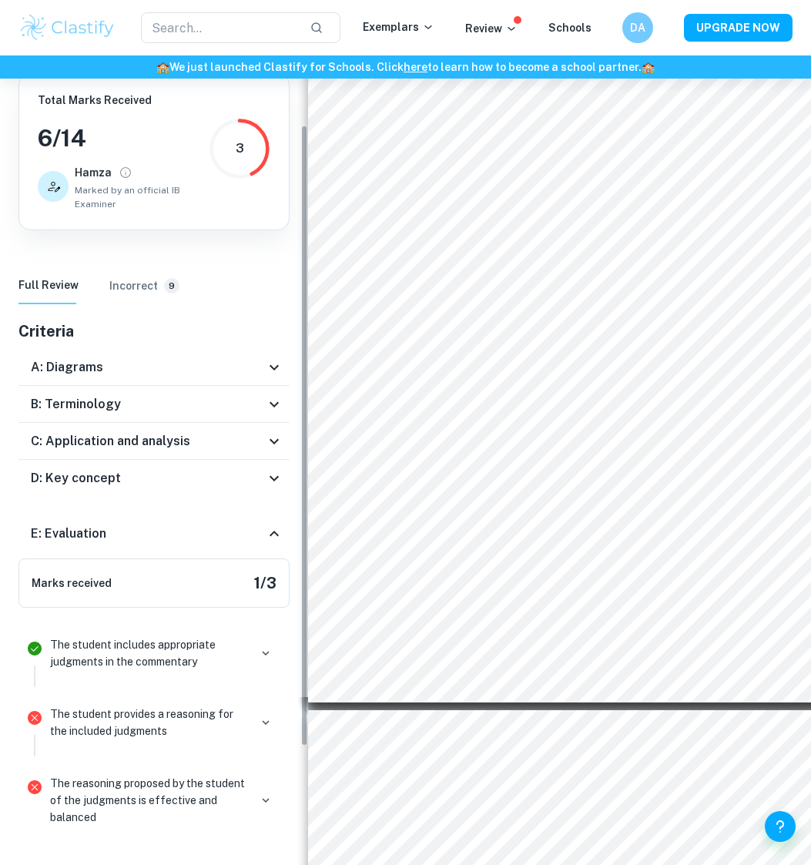
scroll to position [93, 0]
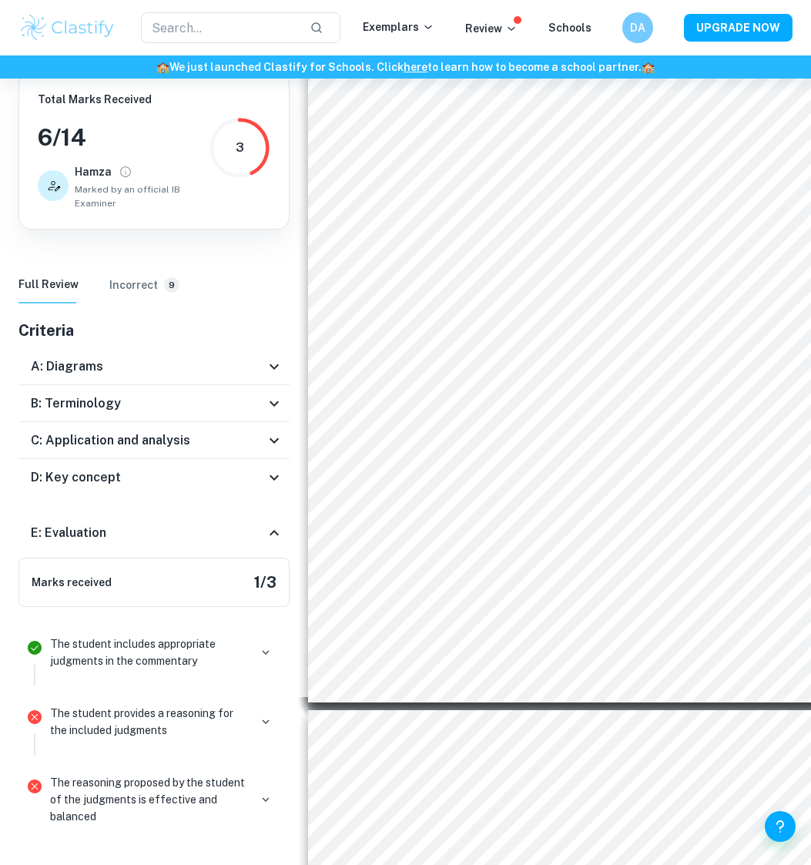
click at [270, 532] on icon at bounding box center [274, 532] width 9 height 5
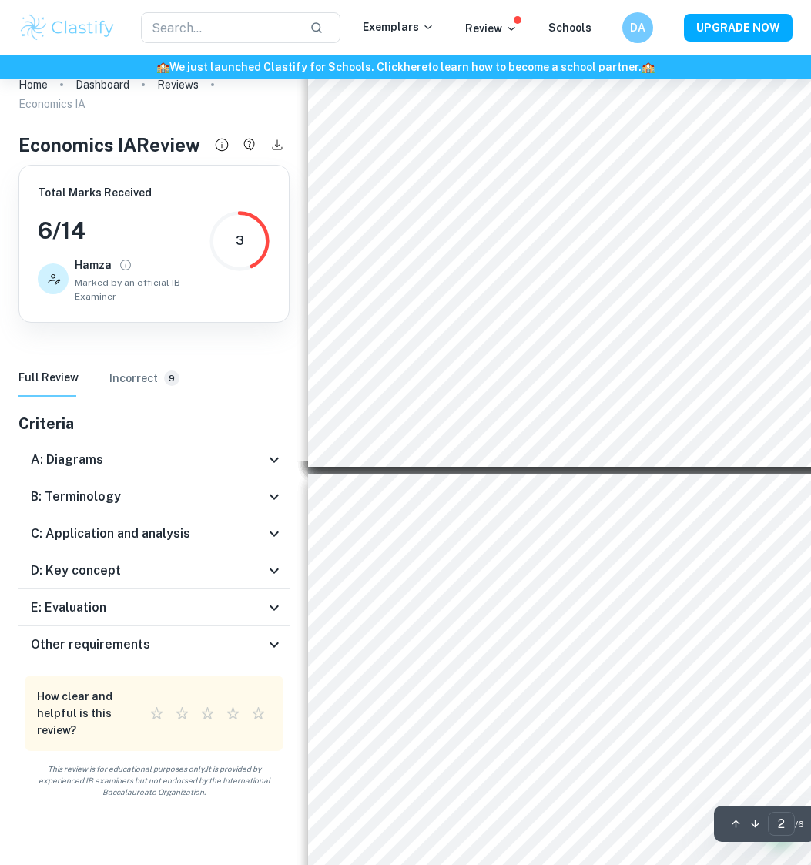
type input "1"
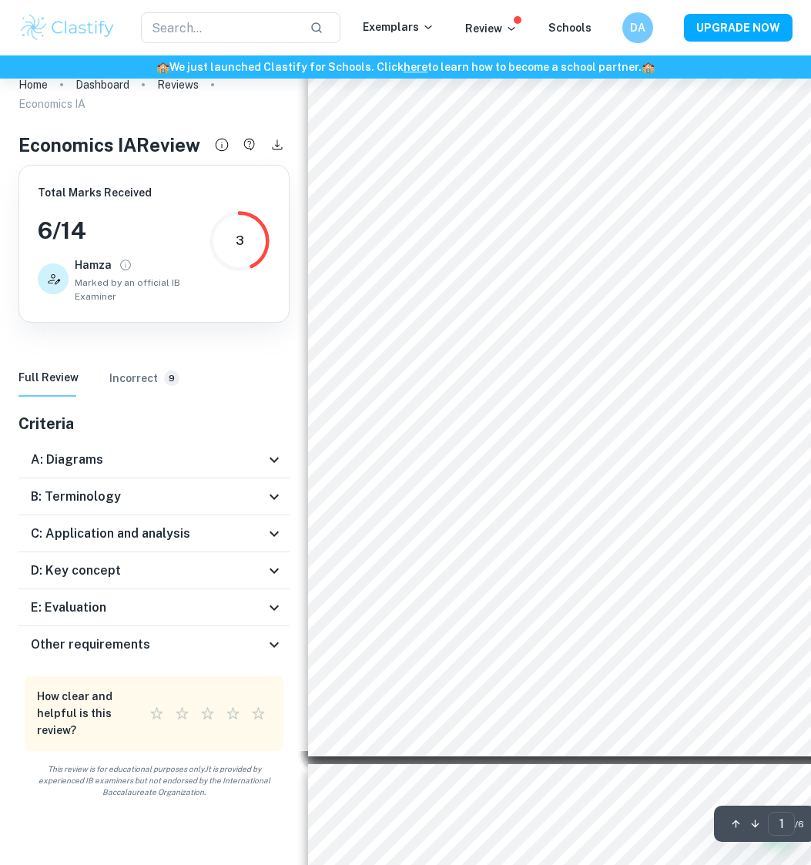
scroll to position [257, 0]
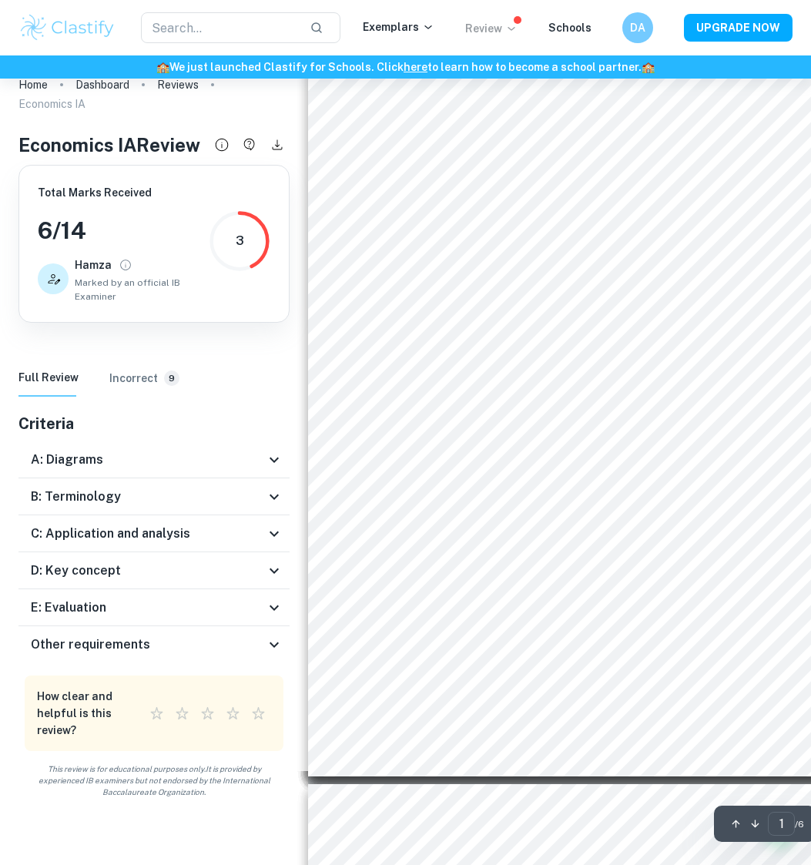
click at [503, 29] on p "Review" at bounding box center [491, 28] width 52 height 17
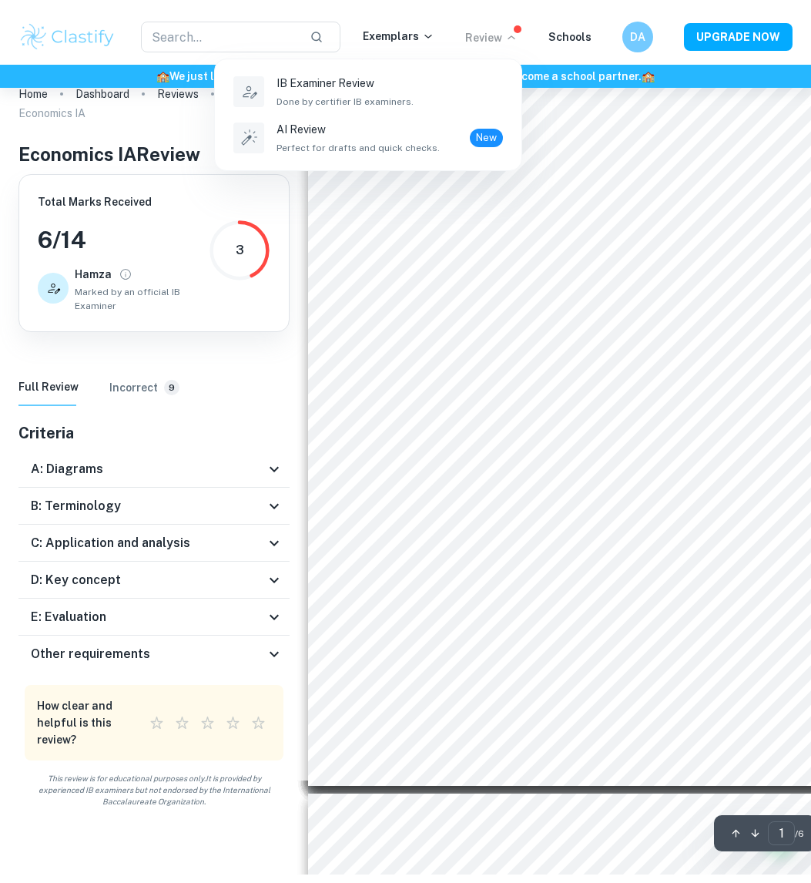
scroll to position [0, 0]
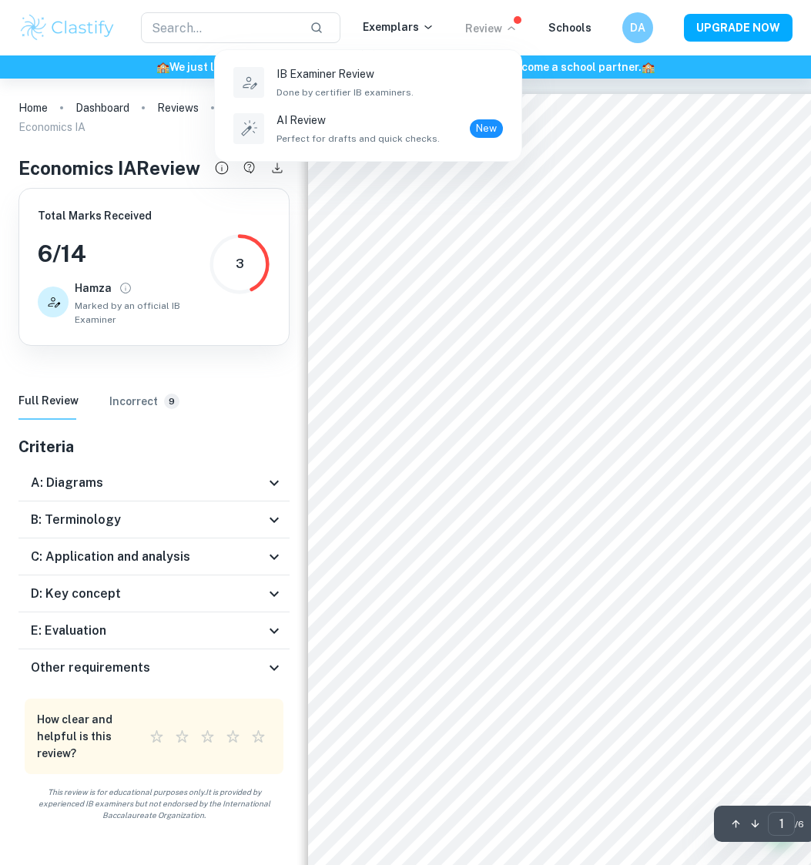
click at [32, 114] on div at bounding box center [405, 432] width 811 height 865
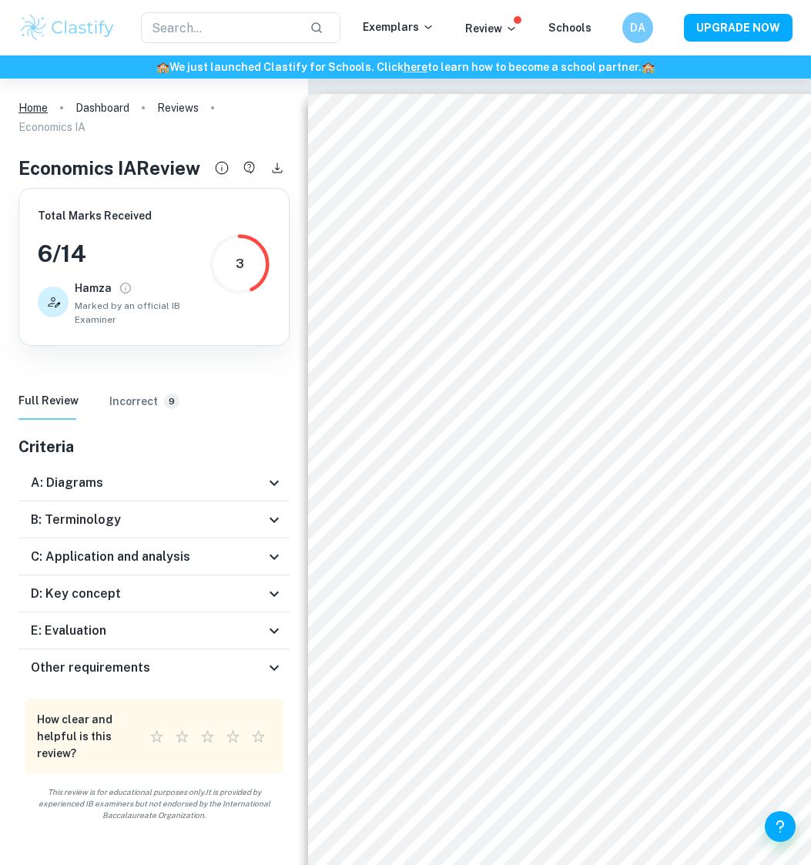
click at [28, 99] on link "Home" at bounding box center [32, 108] width 29 height 22
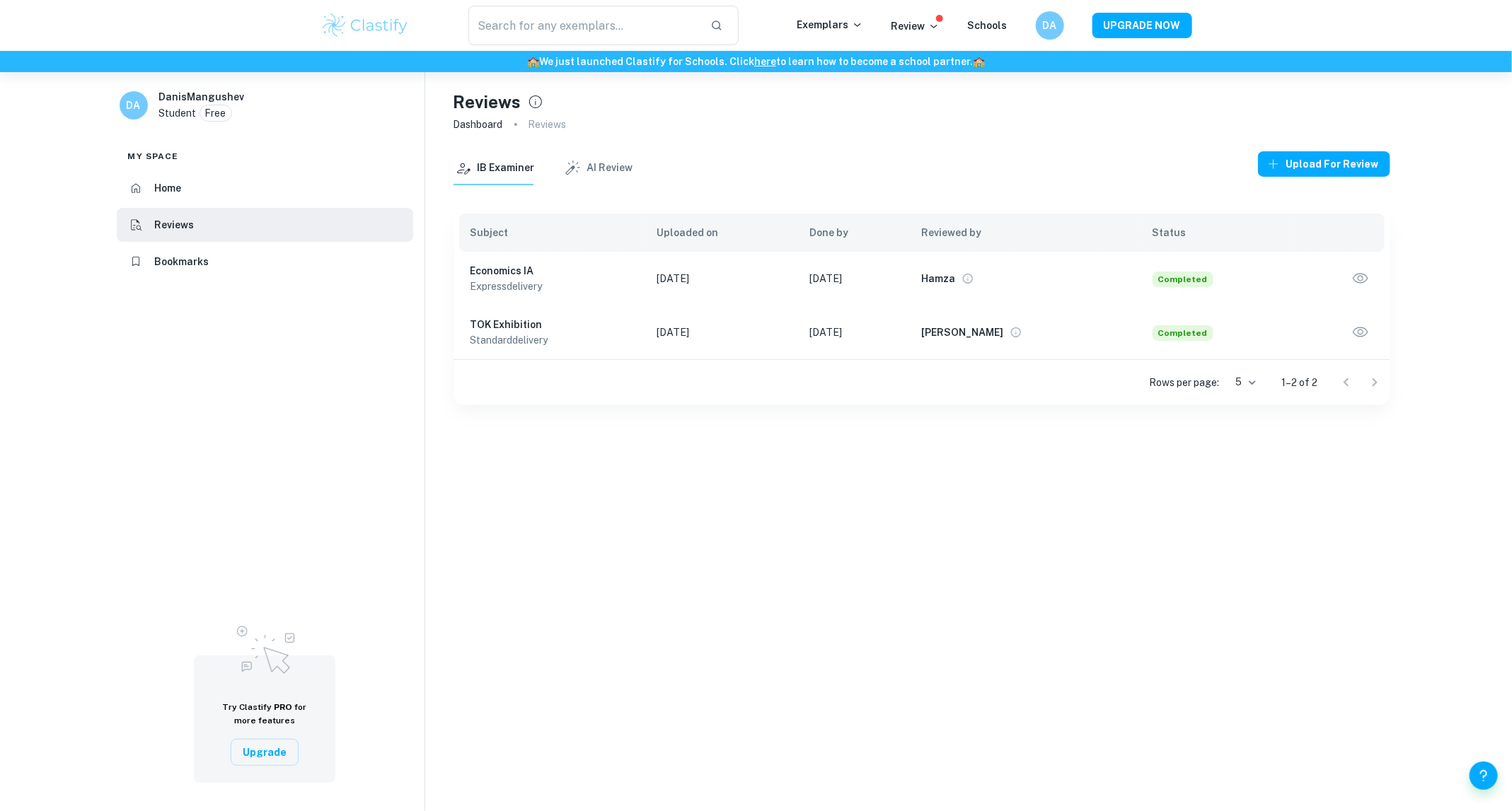
click at [1354, 269] on icon "button" at bounding box center [1360, 278] width 18 height 18
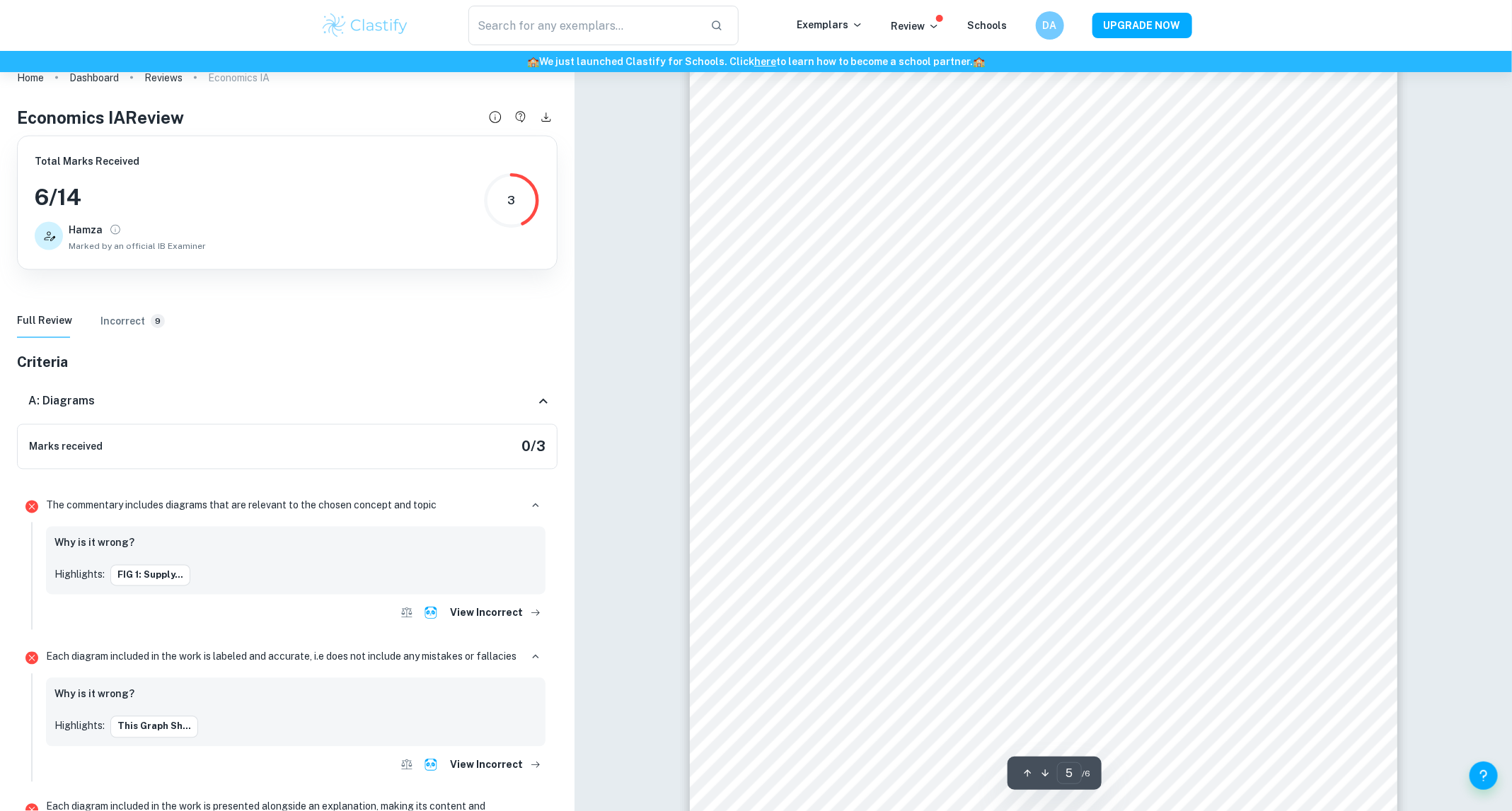
scroll to position [4340, 0]
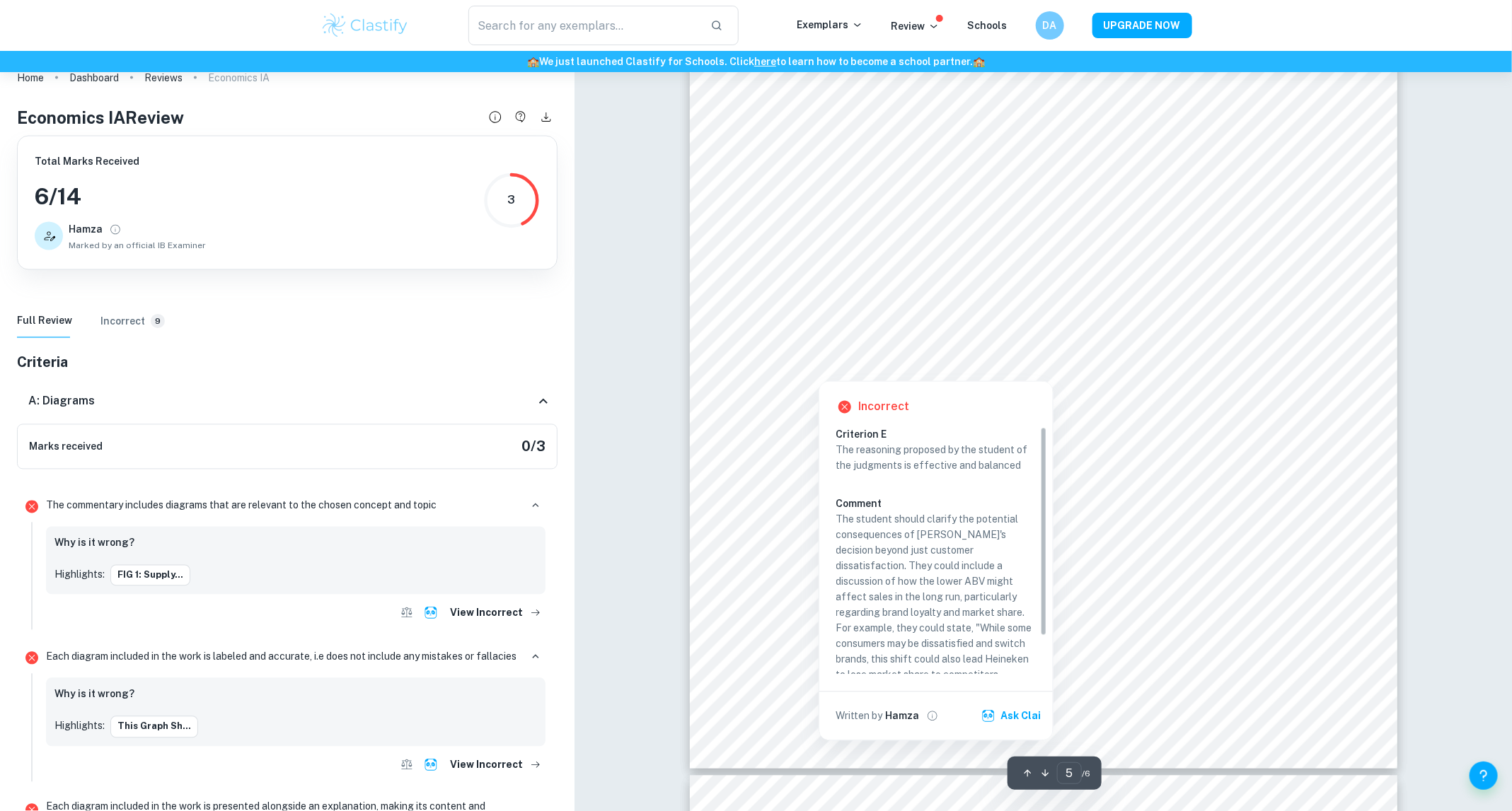
click at [970, 297] on div at bounding box center [1034, 303] width 624 height 51
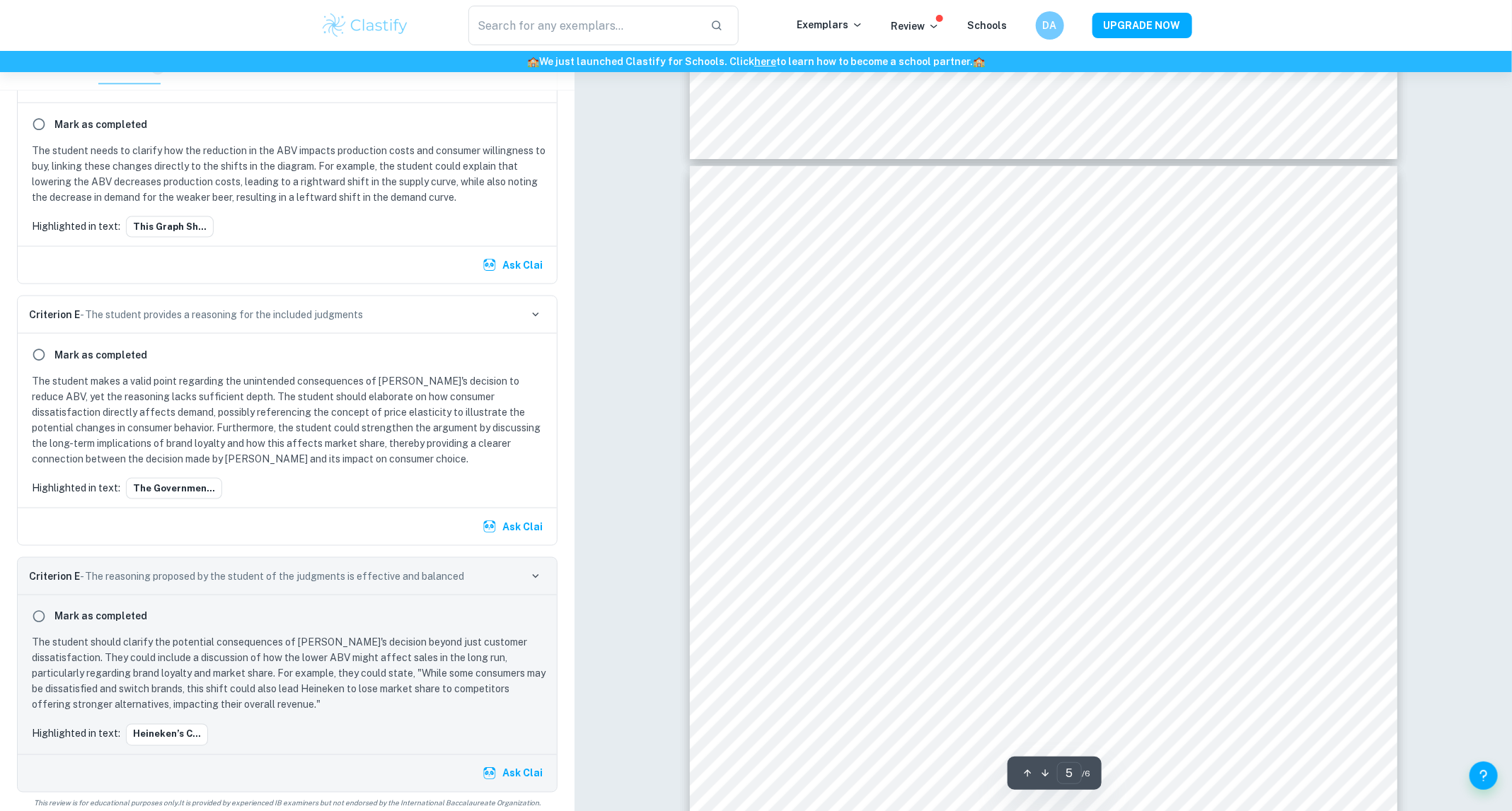
scroll to position [3943, 0]
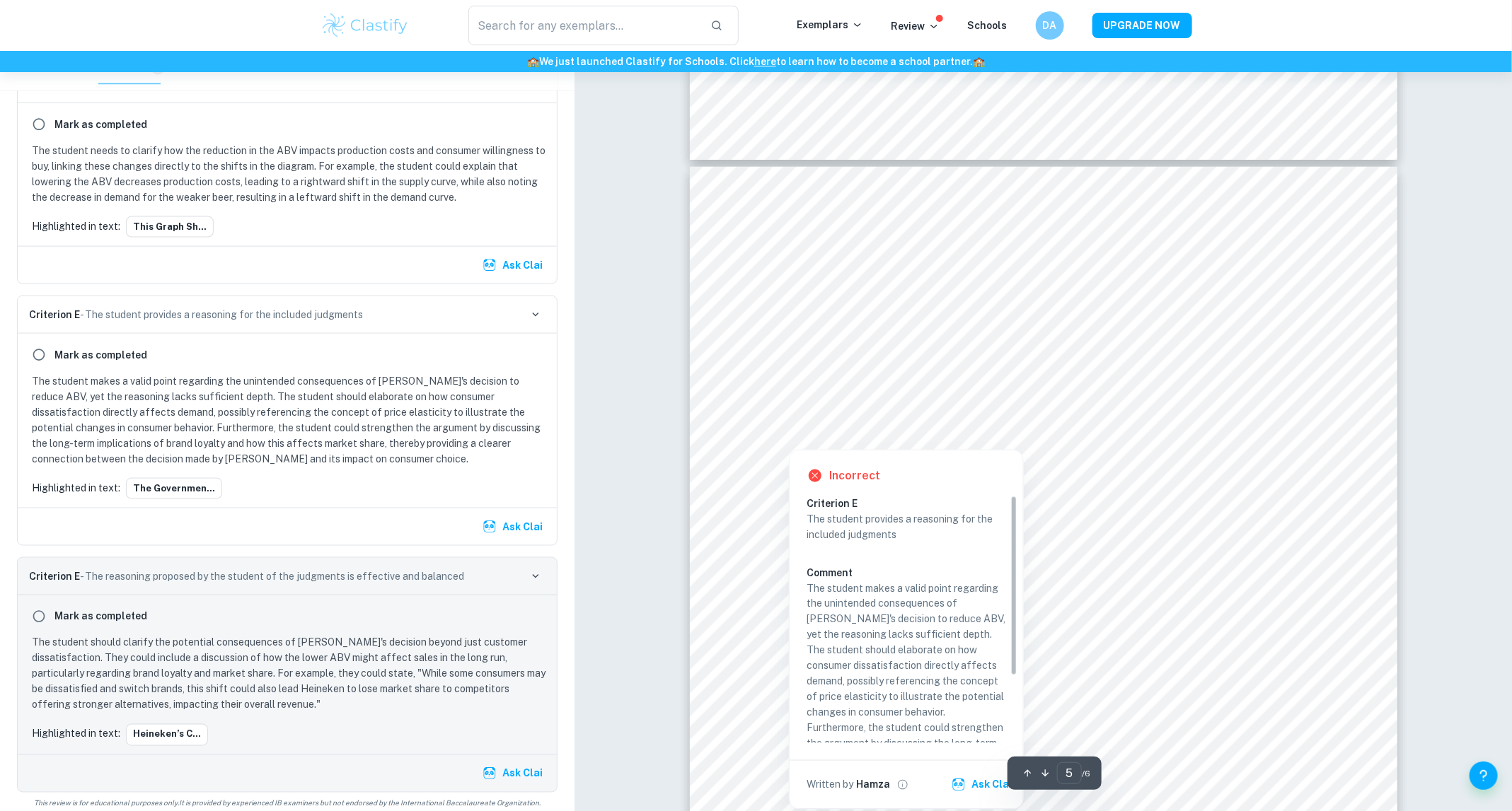
click at [971, 404] on div at bounding box center [1016, 405] width 586 height 51
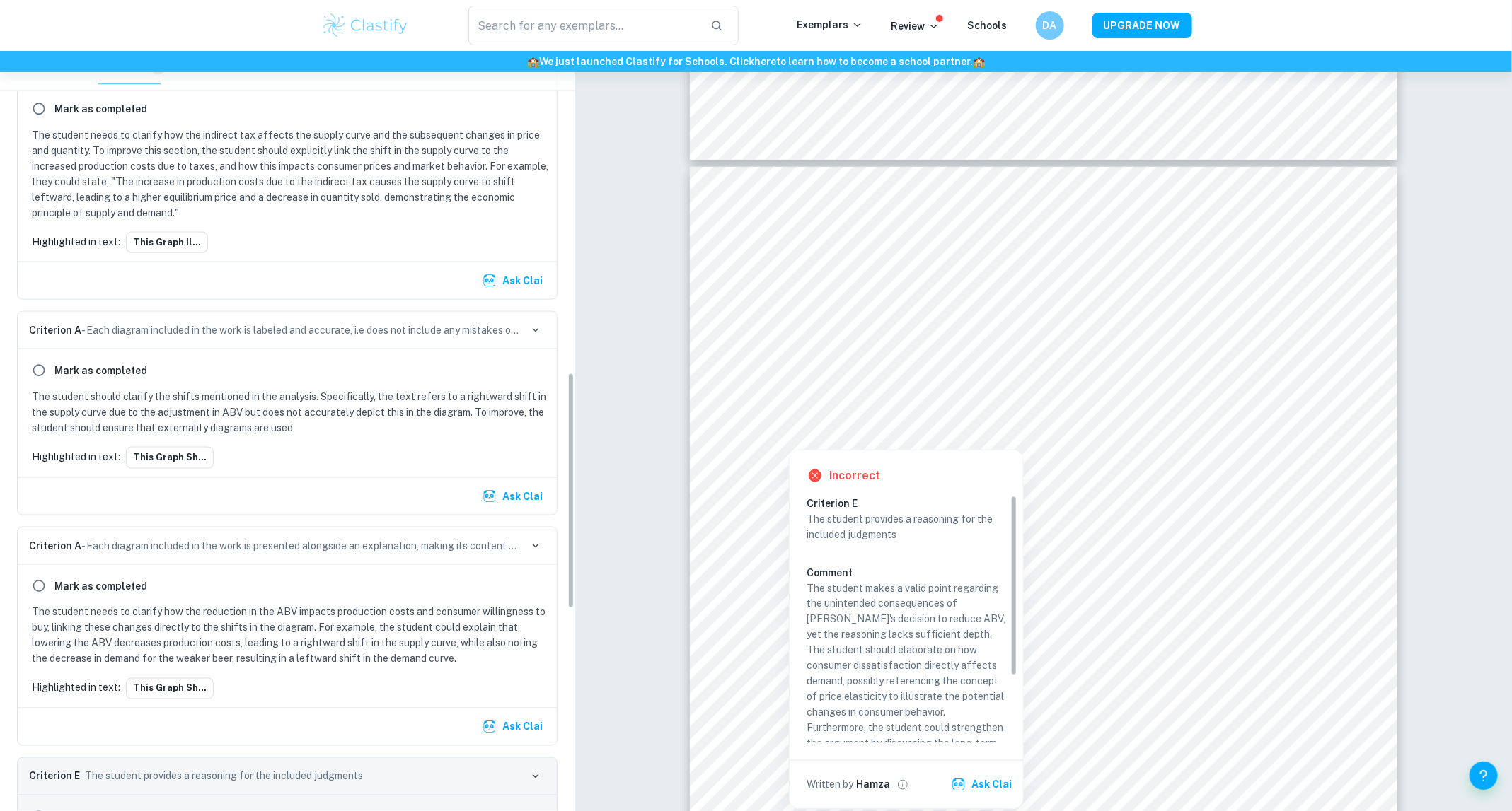
scroll to position [1025, 0]
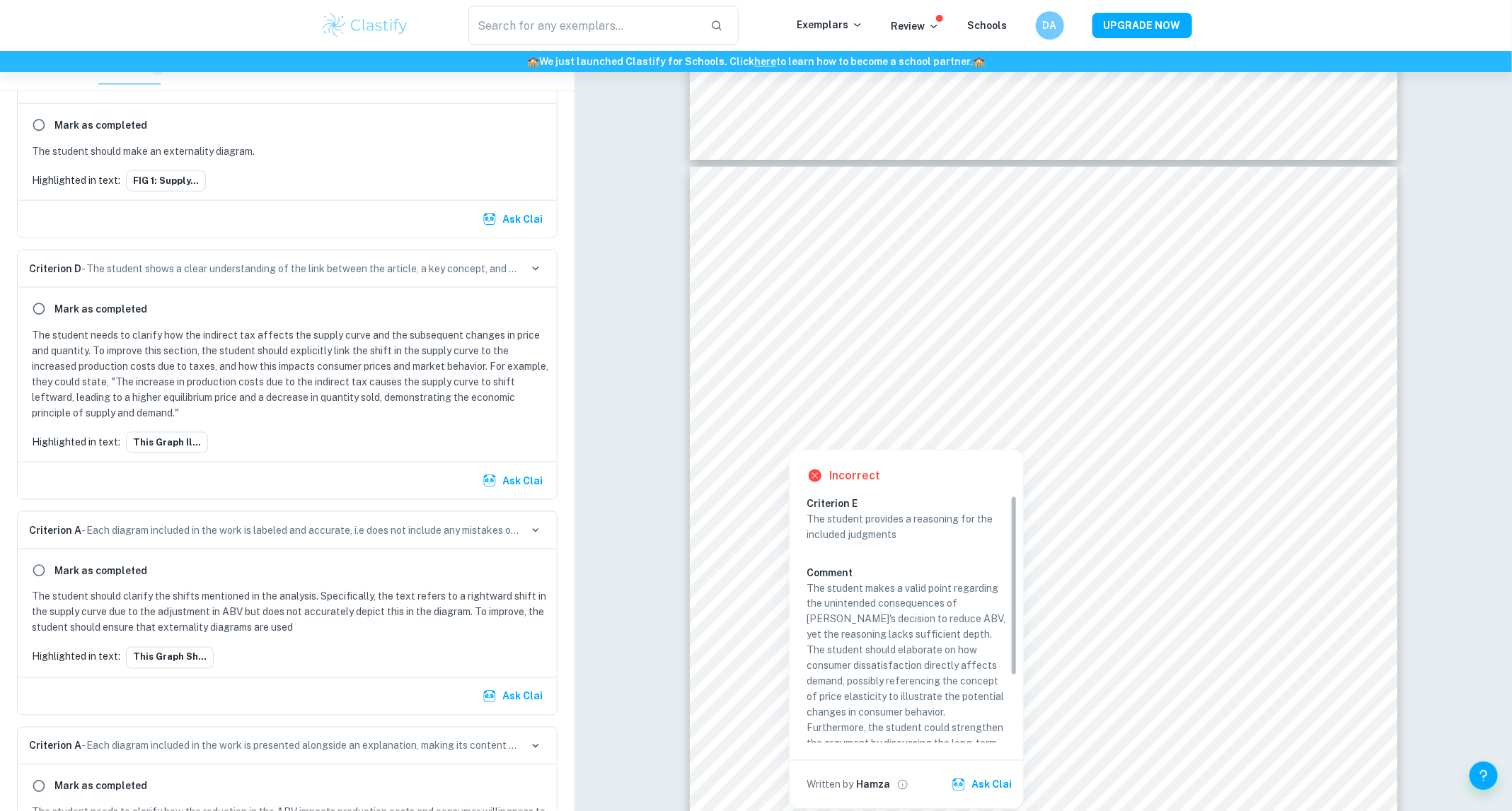
click at [344, 408] on p "The student needs to clarify how the indirect tax affects the supply curve and …" at bounding box center [290, 375] width 516 height 94
click at [314, 374] on p "The student needs to clarify how the indirect tax affects the supply curve and …" at bounding box center [290, 375] width 516 height 94
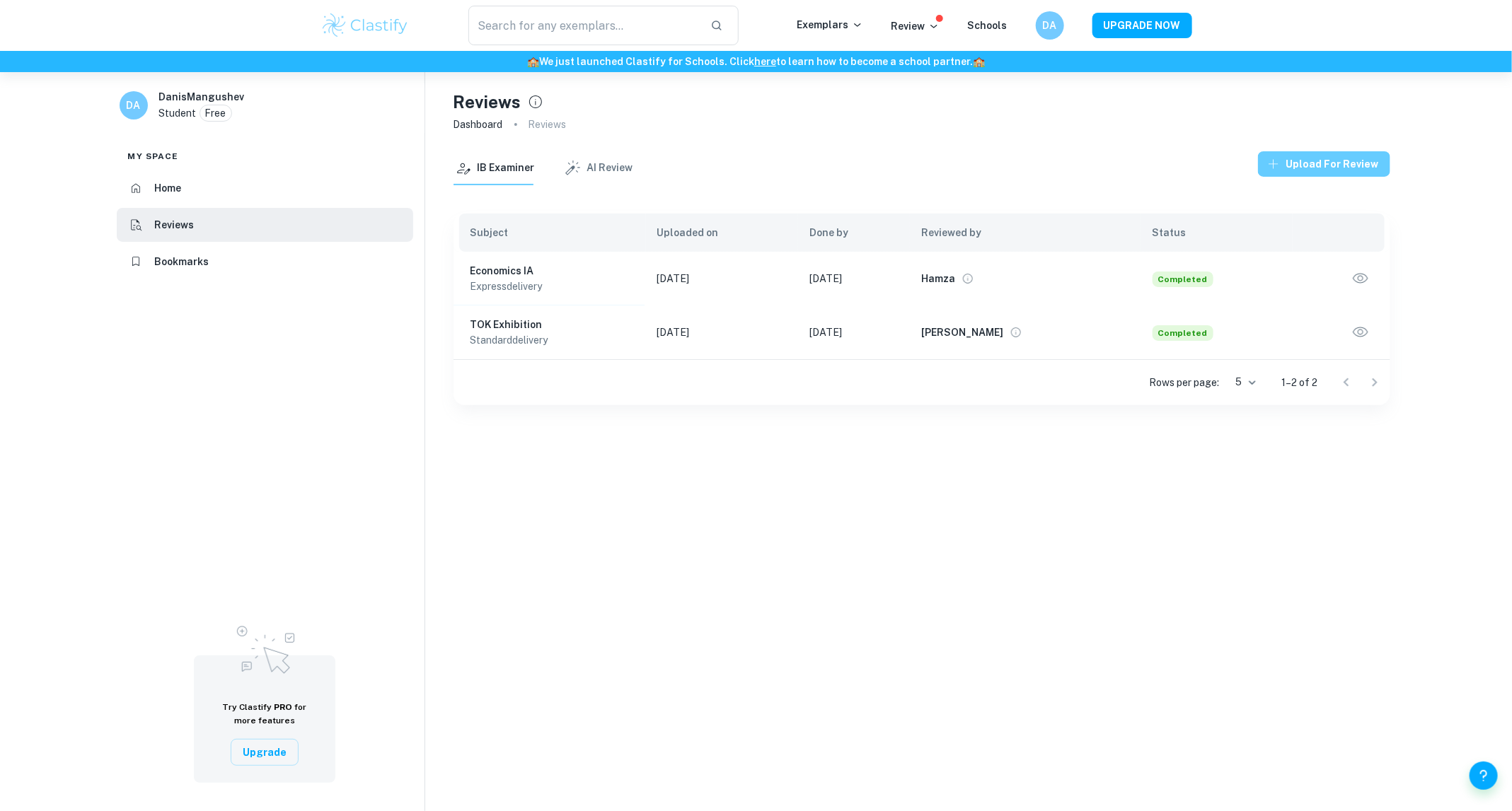
click at [1314, 160] on button "Upload for review" at bounding box center [1324, 164] width 132 height 26
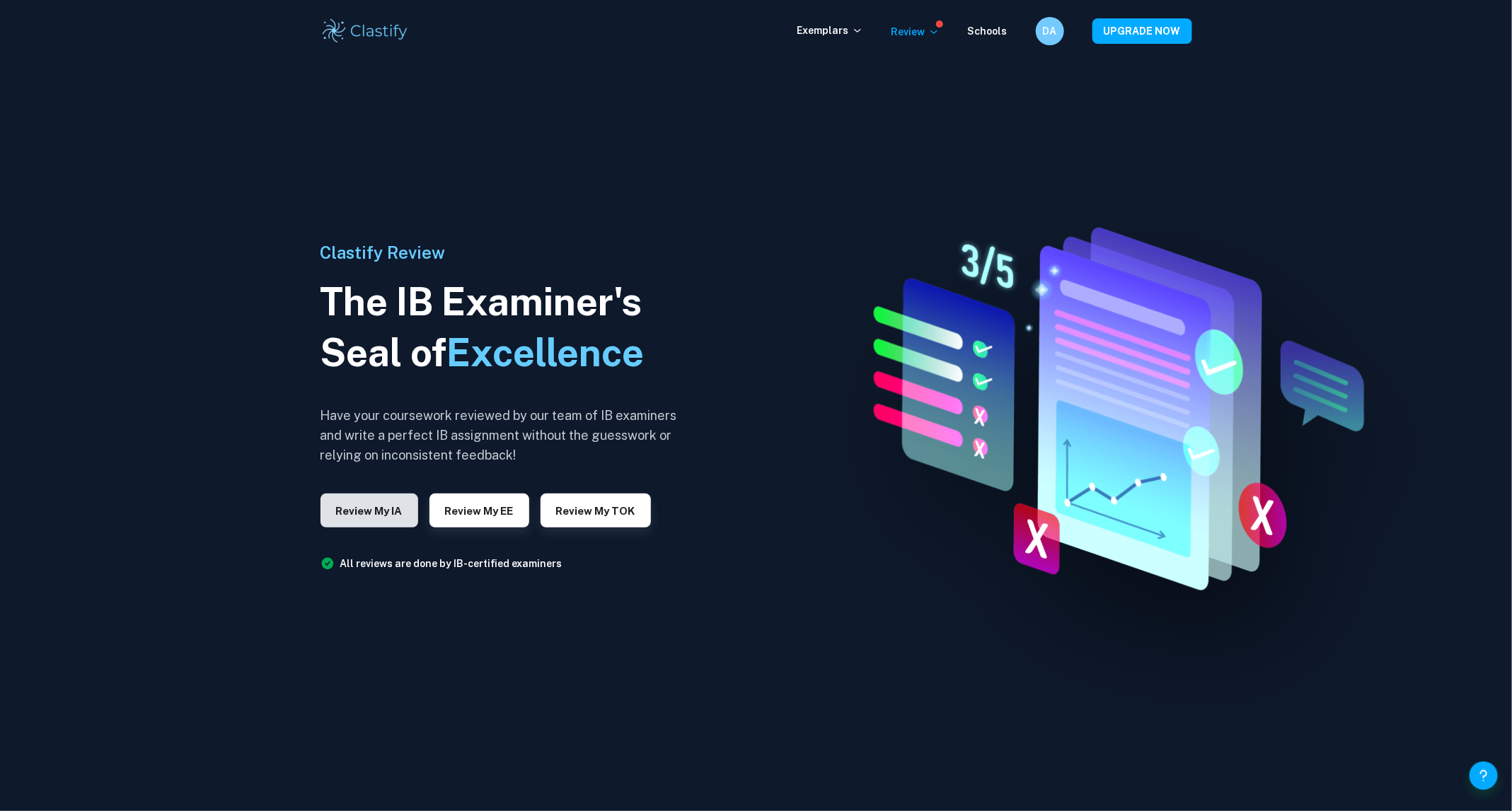
click at [359, 518] on button "Review my IA" at bounding box center [369, 511] width 97 height 34
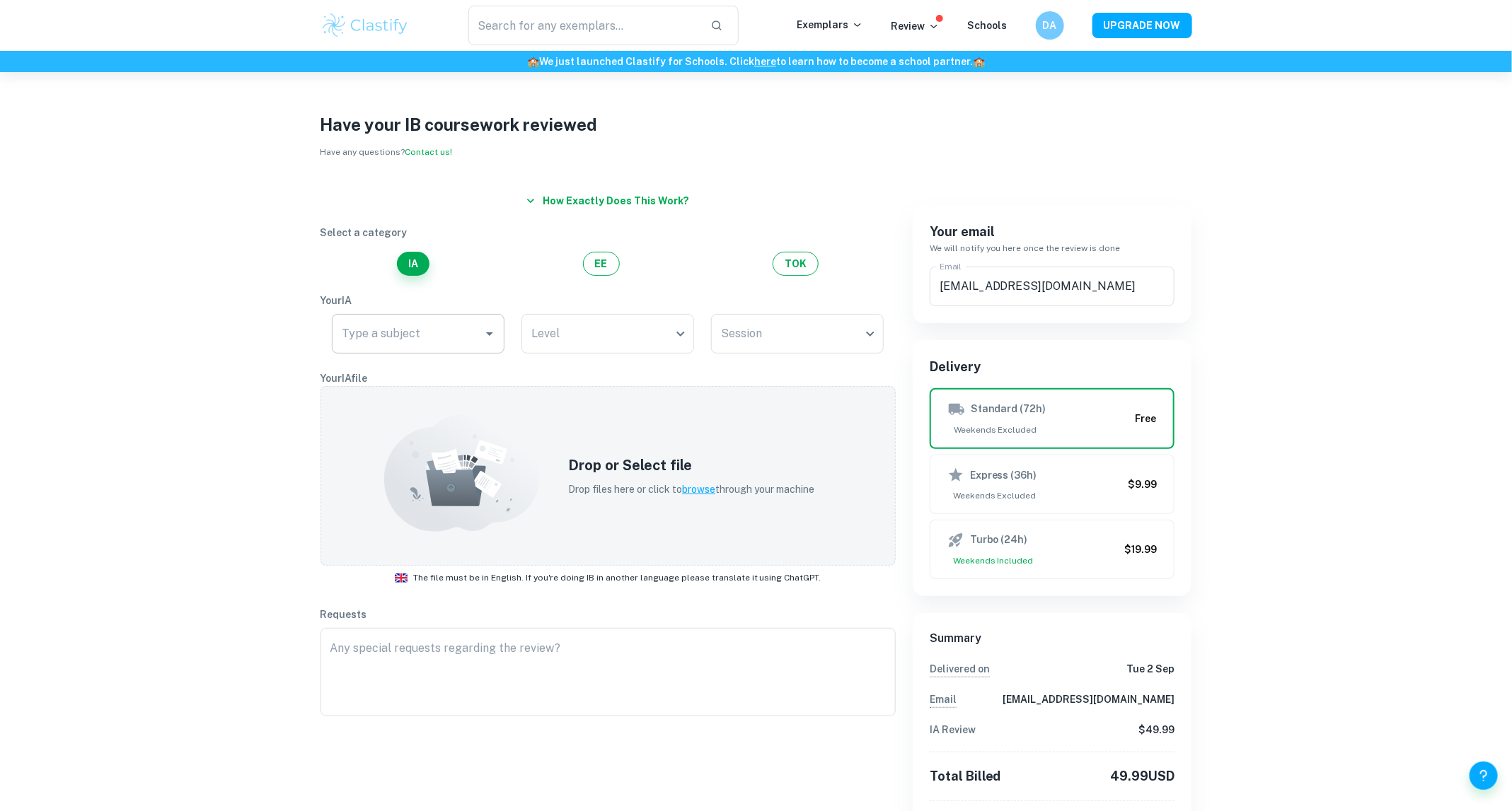
click at [405, 334] on div "Type a subject Type a subject" at bounding box center [418, 333] width 173 height 39
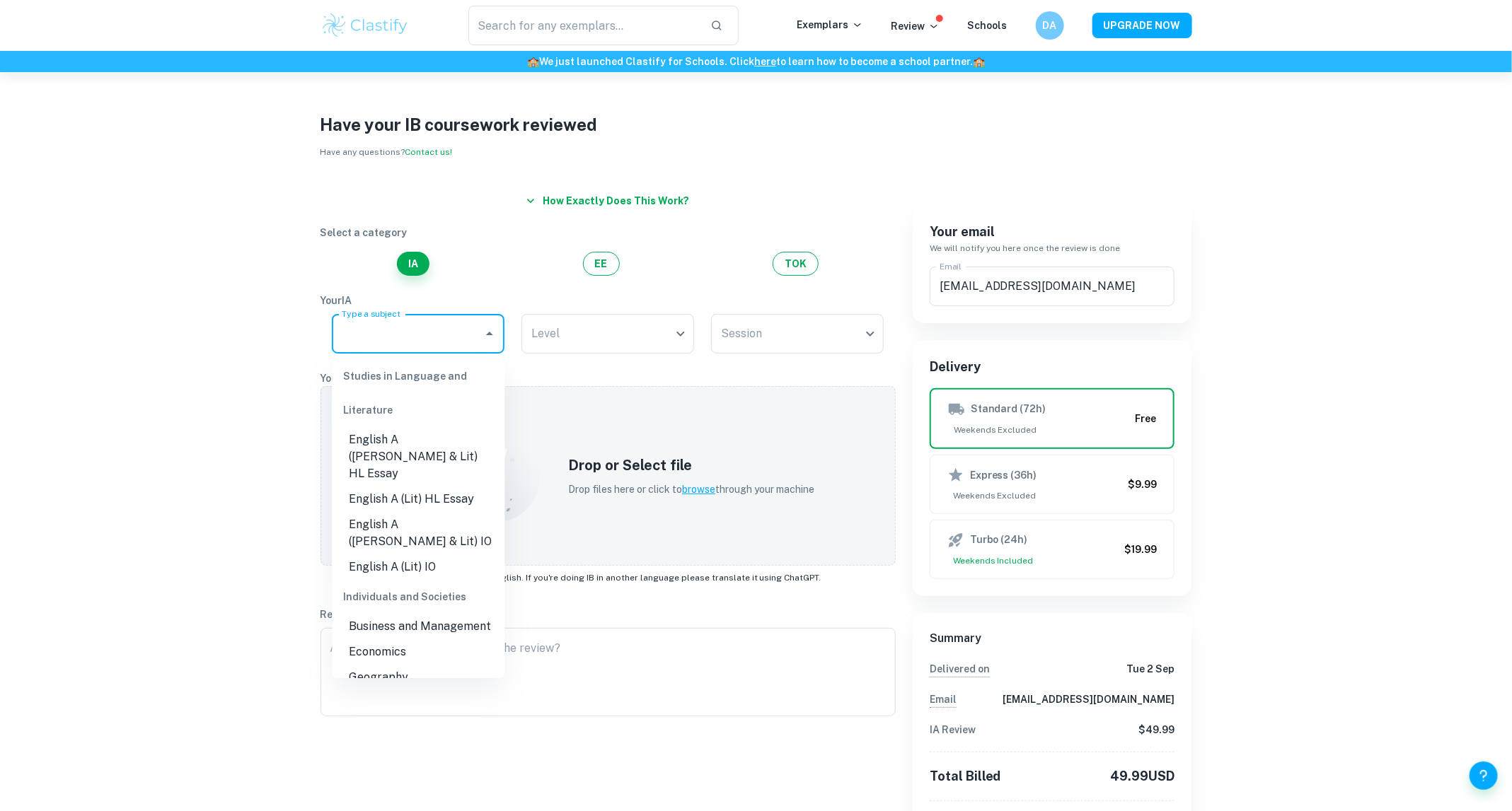
click at [376, 639] on li "Economics" at bounding box center [419, 652] width 173 height 26
type input "Economics"
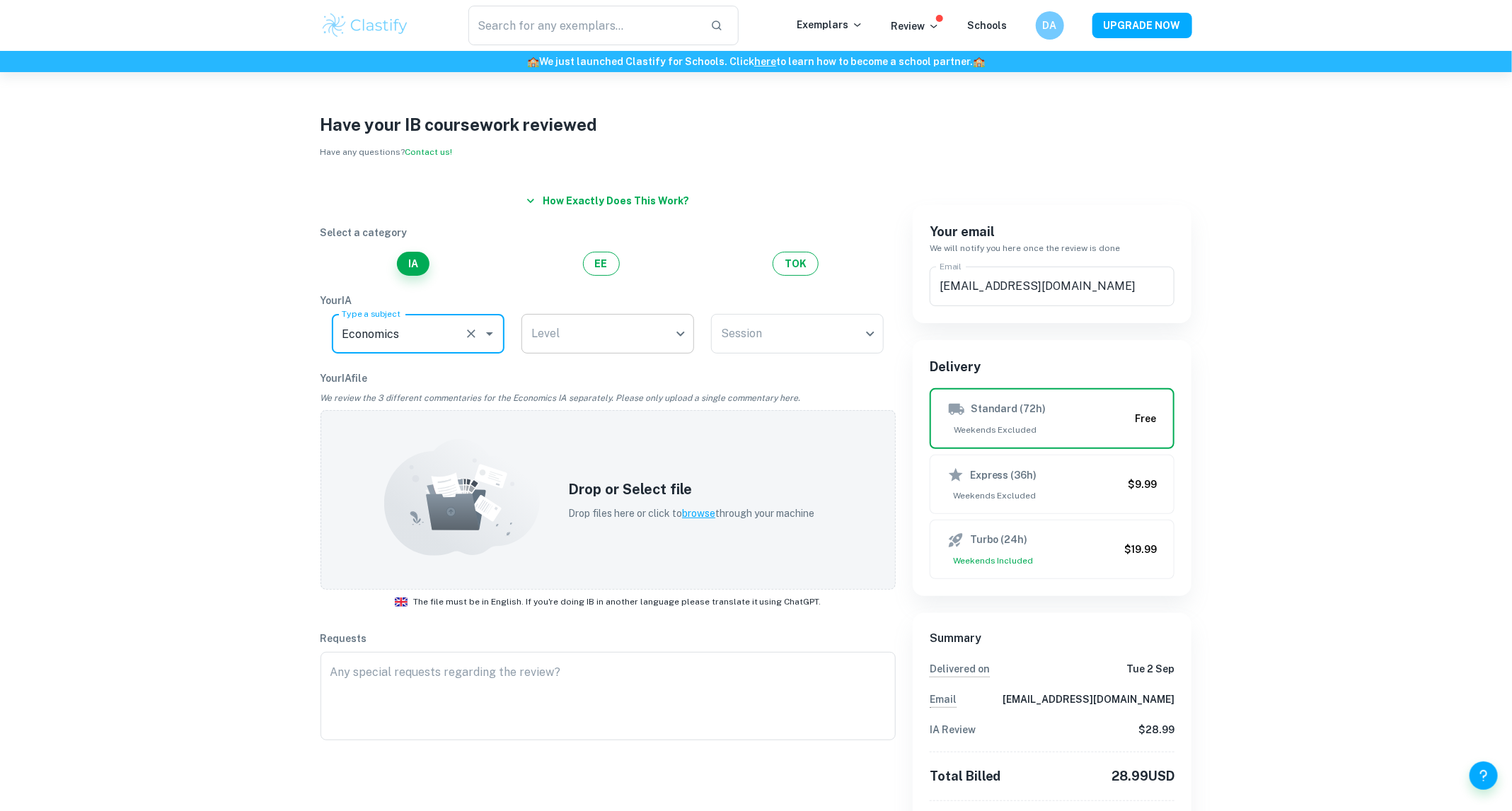
click at [621, 337] on body "We value your privacy We use cookies to enhance your browsing experience, serve…" at bounding box center [756, 478] width 1512 height 811
click at [571, 367] on li "HL" at bounding box center [608, 372] width 173 height 26
type input "HL"
click at [802, 334] on body "We value your privacy We use cookies to enhance your browsing experience, serve…" at bounding box center [756, 478] width 1512 height 811
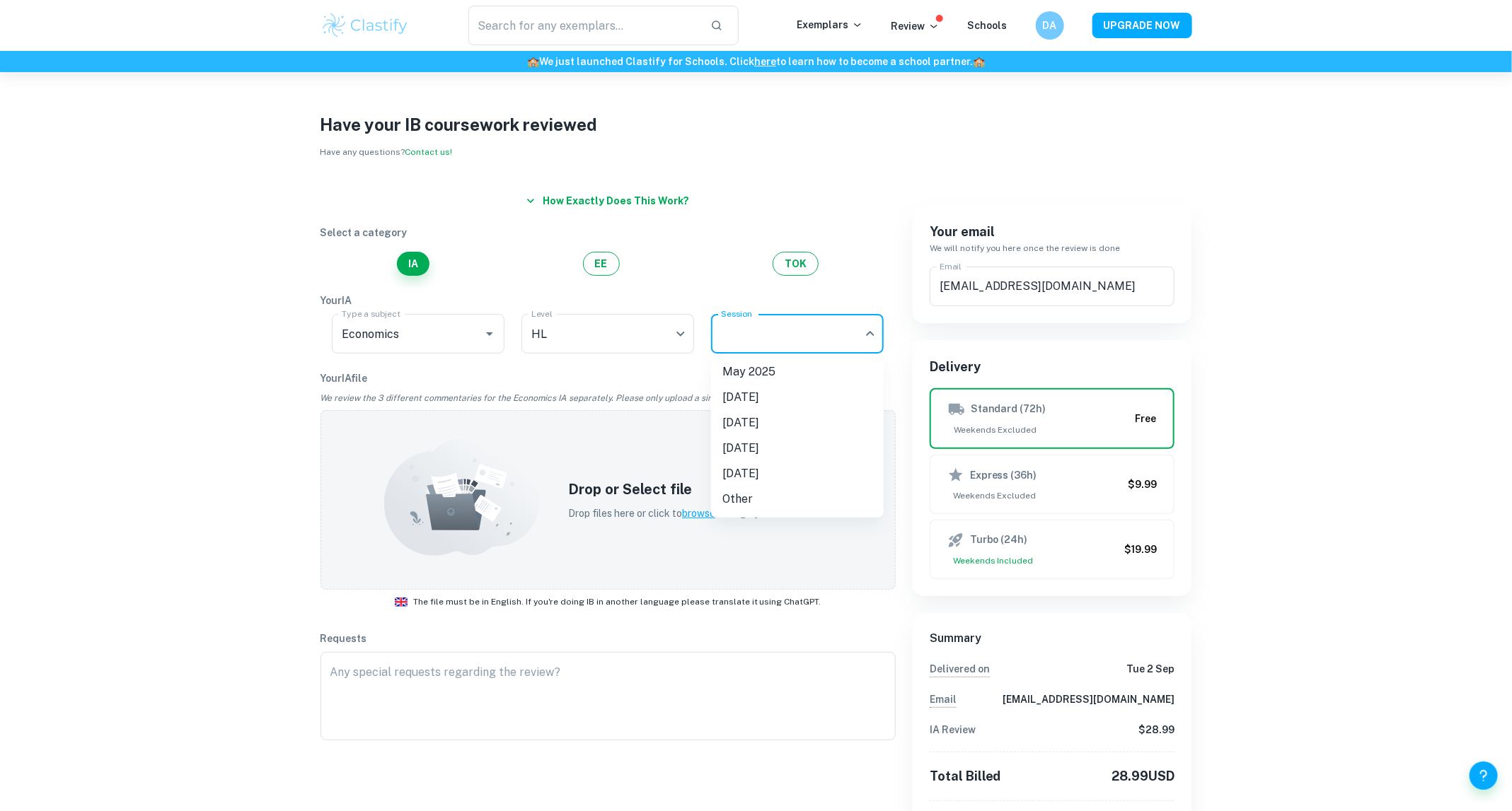
click at [764, 422] on li "May 2026" at bounding box center [797, 423] width 173 height 26
type input "M26"
click at [698, 509] on span "browse" at bounding box center [698, 513] width 33 height 11
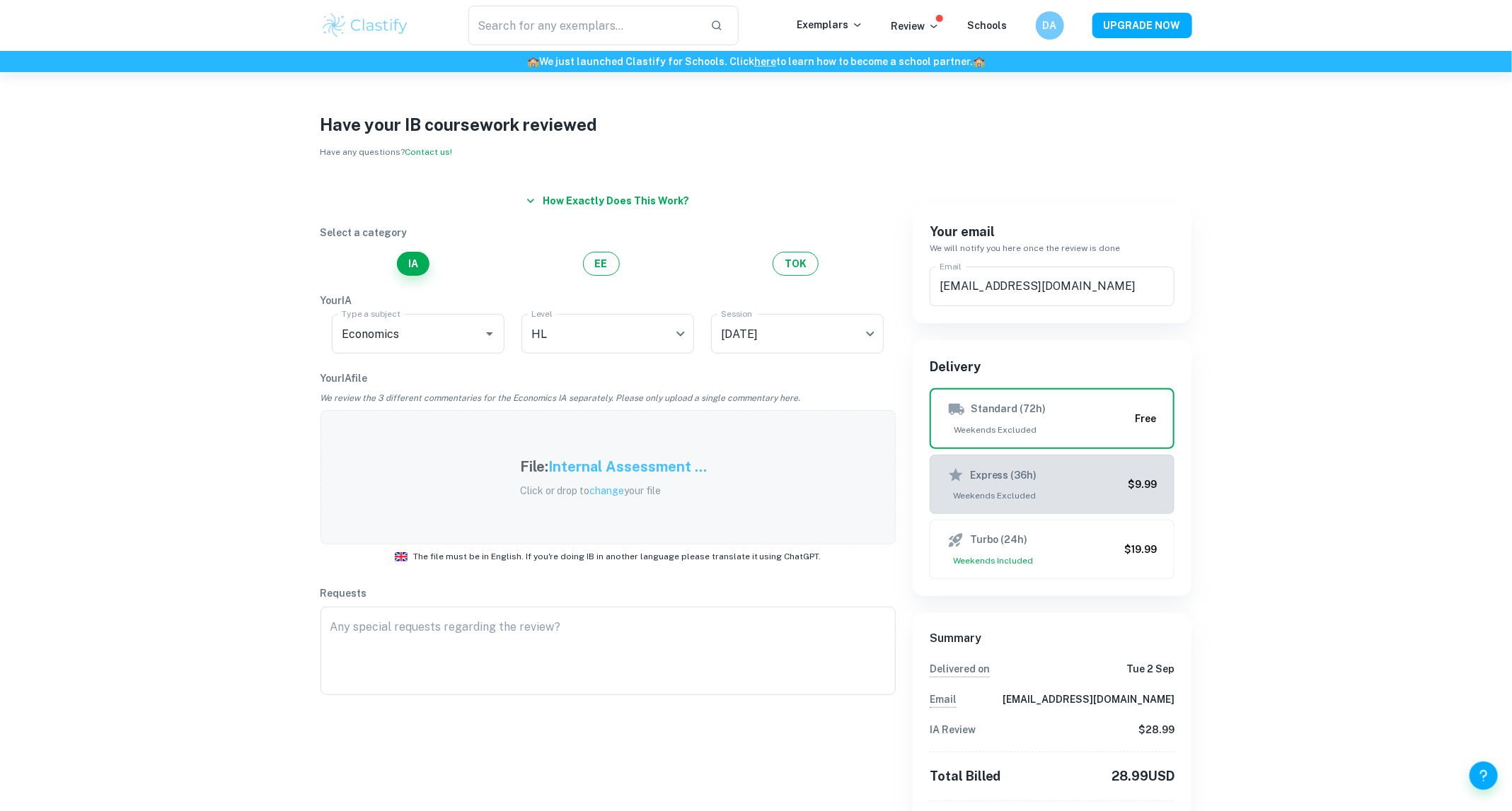
click at [1042, 479] on div "Express (36h)" at bounding box center [1034, 475] width 175 height 17
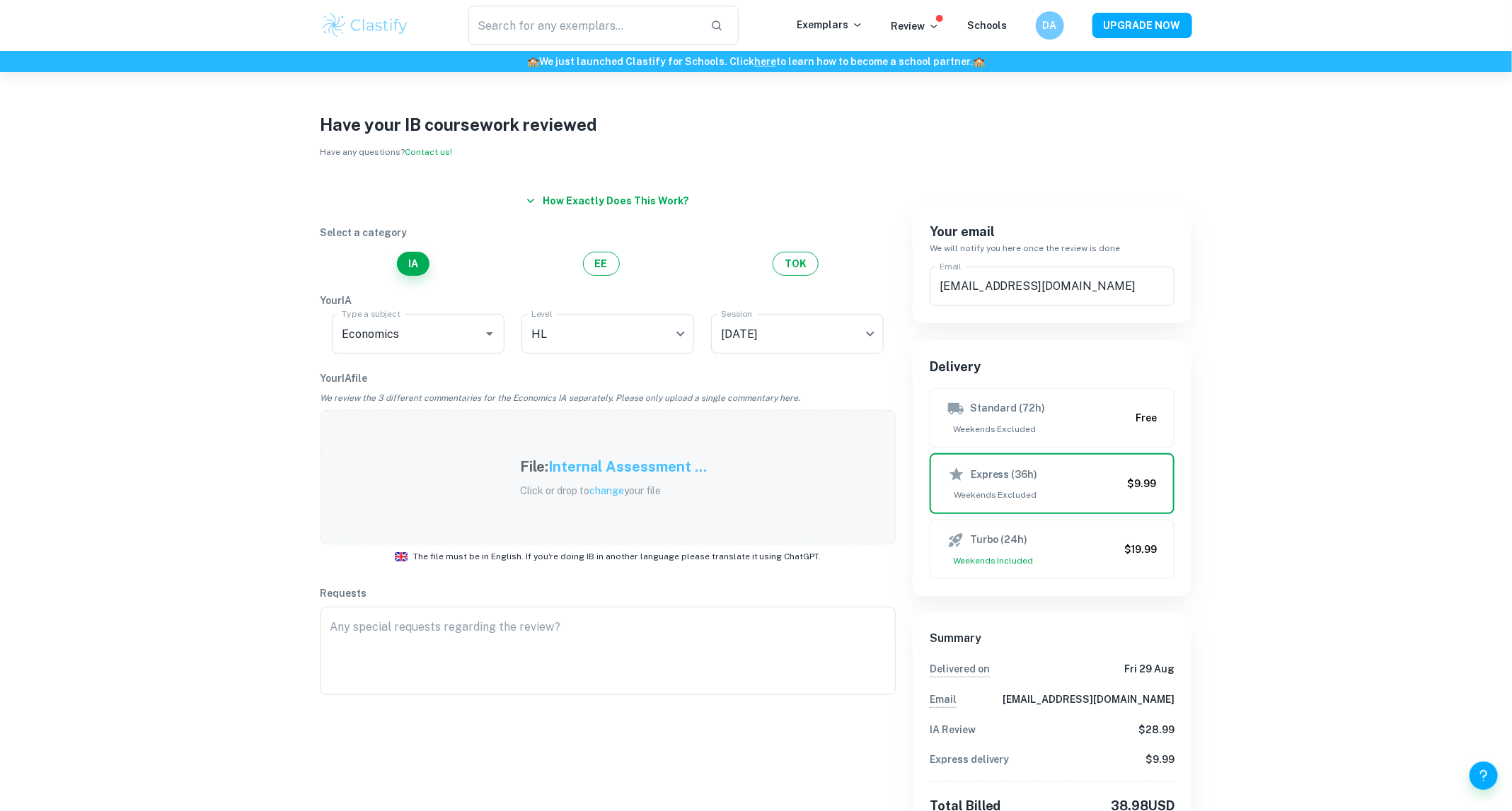
drag, startPoint x: 1331, startPoint y: 540, endPoint x: 1297, endPoint y: 608, distance: 76.0
click at [1297, 608] on div "Have your IB coursework reviewed Have any questions? Contact us! How exactly do…" at bounding box center [756, 577] width 1512 height 1008
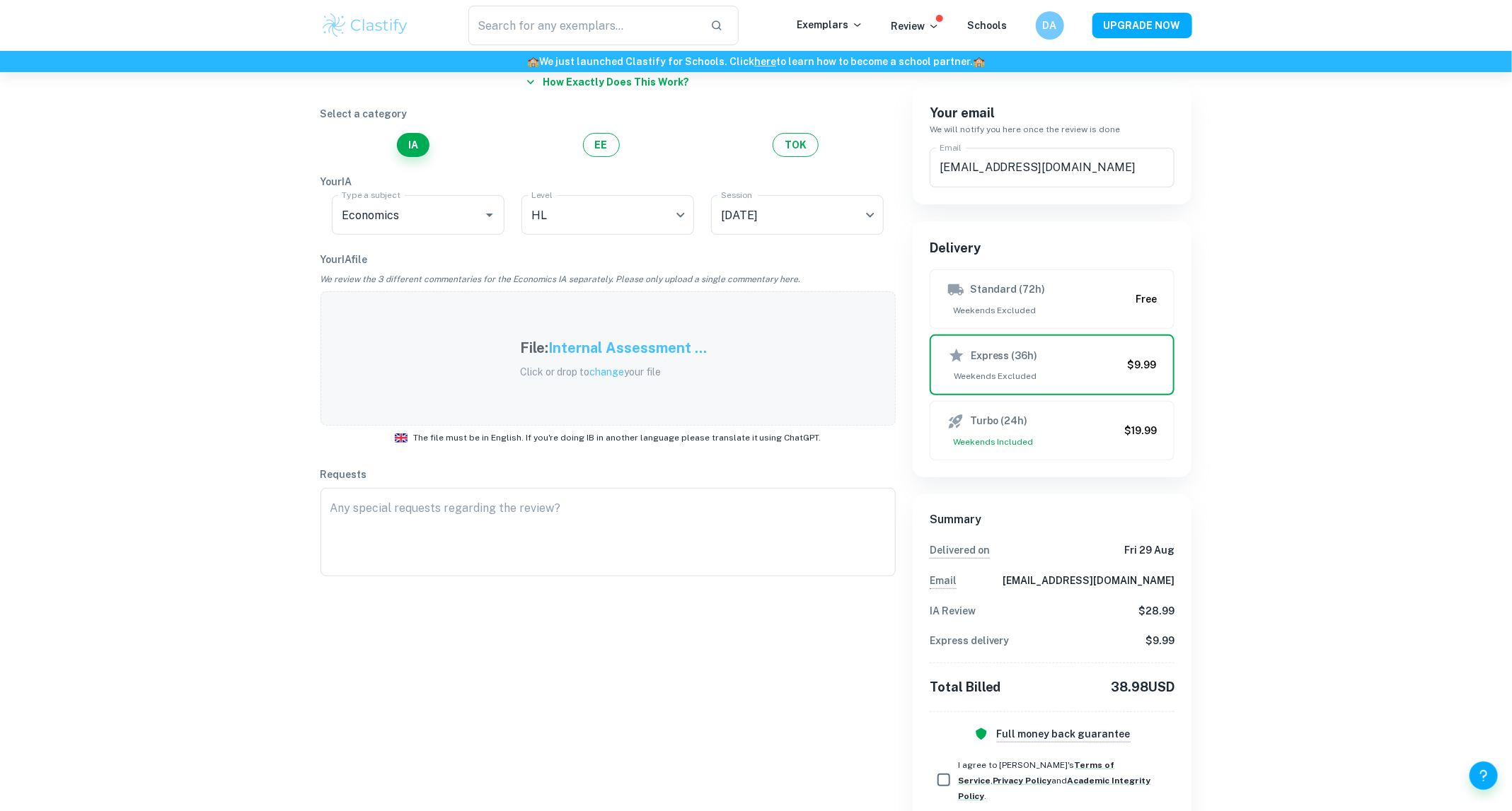
scroll to position [251, 0]
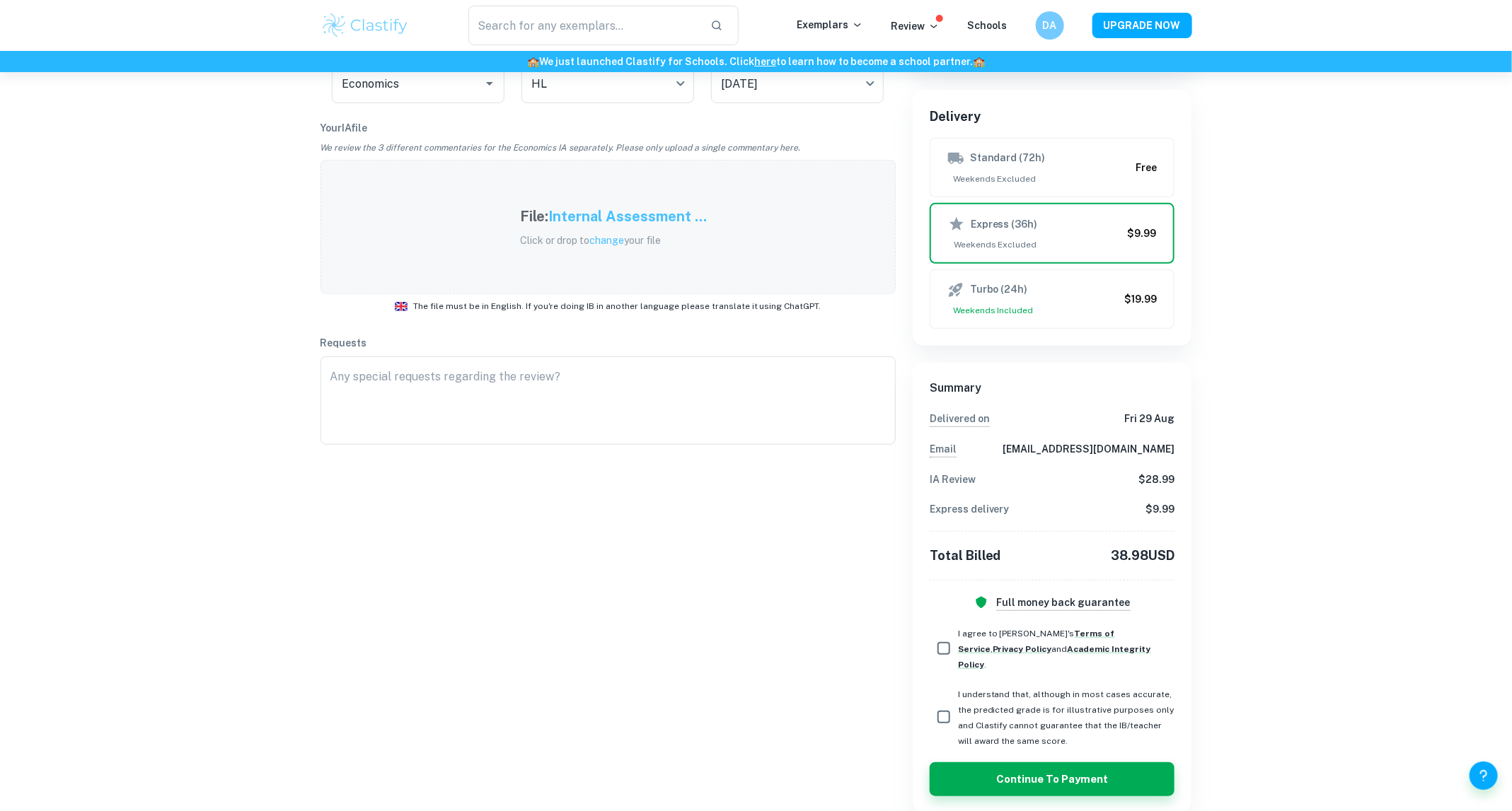
click at [942, 643] on input "I agree to Clastify's Terms of Service , Privacy Policy and Academic Integrity …" at bounding box center [943, 648] width 28 height 28
checkbox input "true"
click at [943, 704] on input "I understand that, although in most cases accurate, the predicted grade is for …" at bounding box center [943, 717] width 28 height 28
checkbox input "true"
click at [1021, 766] on button "Continue to Payment" at bounding box center [1052, 779] width 245 height 34
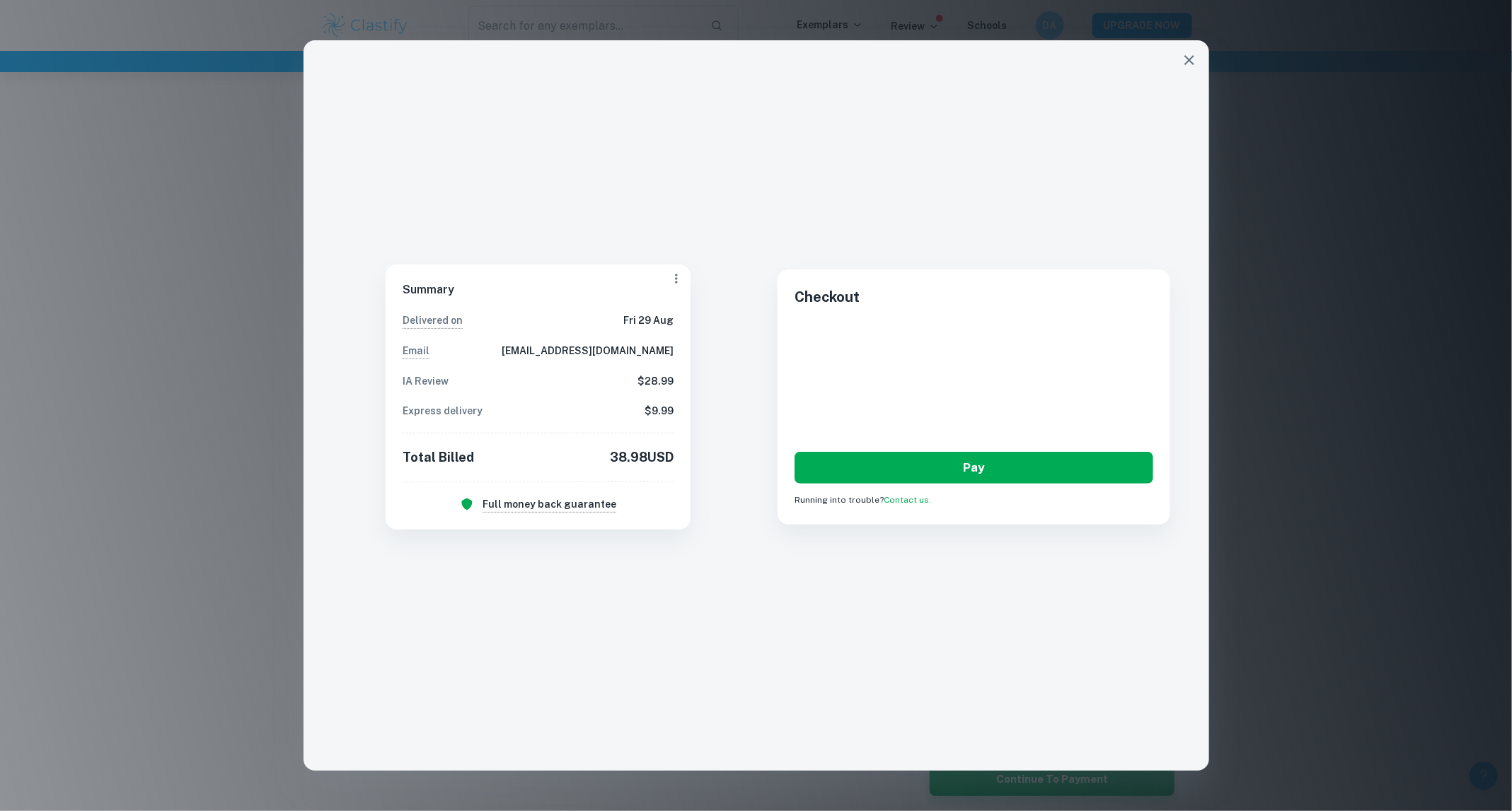
click at [973, 460] on button "Pay" at bounding box center [974, 467] width 358 height 32
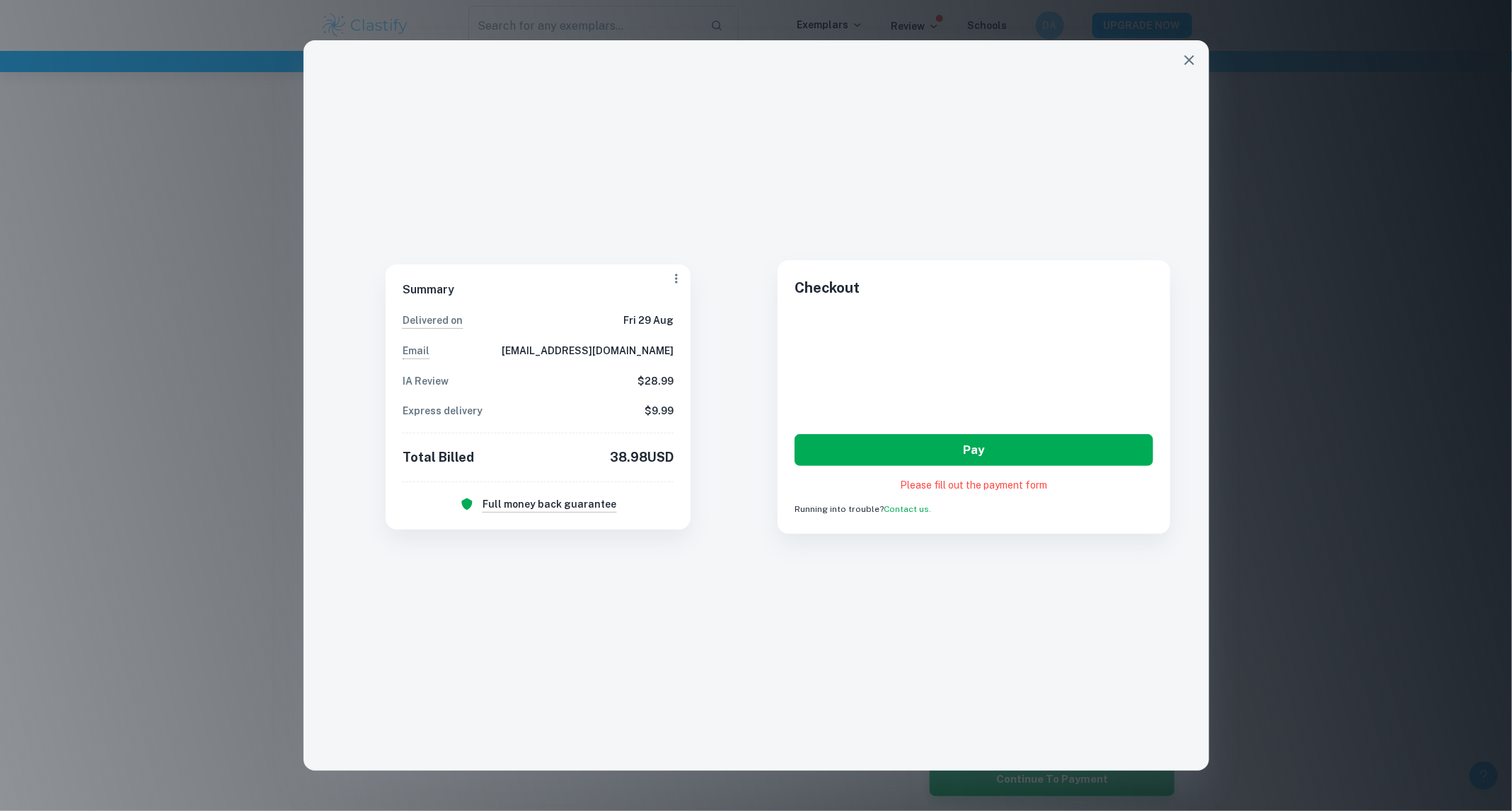
click at [996, 453] on button "Pay" at bounding box center [974, 450] width 358 height 32
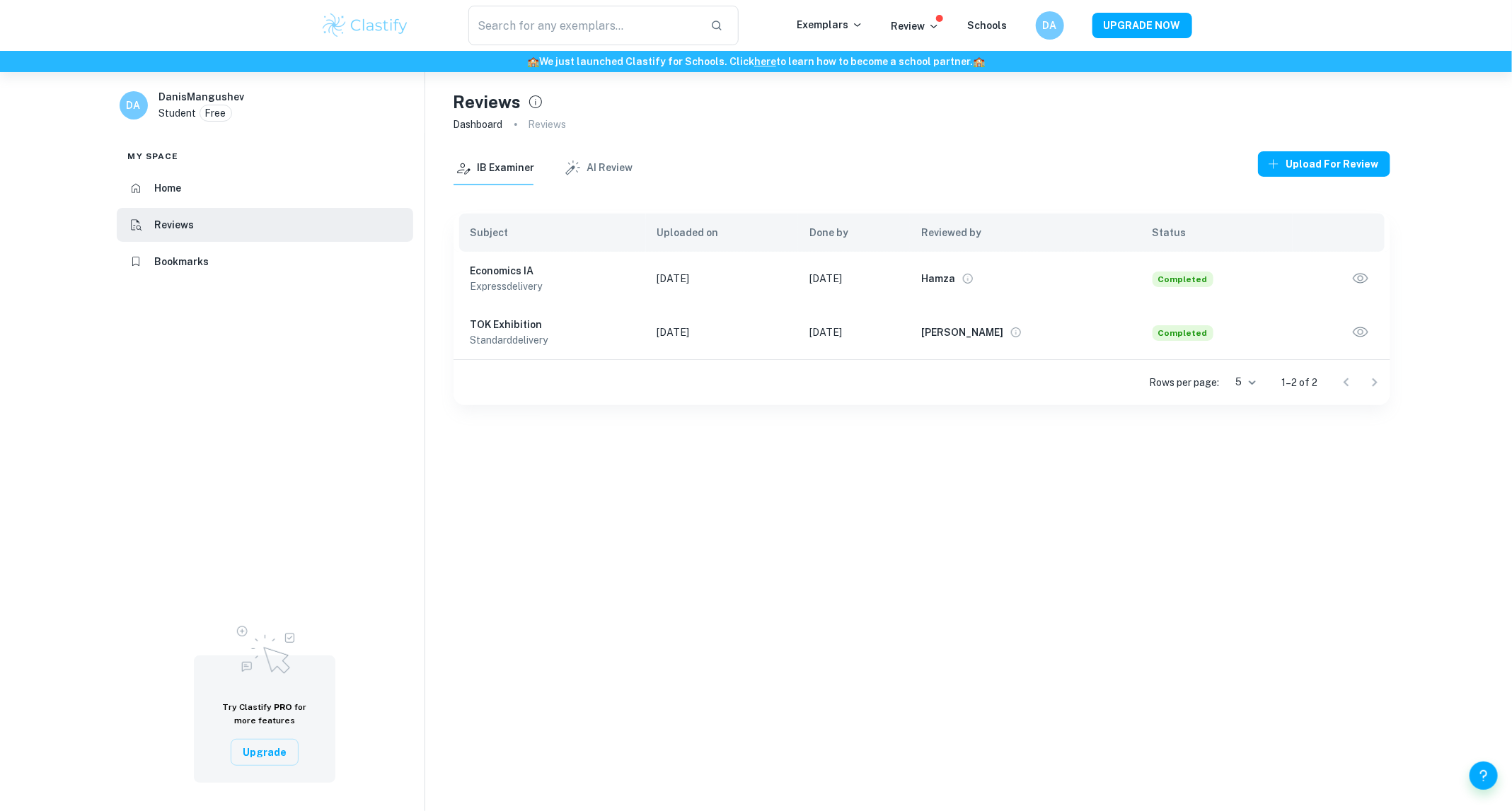
click at [238, 171] on li "Home" at bounding box center [265, 187] width 297 height 34
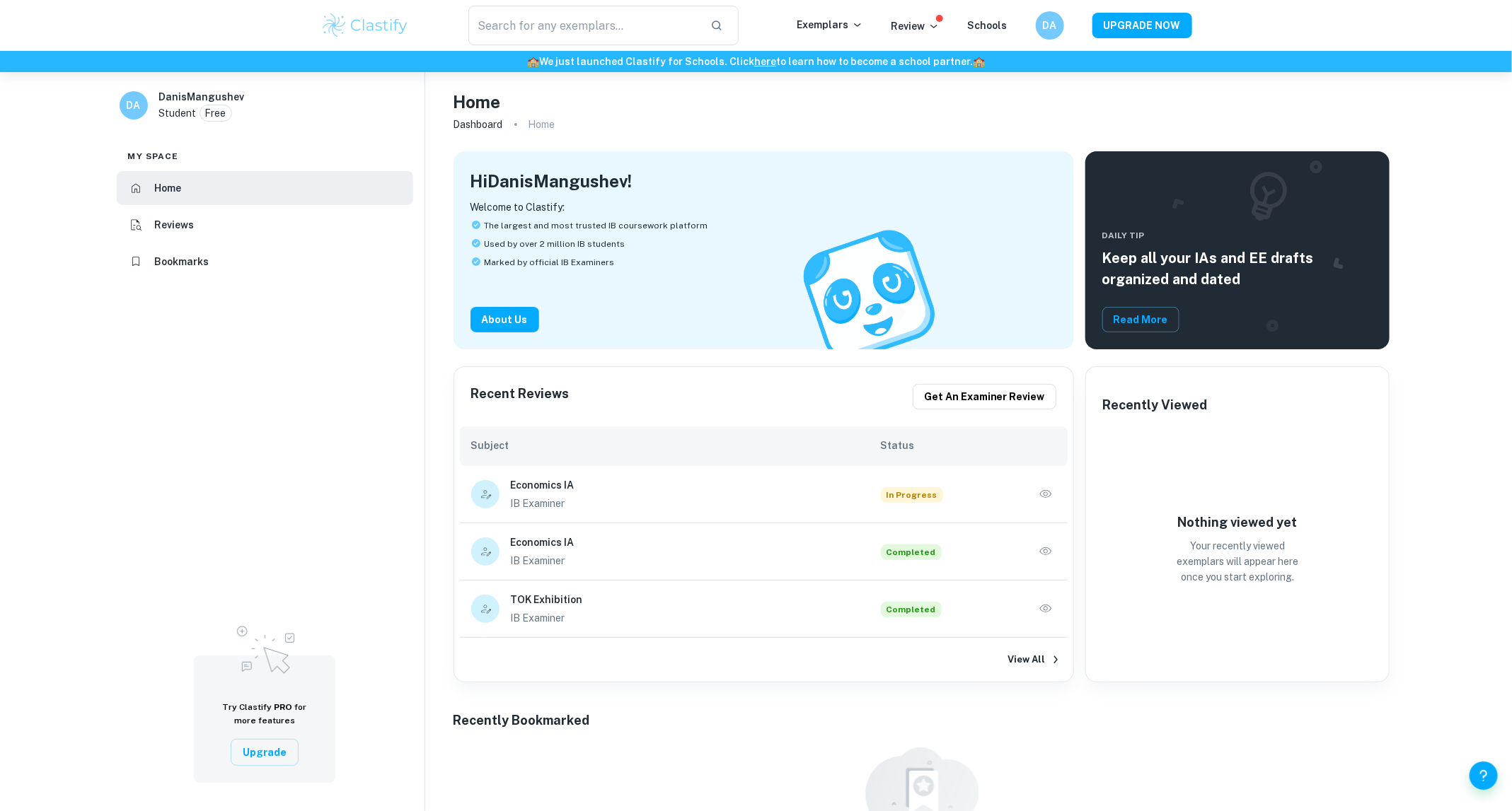
click at [1033, 490] on div "In Progress" at bounding box center [968, 494] width 175 height 21
drag, startPoint x: 1041, startPoint y: 493, endPoint x: 1066, endPoint y: 464, distance: 38.3
click at [1066, 464] on div "Subject Status" at bounding box center [764, 445] width 608 height 39
click at [1048, 497] on icon "button" at bounding box center [1045, 494] width 14 height 14
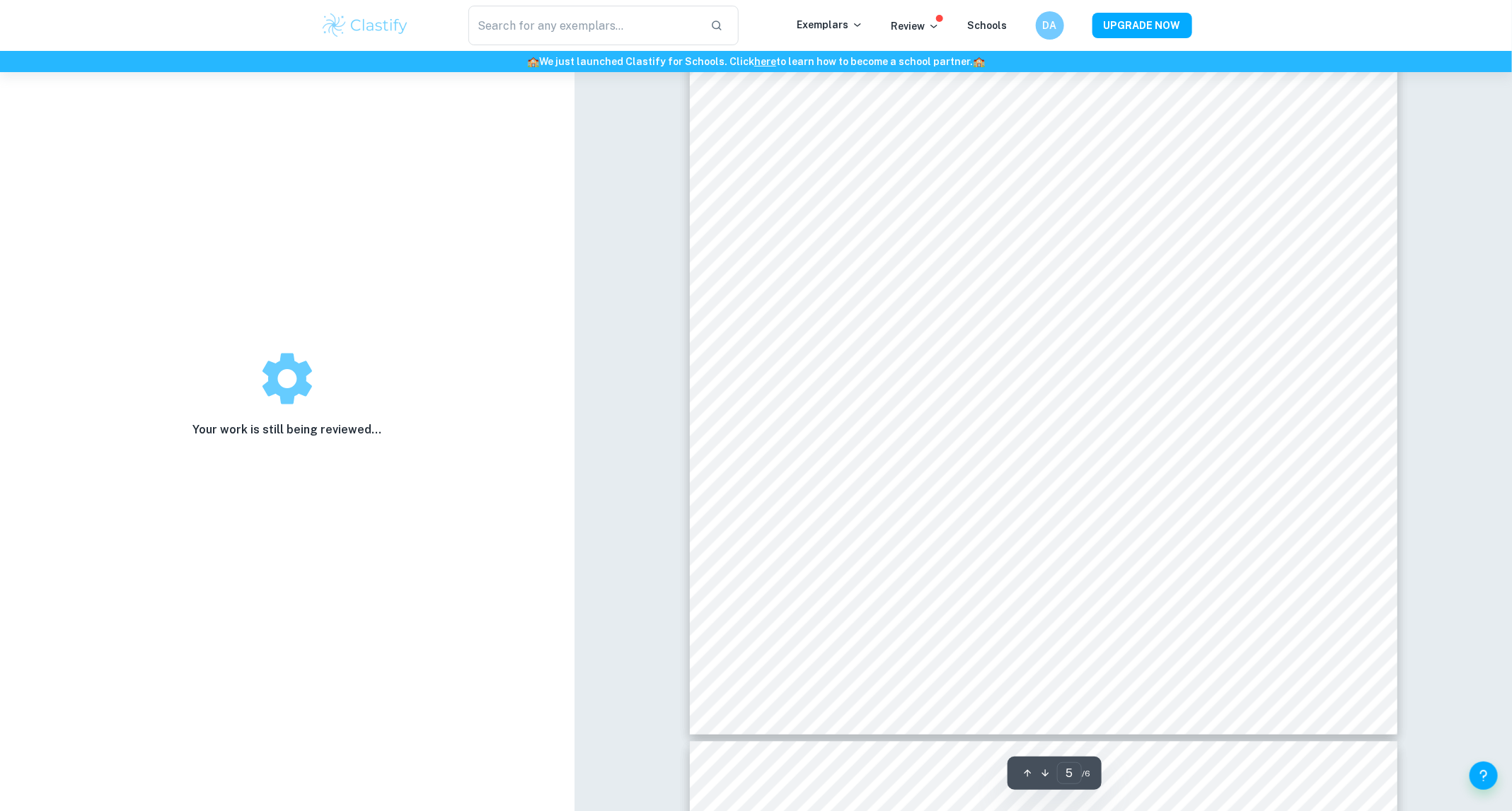
scroll to position [4353, 0]
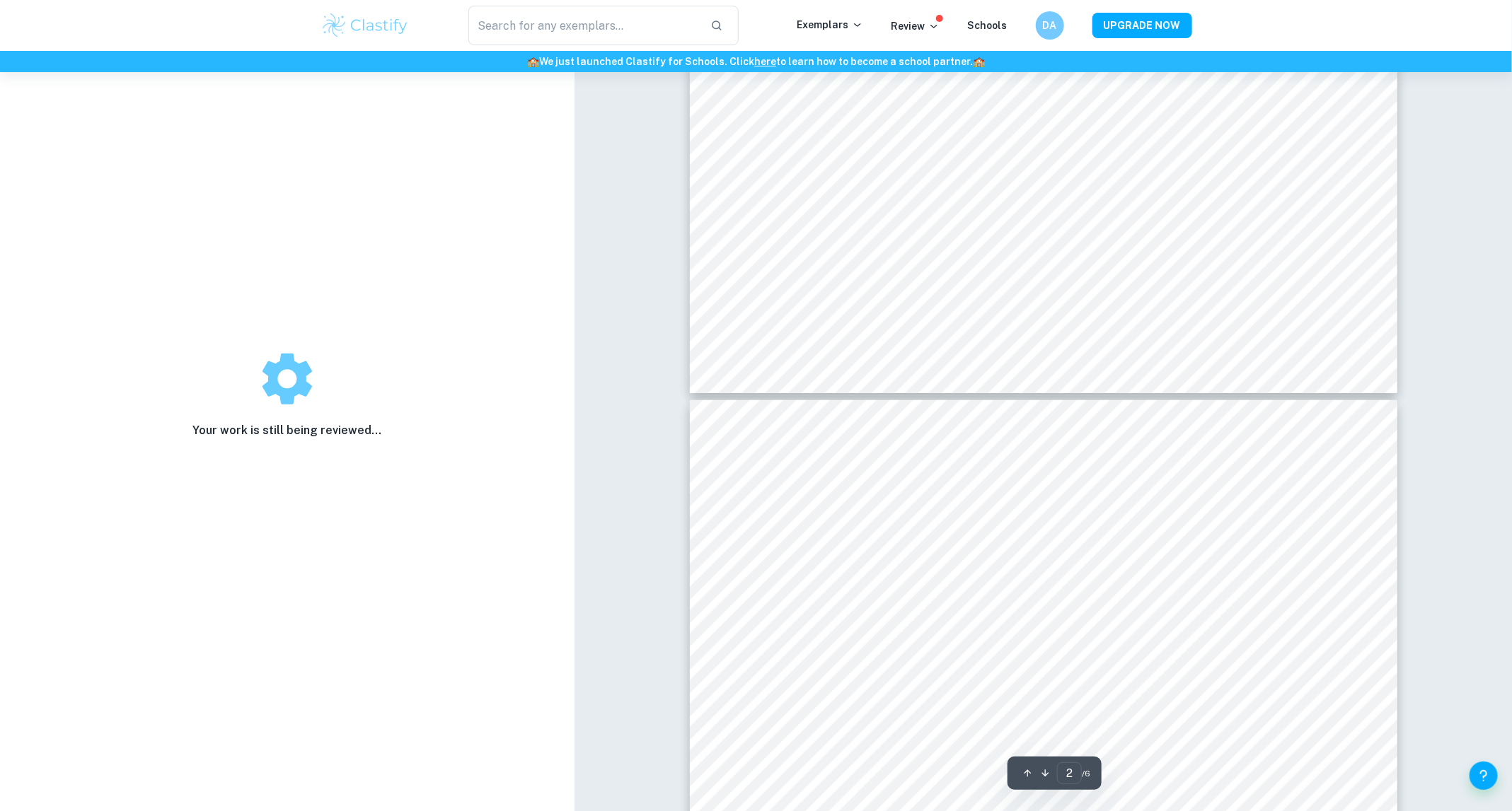
type input "1"
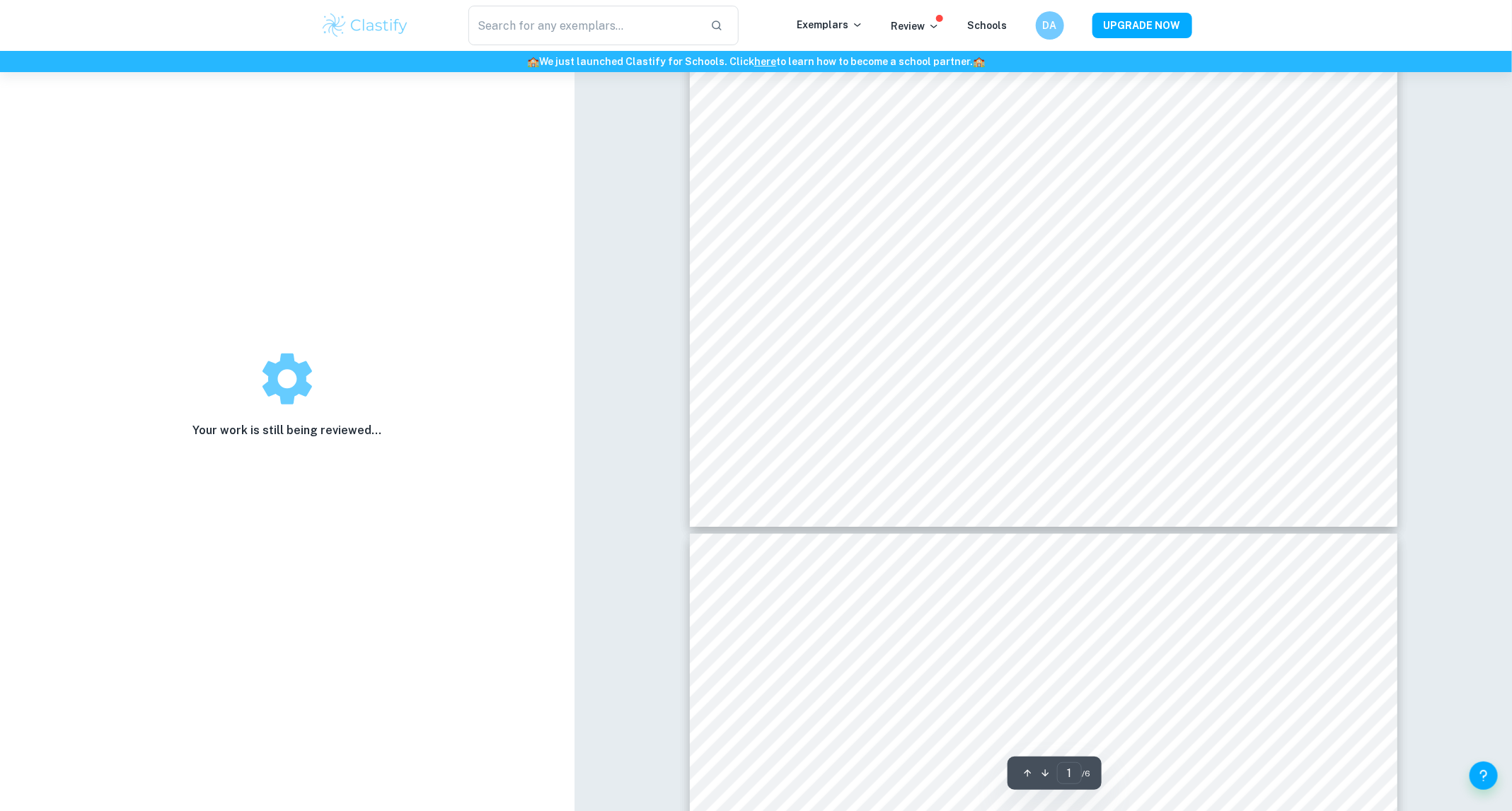
scroll to position [0, 0]
